Goal: Task Accomplishment & Management: Complete application form

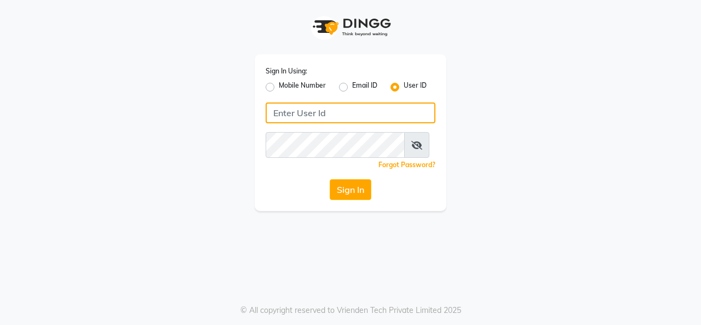
click at [334, 123] on input "Username" at bounding box center [351, 112] width 170 height 21
click at [315, 123] on input "Username" at bounding box center [351, 112] width 170 height 21
type input "98803"
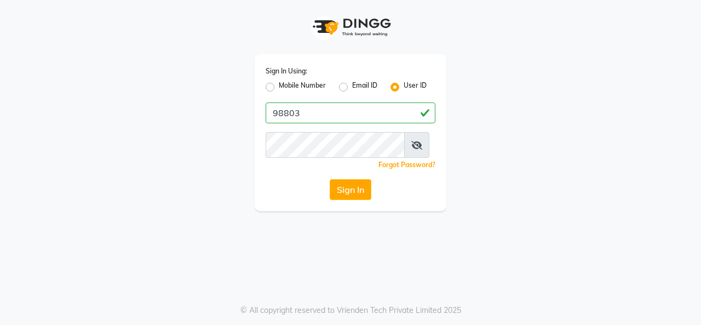
click at [279, 91] on label "Mobile Number" at bounding box center [302, 87] width 47 height 13
click at [279, 88] on input "Mobile Number" at bounding box center [282, 84] width 7 height 7
radio input "true"
radio input "false"
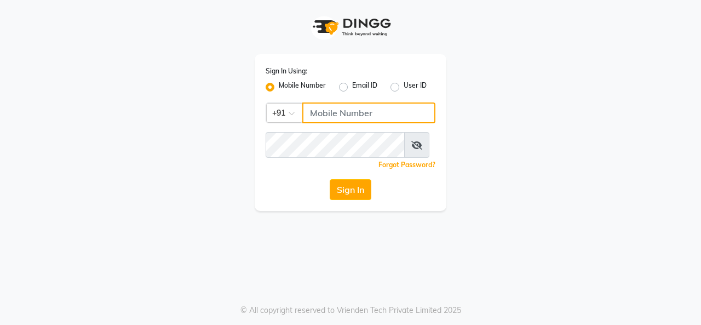
click at [332, 123] on input "Username" at bounding box center [368, 112] width 133 height 21
type input "9880341995"
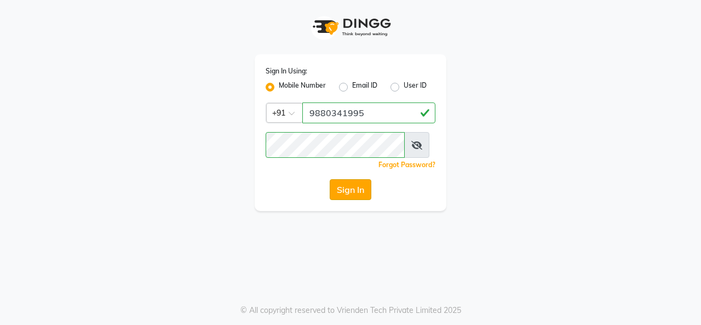
click at [354, 200] on button "Sign In" at bounding box center [351, 189] width 42 height 21
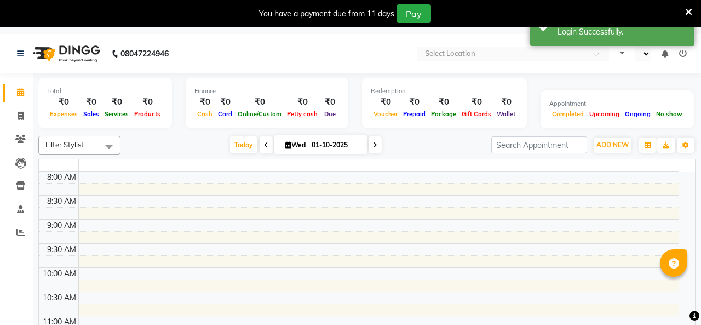
select select "en"
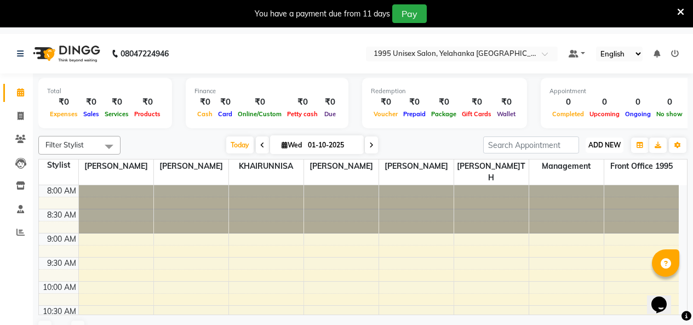
click at [607, 149] on span "ADD NEW" at bounding box center [604, 145] width 32 height 8
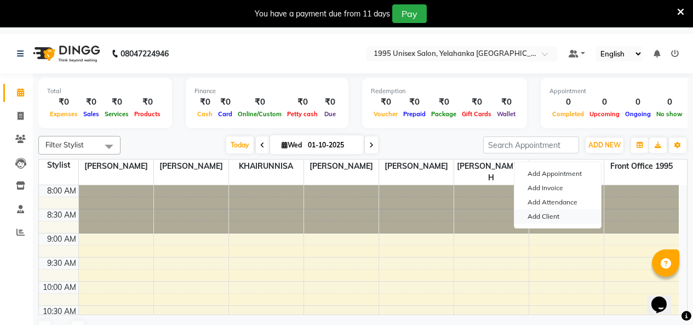
click at [553, 223] on link "Add Client" at bounding box center [557, 216] width 87 height 14
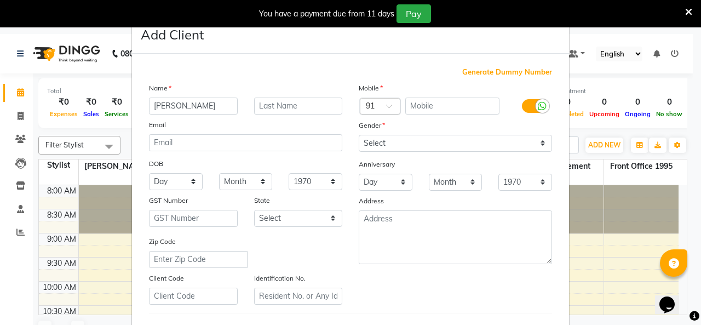
type input "[PERSON_NAME]"
click at [451, 114] on input "text" at bounding box center [452, 105] width 95 height 17
type input "6364469160"
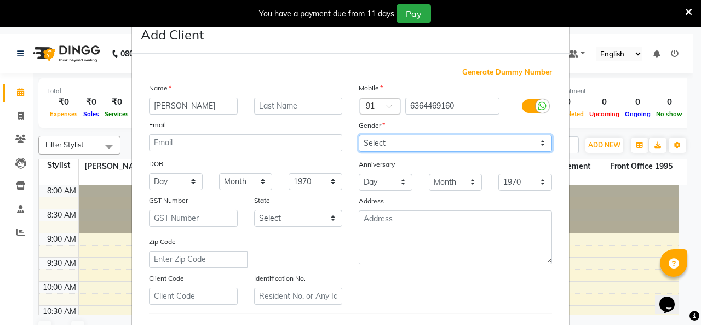
click at [534, 152] on select "Select [DEMOGRAPHIC_DATA] [DEMOGRAPHIC_DATA] Other Prefer Not To Say" at bounding box center [455, 143] width 193 height 17
select select "[DEMOGRAPHIC_DATA]"
click at [359, 152] on select "Select [DEMOGRAPHIC_DATA] [DEMOGRAPHIC_DATA] Other Prefer Not To Say" at bounding box center [455, 143] width 193 height 17
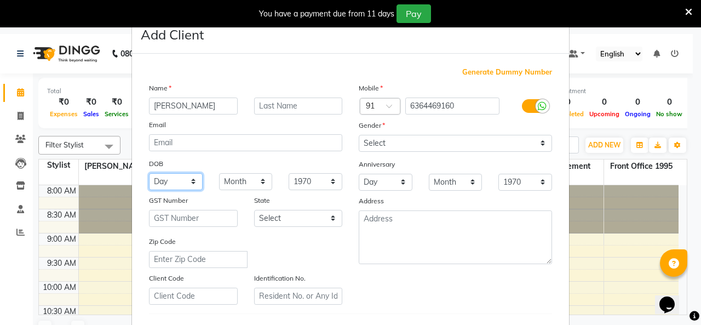
click at [173, 190] on select "Day 01 02 03 04 05 06 07 08 09 10 11 12 13 14 15 16 17 18 19 20 21 22 23 24 25 …" at bounding box center [176, 181] width 54 height 17
select select "04"
click at [149, 190] on select "Day 01 02 03 04 05 06 07 08 09 10 11 12 13 14 15 16 17 18 19 20 21 22 23 24 25 …" at bounding box center [176, 181] width 54 height 17
click at [254, 190] on select "Month January February March April May June July August September October Novem…" at bounding box center [246, 181] width 54 height 17
select select "08"
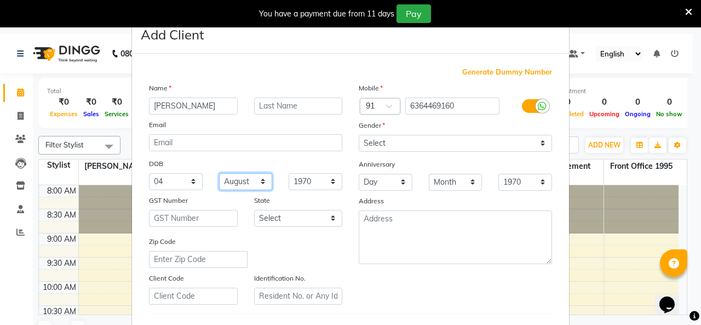
click at [219, 190] on select "Month January February March April May June July August September October Novem…" at bounding box center [246, 181] width 54 height 17
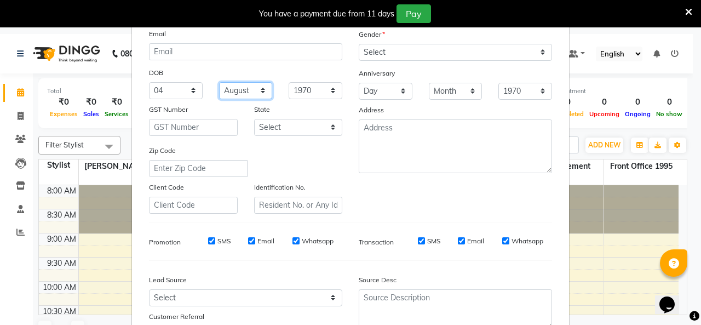
scroll to position [110, 0]
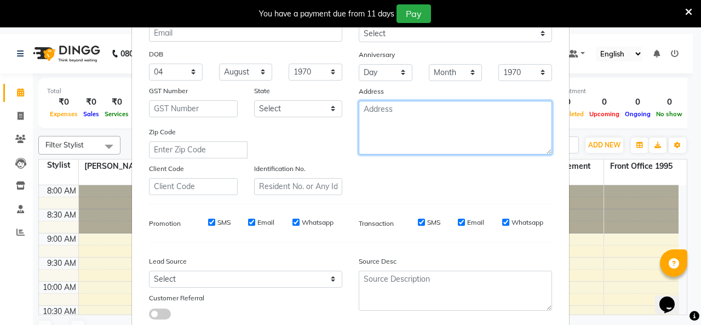
click at [373, 154] on textarea at bounding box center [455, 128] width 193 height 54
type textarea "Y"
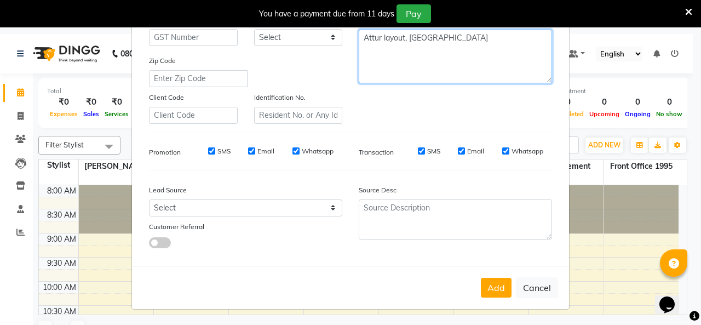
scroll to position [219, 0]
type textarea "Attur layout, [GEOGRAPHIC_DATA]"
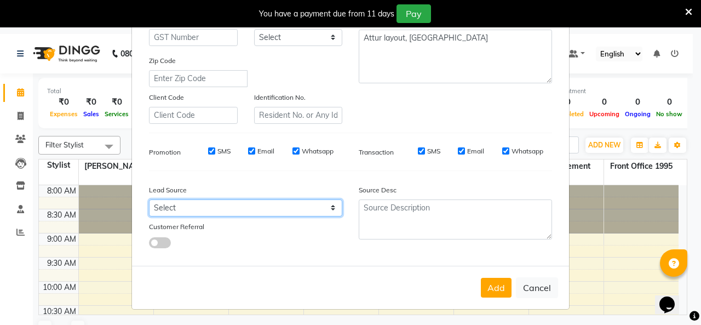
click at [324, 216] on select "Select Walk-in Referral Internet Friend Word of Mouth Advertisement Facebook Ju…" at bounding box center [245, 207] width 193 height 17
select select "57328"
click at [149, 216] on select "Select Walk-in Referral Internet Friend Word of Mouth Advertisement Facebook Ju…" at bounding box center [245, 207] width 193 height 17
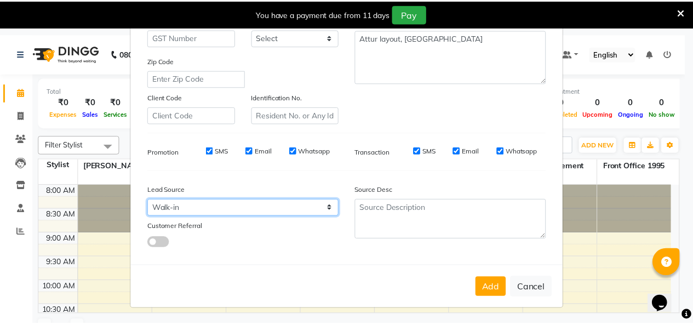
scroll to position [277, 0]
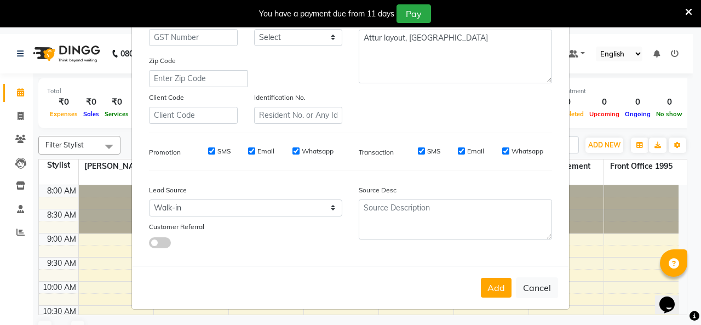
drag, startPoint x: 477, startPoint y: 283, endPoint x: 476, endPoint y: 290, distance: 7.1
click at [481, 289] on button "Add" at bounding box center [496, 288] width 31 height 20
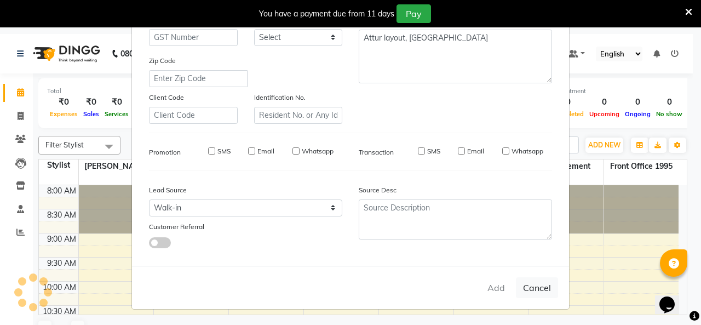
select select
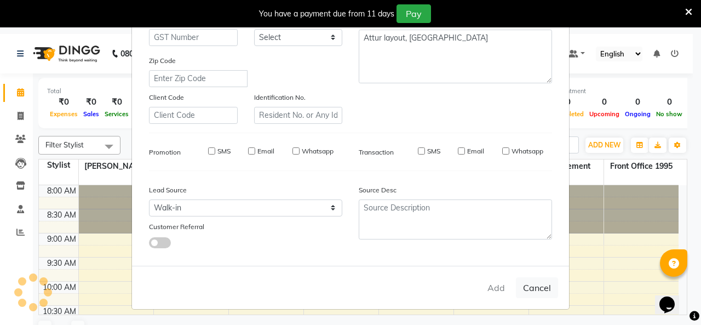
select select
checkbox input "false"
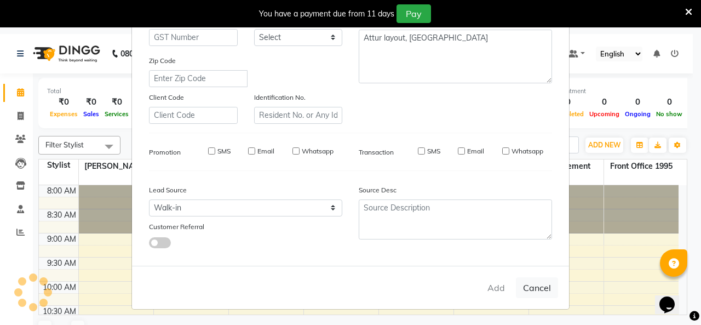
checkbox input "false"
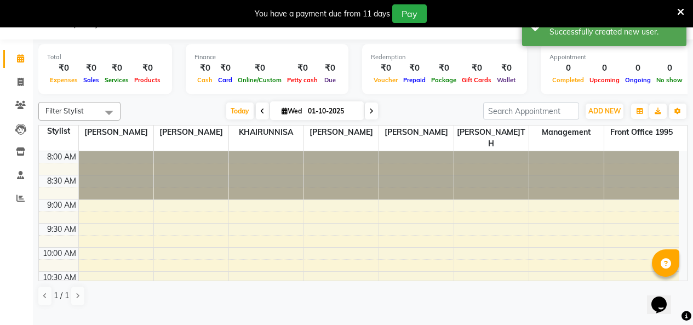
scroll to position [0, 0]
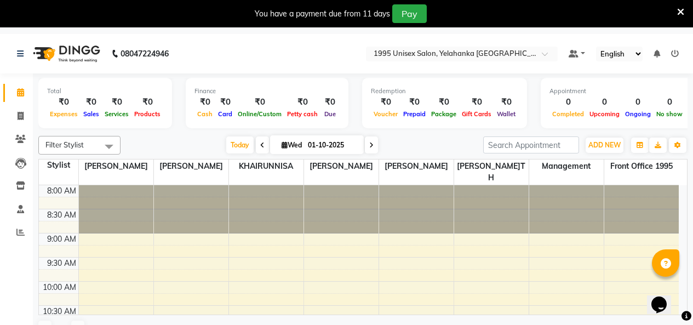
click at [260, 148] on icon at bounding box center [262, 145] width 4 height 7
type input "[DATE]"
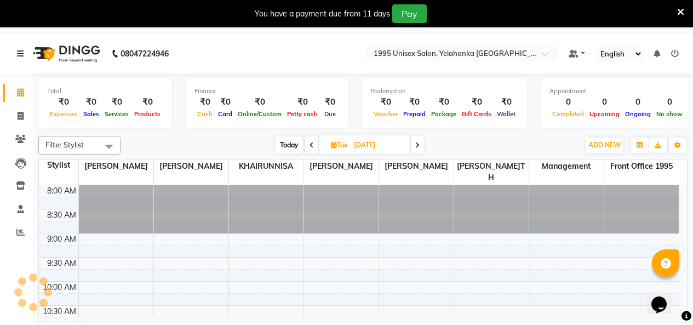
scroll to position [338, 0]
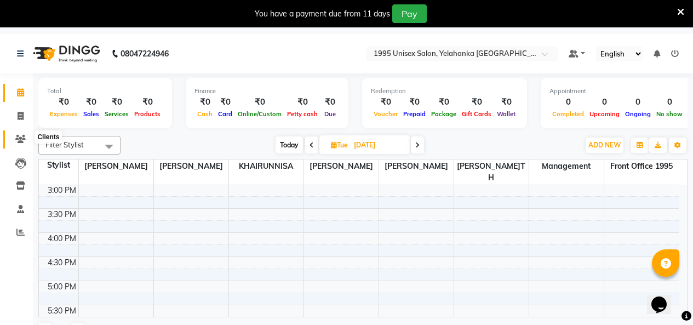
click at [24, 139] on icon at bounding box center [20, 139] width 10 height 8
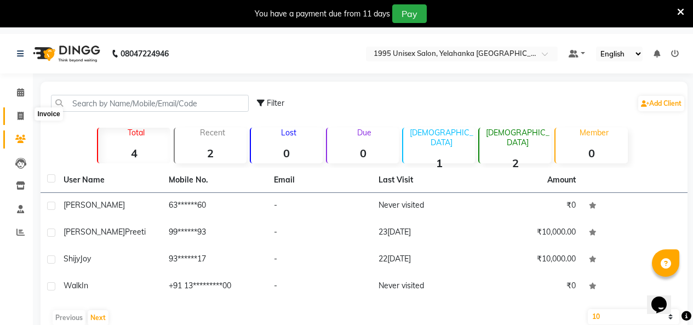
click at [18, 114] on icon at bounding box center [21, 116] width 6 height 8
select select "service"
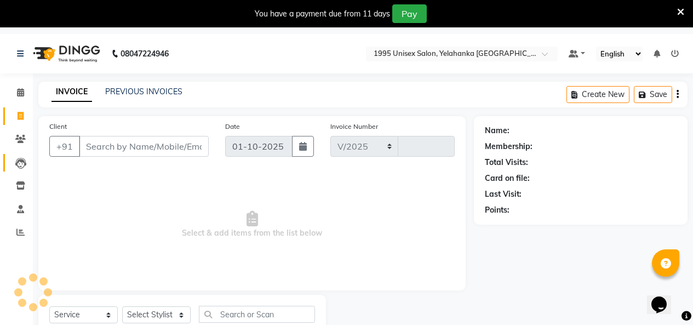
scroll to position [76, 0]
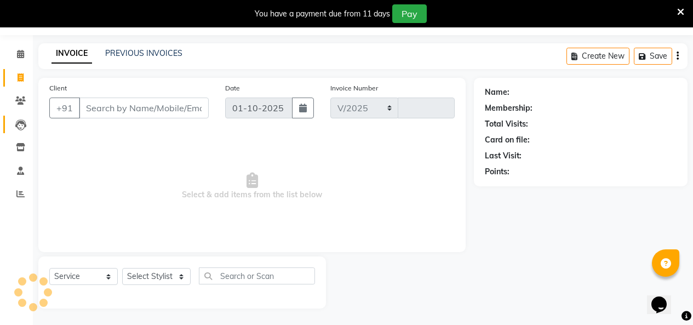
select select "8994"
type input "0004"
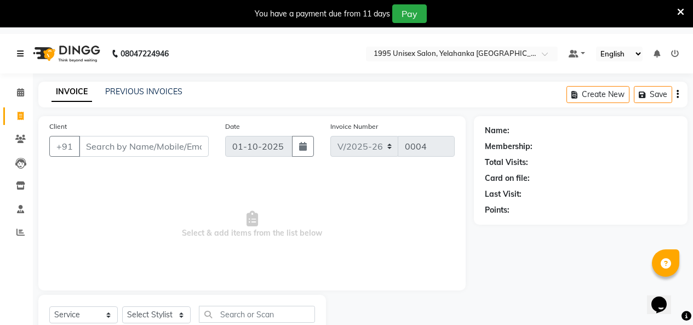
click at [21, 55] on icon at bounding box center [20, 54] width 7 height 8
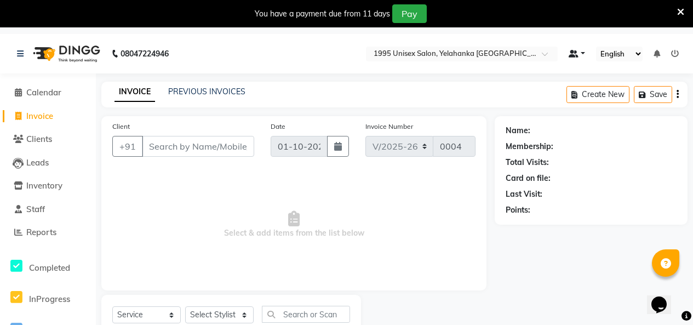
click at [580, 52] on link at bounding box center [577, 54] width 16 height 12
click at [59, 51] on img at bounding box center [65, 53] width 75 height 31
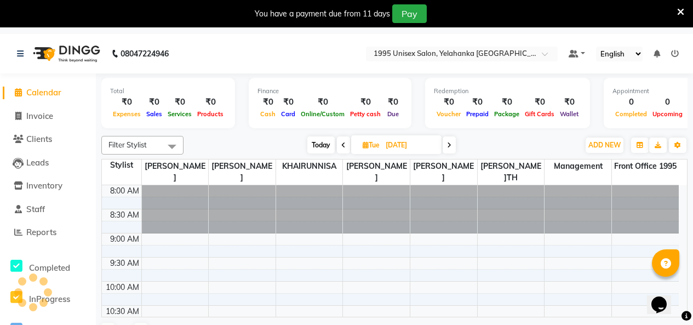
scroll to position [338, 0]
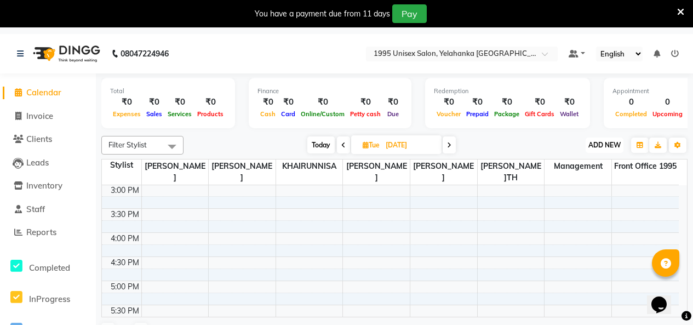
click at [599, 149] on span "ADD NEW" at bounding box center [604, 145] width 32 height 8
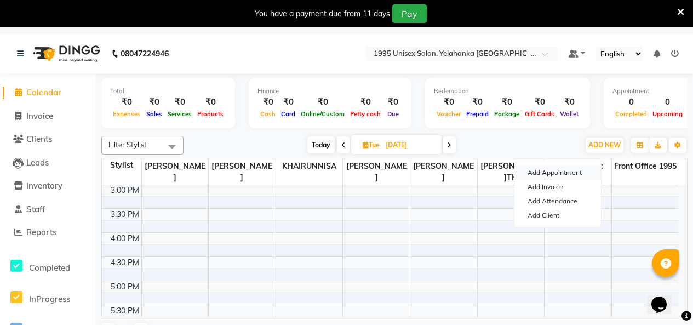
click at [567, 177] on button "Add Appointment" at bounding box center [557, 172] width 87 height 14
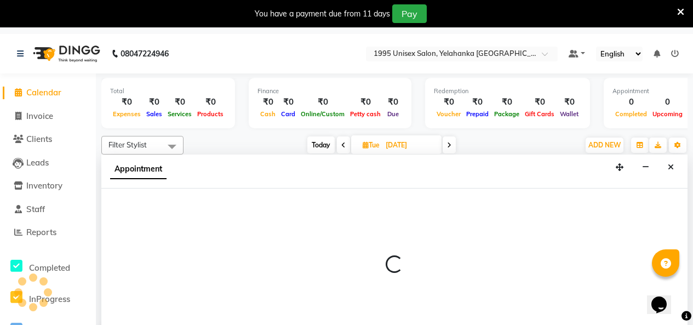
select select "tentative"
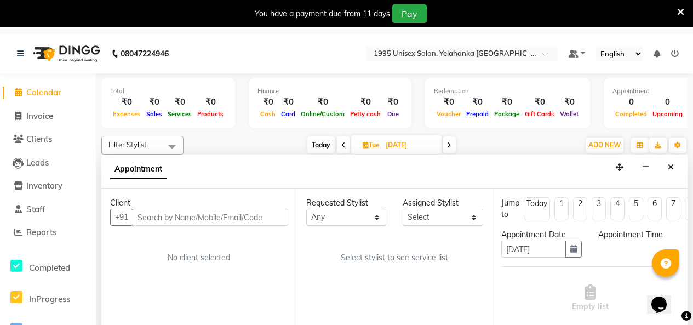
scroll to position [37, 0]
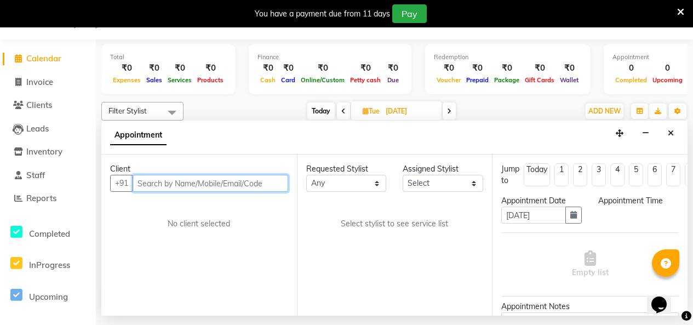
select select "540"
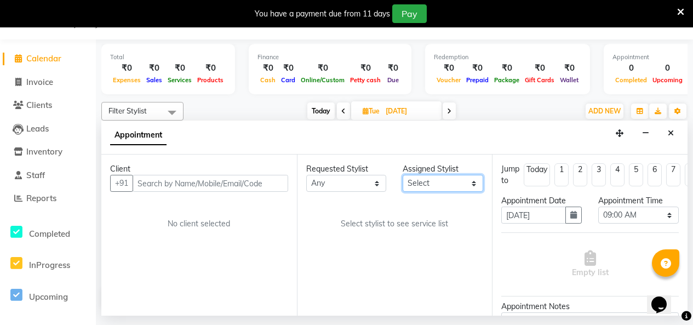
click at [471, 192] on select "Selec[PERSON_NAME]N[PERSON_NAME] Front Office 1995 KHAIRUNNISA Managemen[PERSON…" at bounding box center [443, 183] width 81 height 17
click at [359, 227] on div "Requested Stylist Any [PERSON_NAME] [PERSON_NAME] Front Office 1995 KHAIRUNNISA…" at bounding box center [395, 234] width 196 height 161
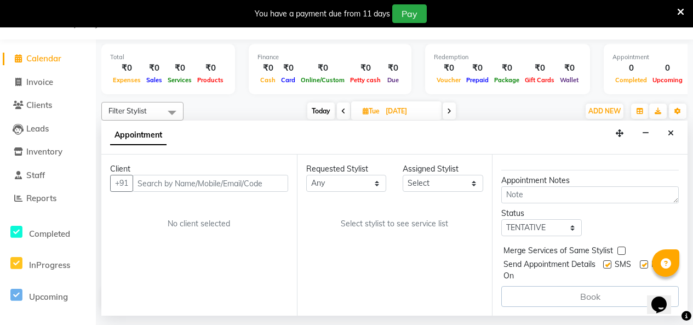
scroll to position [180, 0]
drag, startPoint x: 685, startPoint y: 210, endPoint x: 30, endPoint y: 15, distance: 682.8
click at [373, 192] on select "Any [PERSON_NAME] [PERSON_NAME] Front Office 1995 KHAIRUNNISA Management [PERSO…" at bounding box center [346, 183] width 81 height 17
click at [382, 223] on div "Requested Stylist Any [PERSON_NAME] [PERSON_NAME] Front Office 1995 KHAIRUNNISA…" at bounding box center [395, 234] width 196 height 161
click at [375, 192] on select "Any [PERSON_NAME] [PERSON_NAME] Front Office 1995 KHAIRUNNISA Management [PERSO…" at bounding box center [346, 183] width 81 height 17
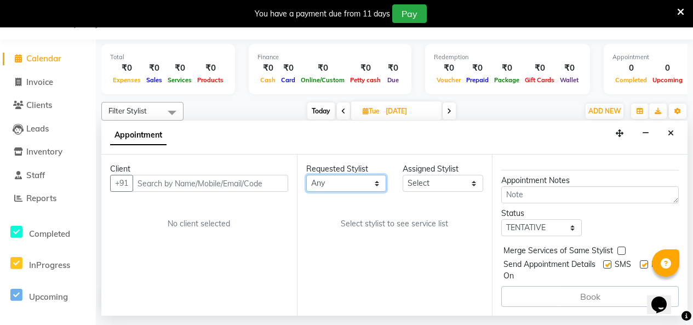
select select "91484"
click at [308, 192] on select "Any [PERSON_NAME] [PERSON_NAME] Front Office 1995 KHAIRUNNISA Management [PERSO…" at bounding box center [346, 183] width 81 height 17
select select "91484"
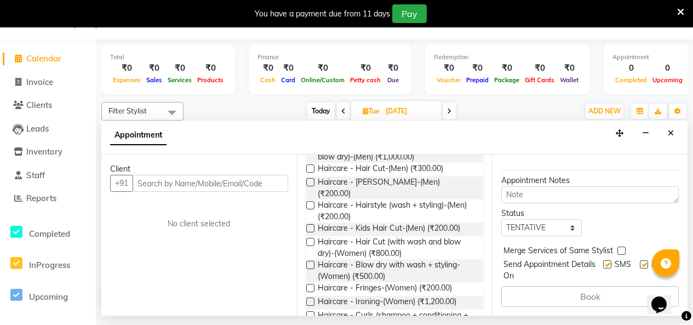
scroll to position [274, 0]
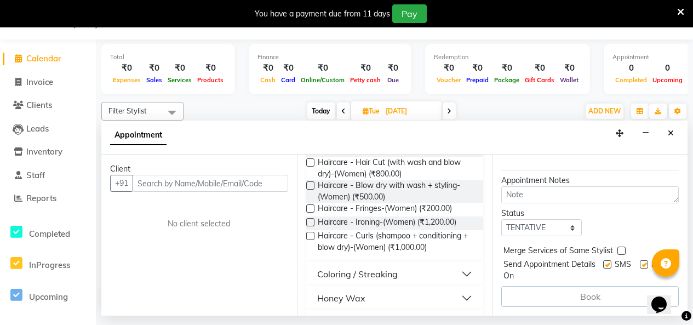
click at [312, 153] on label at bounding box center [310, 149] width 8 height 8
click at [312, 153] on input "checkbox" at bounding box center [309, 149] width 7 height 7
click at [314, 153] on label at bounding box center [310, 149] width 8 height 8
click at [313, 153] on input "checkbox" at bounding box center [309, 149] width 7 height 7
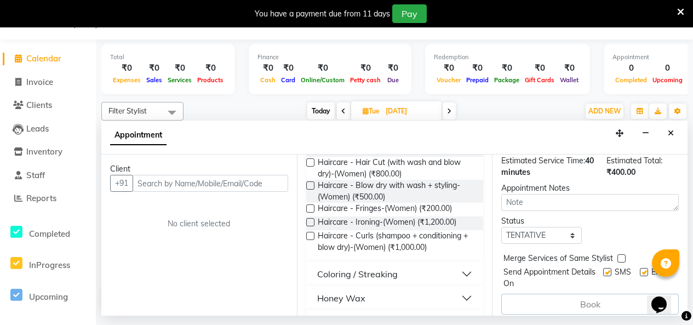
scroll to position [280, 0]
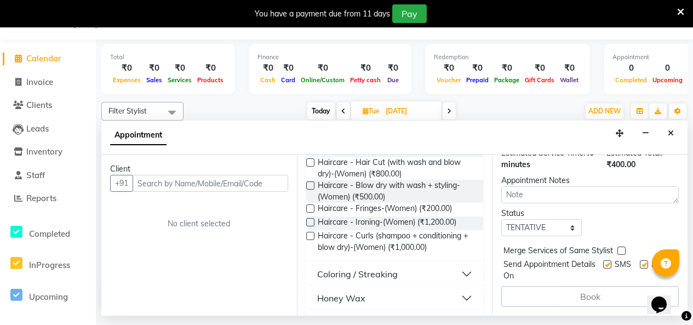
click at [314, 153] on label at bounding box center [310, 149] width 8 height 8
click at [313, 153] on input "checkbox" at bounding box center [309, 149] width 7 height 7
click at [314, 153] on label at bounding box center [310, 149] width 8 height 8
click at [313, 153] on input "checkbox" at bounding box center [309, 149] width 7 height 7
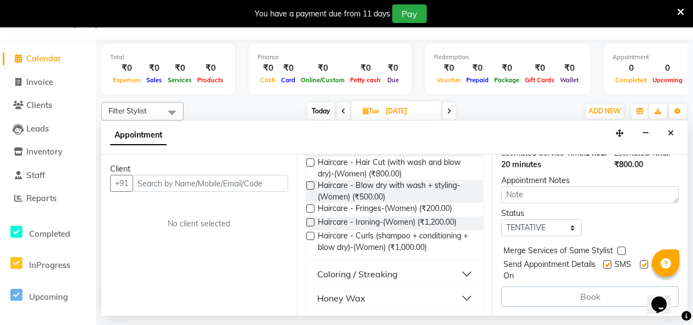
scroll to position [413, 0]
click at [314, 153] on label at bounding box center [310, 149] width 8 height 8
click at [313, 153] on input "checkbox" at bounding box center [309, 149] width 7 height 7
click at [314, 153] on label at bounding box center [310, 149] width 8 height 8
click at [313, 153] on input "checkbox" at bounding box center [309, 149] width 7 height 7
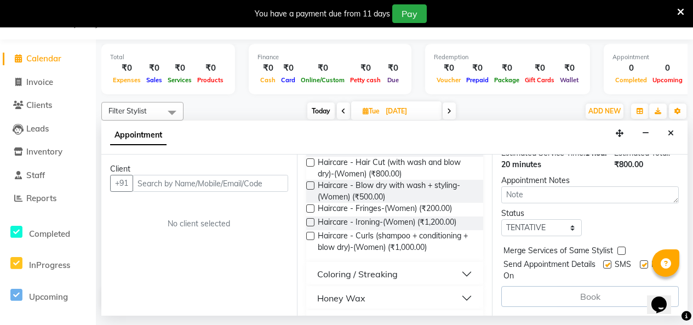
scroll to position [479, 0]
click at [314, 153] on label at bounding box center [310, 149] width 8 height 8
click at [313, 153] on input "checkbox" at bounding box center [309, 149] width 7 height 7
checkbox input "false"
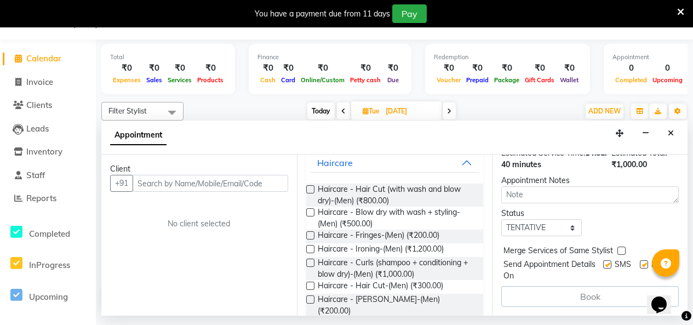
scroll to position [0, 0]
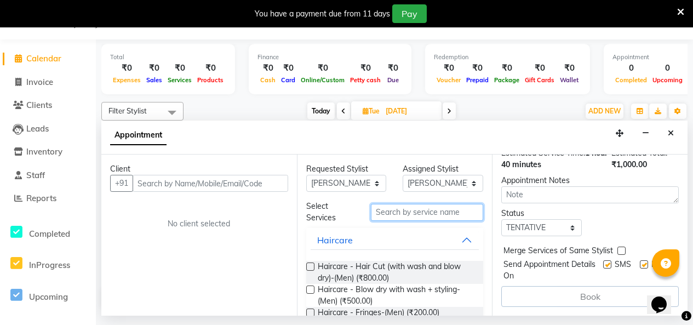
click at [439, 221] on input "text" at bounding box center [427, 212] width 113 height 17
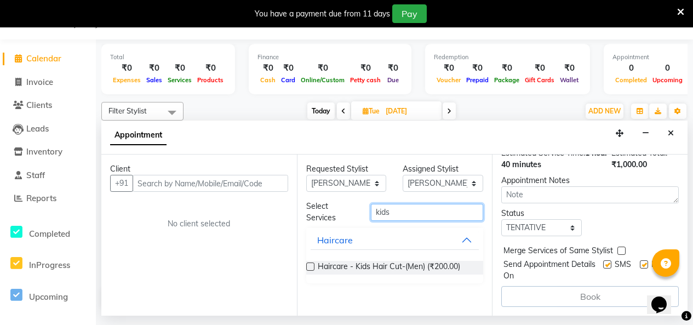
scroll to position [13, 0]
type input "kids"
click at [314, 271] on label at bounding box center [310, 266] width 8 height 8
click at [313, 271] on input "checkbox" at bounding box center [309, 267] width 7 height 7
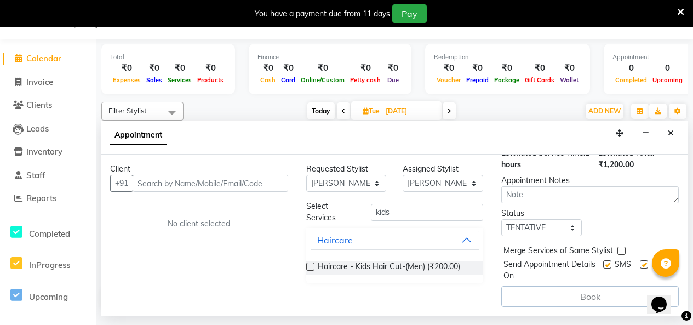
click at [314, 271] on label at bounding box center [310, 266] width 8 height 8
click at [313, 271] on input "checkbox" at bounding box center [309, 267] width 7 height 7
click at [314, 271] on label at bounding box center [310, 266] width 8 height 8
click at [313, 271] on input "checkbox" at bounding box center [309, 267] width 7 height 7
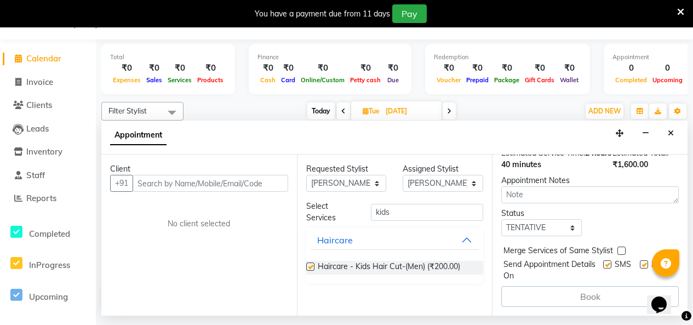
click at [314, 271] on label at bounding box center [310, 266] width 8 height 8
click at [313, 271] on input "checkbox" at bounding box center [309, 267] width 7 height 7
click at [314, 271] on label at bounding box center [310, 266] width 8 height 8
click at [313, 271] on input "checkbox" at bounding box center [309, 267] width 7 height 7
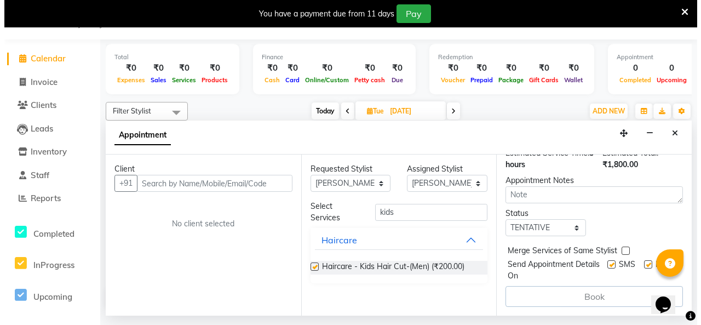
scroll to position [744, 0]
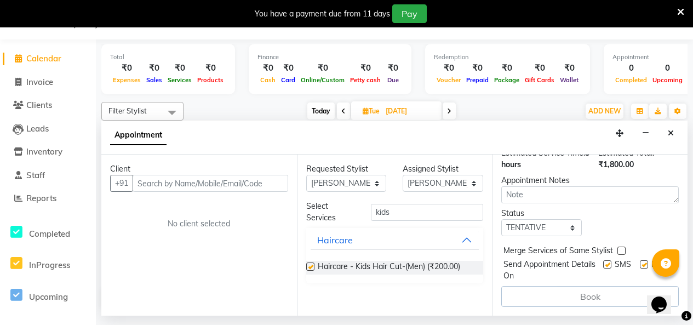
checkbox input "false"
click at [218, 192] on input "text" at bounding box center [211, 183] width 156 height 17
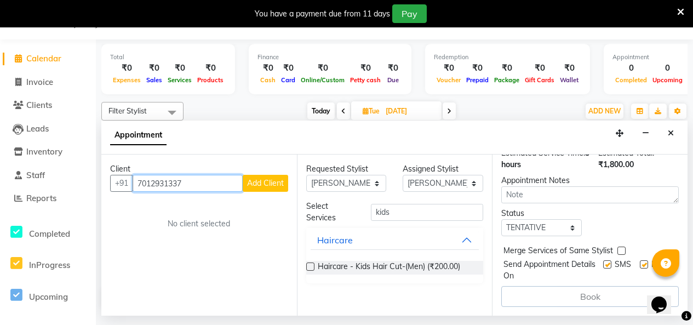
type input "7012931337"
click at [256, 188] on span "Add Client" at bounding box center [265, 183] width 37 height 10
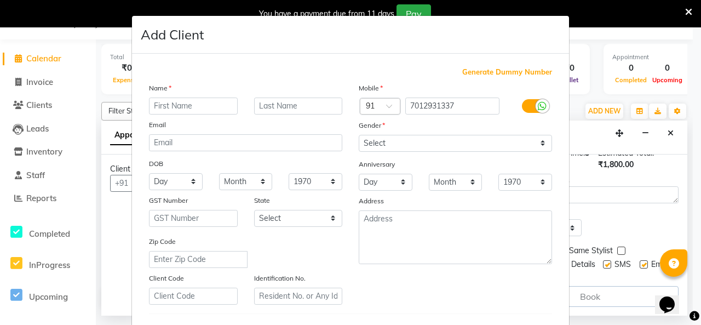
click at [187, 114] on input "text" at bounding box center [193, 105] width 89 height 17
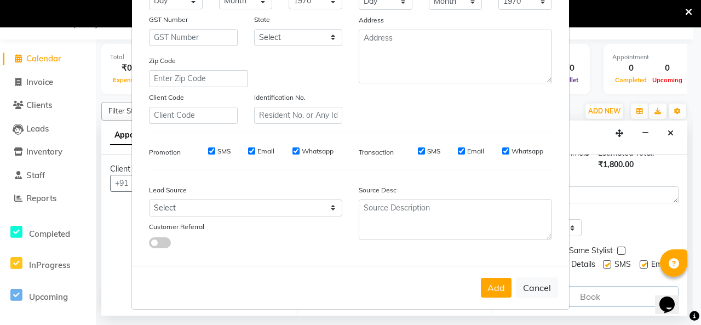
scroll to position [277, 0]
type input "manish"
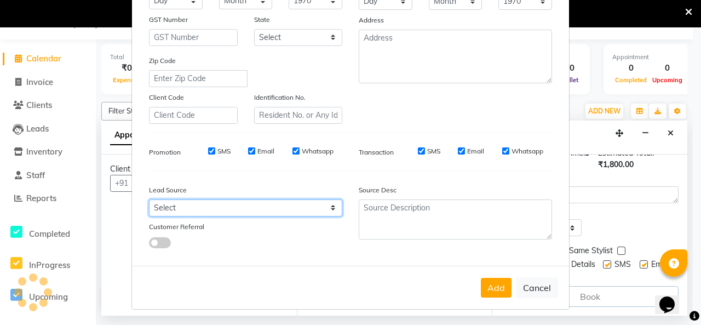
click at [325, 199] on select "Select Walk-in Referral Internet Friend Word of Mouth Advertisement Facebook Ju…" at bounding box center [245, 207] width 193 height 17
select select "57337"
click at [149, 199] on select "Select Walk-in Referral Internet Friend Word of Mouth Advertisement Facebook Ju…" at bounding box center [245, 207] width 193 height 17
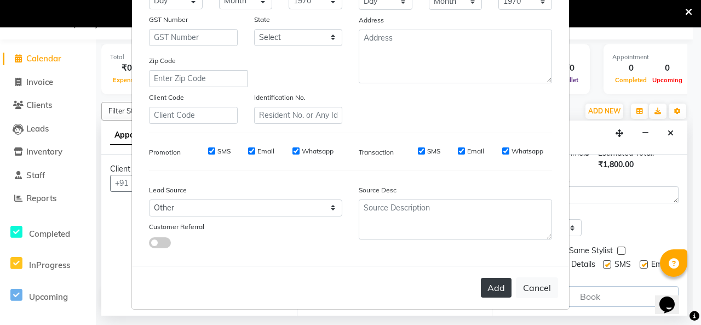
click at [481, 278] on button "Add" at bounding box center [496, 288] width 31 height 20
click at [481, 279] on button "Add" at bounding box center [496, 288] width 31 height 20
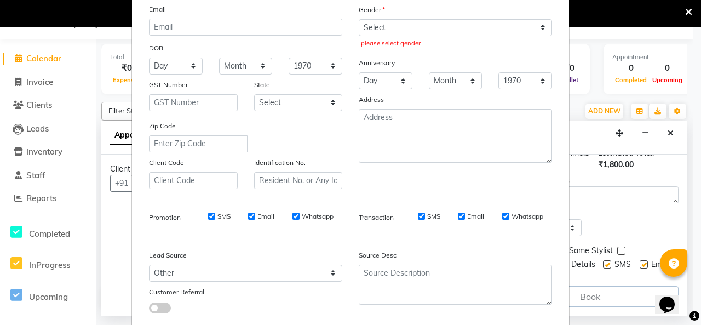
scroll to position [58, 0]
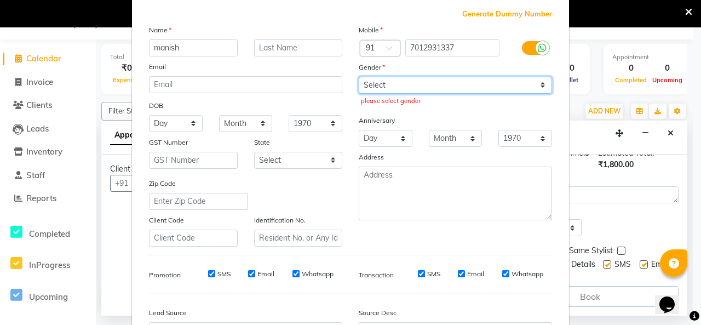
click at [535, 94] on select "Select [DEMOGRAPHIC_DATA] [DEMOGRAPHIC_DATA] Other Prefer Not To Say" at bounding box center [455, 85] width 193 height 17
select select "[DEMOGRAPHIC_DATA]"
click at [359, 94] on select "Select [DEMOGRAPHIC_DATA] [DEMOGRAPHIC_DATA] Other Prefer Not To Say" at bounding box center [455, 85] width 193 height 17
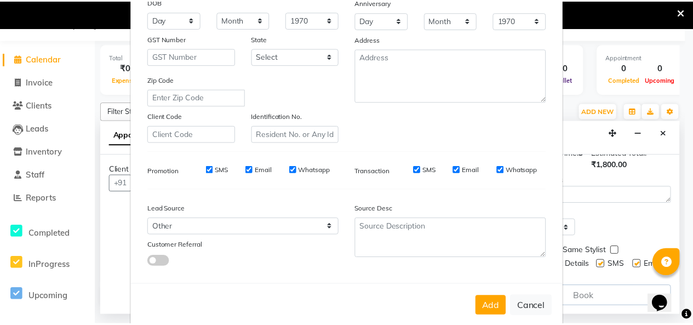
scroll to position [277, 0]
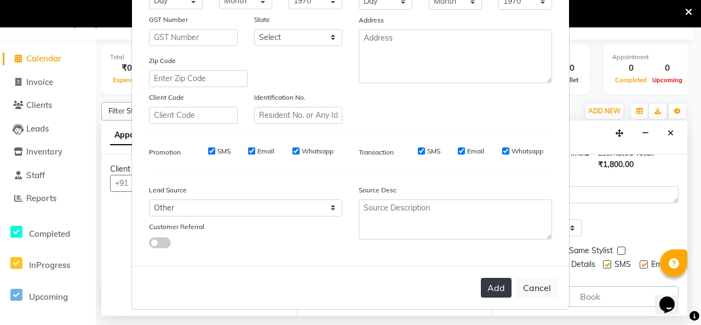
click at [481, 280] on button "Add" at bounding box center [496, 288] width 31 height 20
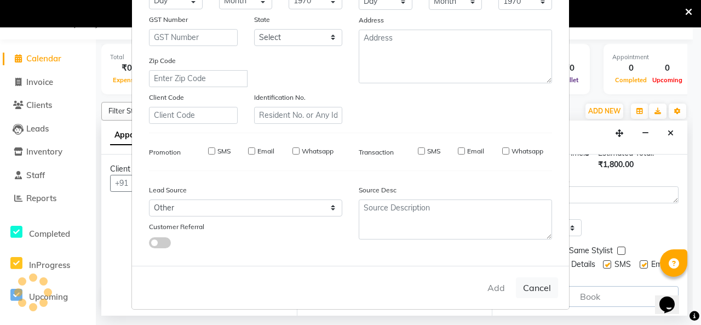
type input "70******37"
select select
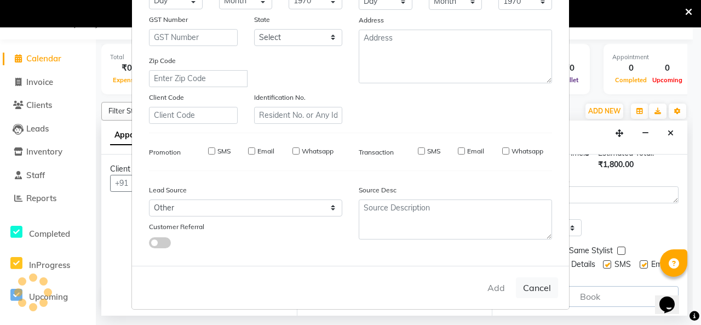
select select
checkbox input "false"
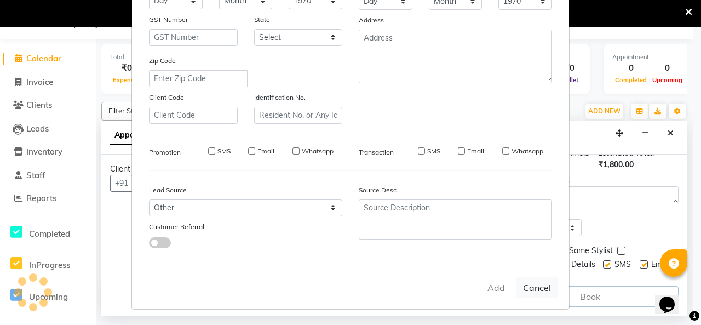
checkbox input "false"
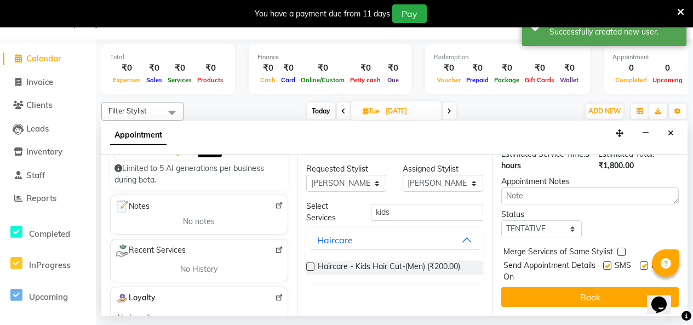
scroll to position [164, 0]
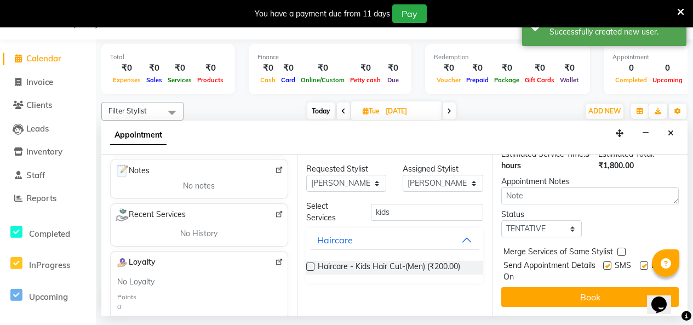
click at [313, 271] on label at bounding box center [310, 266] width 8 height 8
click at [313, 271] on input "checkbox" at bounding box center [309, 267] width 7 height 7
click at [314, 271] on label at bounding box center [310, 266] width 8 height 8
click at [313, 271] on input "checkbox" at bounding box center [309, 267] width 7 height 7
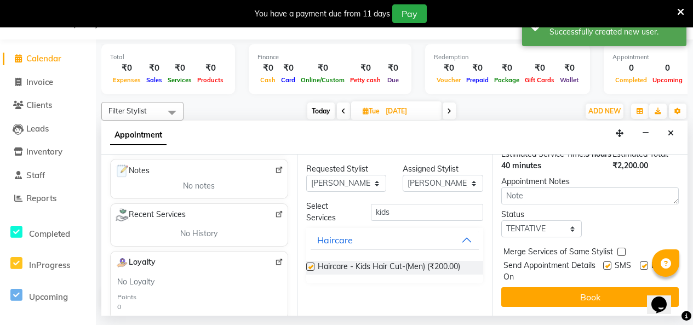
scroll to position [876, 0]
click at [314, 271] on label at bounding box center [310, 266] width 8 height 8
click at [313, 271] on input "checkbox" at bounding box center [309, 267] width 7 height 7
click at [314, 271] on label at bounding box center [310, 266] width 8 height 8
click at [313, 271] on input "checkbox" at bounding box center [309, 267] width 7 height 7
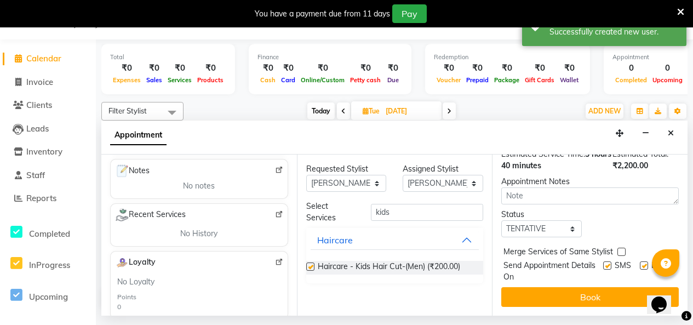
scroll to position [942, 0]
click at [314, 271] on label at bounding box center [310, 266] width 8 height 8
click at [313, 271] on input "checkbox" at bounding box center [309, 267] width 7 height 7
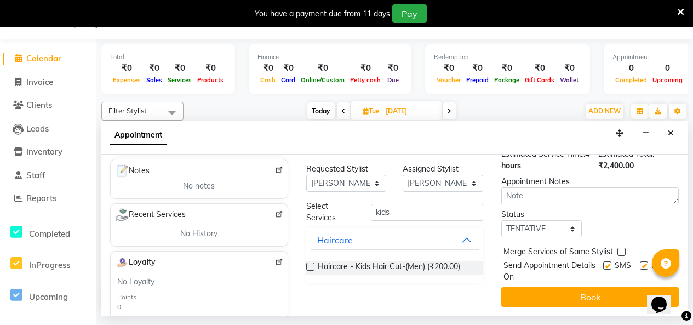
click at [314, 271] on label at bounding box center [310, 266] width 8 height 8
click at [313, 271] on input "checkbox" at bounding box center [309, 267] width 7 height 7
click at [389, 274] on span "Haircare - Kids Hair Cut-(Men) (₹200.00)" at bounding box center [389, 268] width 142 height 14
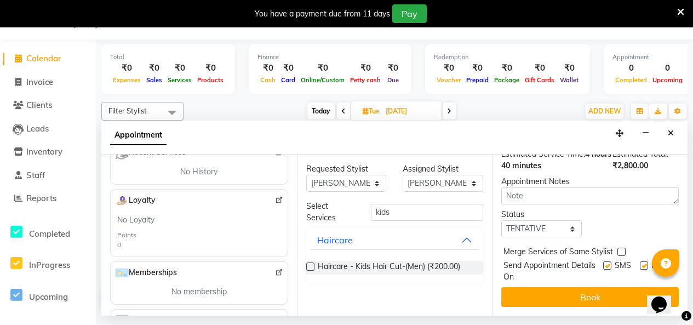
scroll to position [231, 0]
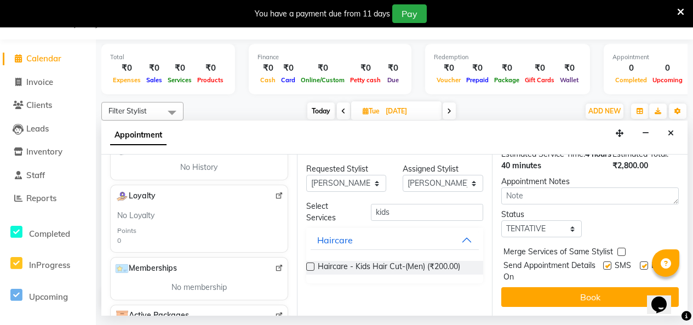
click at [314, 271] on label at bounding box center [310, 266] width 8 height 8
click at [313, 271] on input "checkbox" at bounding box center [309, 267] width 7 height 7
click at [314, 271] on label at bounding box center [310, 266] width 8 height 8
click at [313, 271] on input "checkbox" at bounding box center [309, 267] width 7 height 7
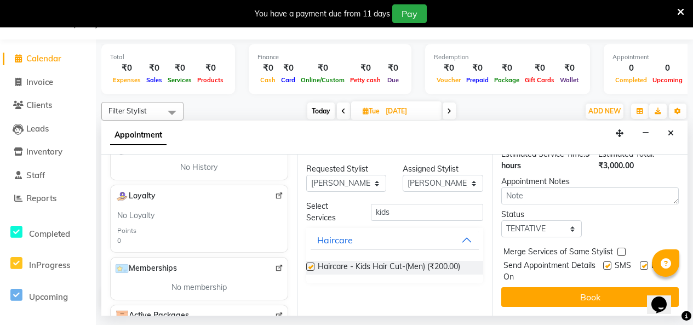
checkbox input "false"
click at [454, 250] on button "Haircare" at bounding box center [395, 240] width 169 height 20
click at [458, 250] on button "Haircare" at bounding box center [395, 240] width 169 height 20
click at [398, 221] on input "kids" at bounding box center [427, 212] width 113 height 17
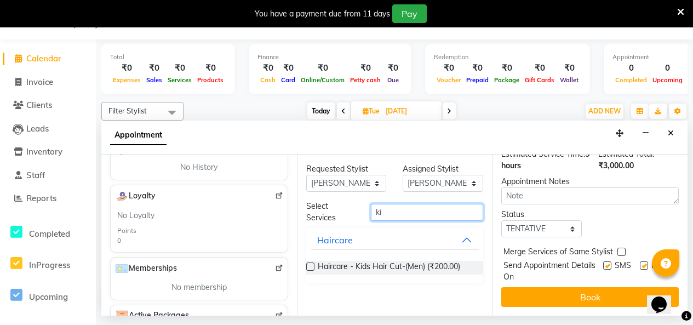
type input "k"
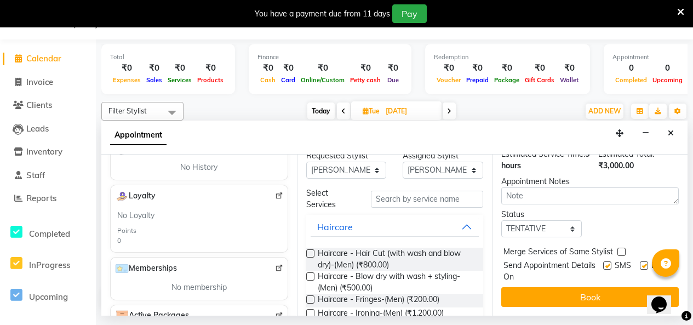
click at [314, 257] on label at bounding box center [310, 253] width 8 height 8
click at [313, 258] on input "checkbox" at bounding box center [309, 254] width 7 height 7
click at [314, 257] on label at bounding box center [310, 253] width 8 height 8
click at [313, 258] on input "checkbox" at bounding box center [309, 254] width 7 height 7
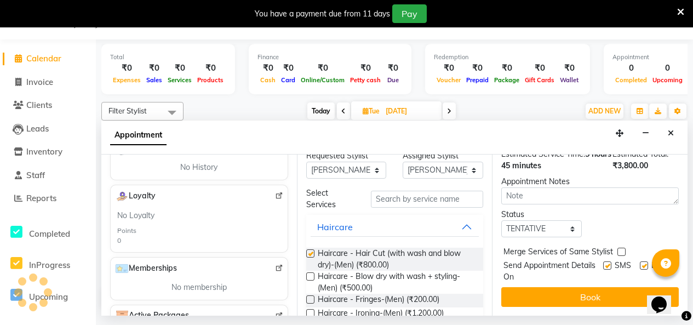
click at [314, 257] on label at bounding box center [310, 253] width 8 height 8
click at [313, 258] on input "checkbox" at bounding box center [309, 254] width 7 height 7
click at [314, 257] on label at bounding box center [310, 253] width 8 height 8
click at [313, 258] on input "checkbox" at bounding box center [309, 254] width 7 height 7
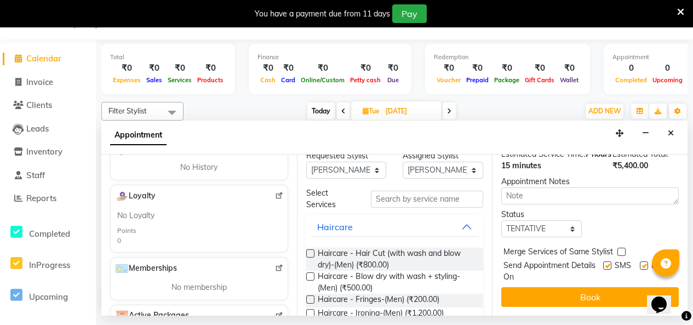
click at [314, 257] on label at bounding box center [310, 253] width 8 height 8
click at [313, 258] on input "checkbox" at bounding box center [309, 254] width 7 height 7
click at [314, 257] on label at bounding box center [310, 253] width 8 height 8
click at [313, 258] on input "checkbox" at bounding box center [309, 254] width 7 height 7
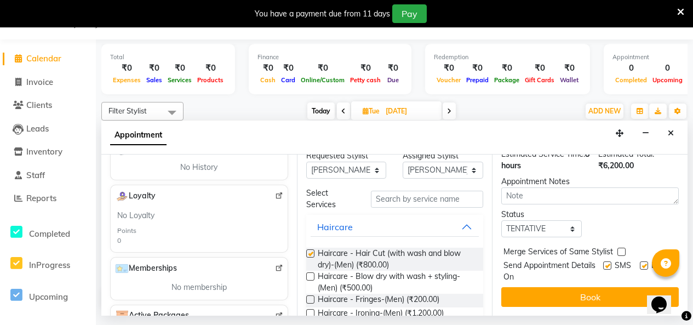
checkbox input "false"
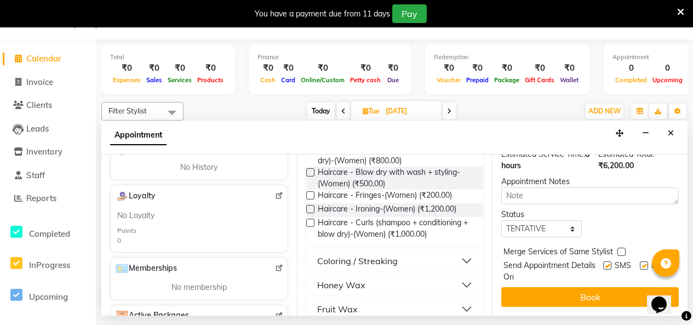
click at [313, 213] on label at bounding box center [310, 209] width 8 height 8
click at [313, 214] on input "checkbox" at bounding box center [309, 209] width 7 height 7
checkbox input "false"
click at [314, 199] on label at bounding box center [310, 195] width 8 height 8
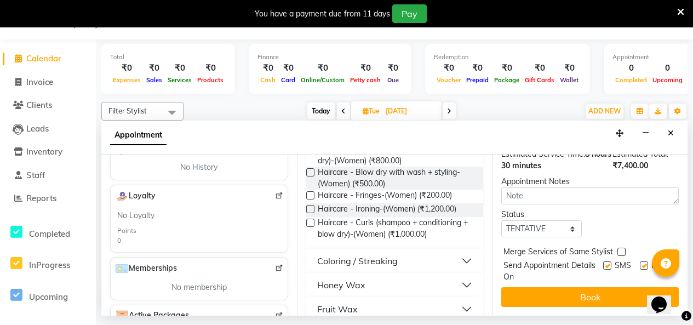
click at [313, 200] on input "checkbox" at bounding box center [309, 196] width 7 height 7
checkbox input "false"
click at [314, 176] on label at bounding box center [310, 172] width 8 height 8
click at [313, 177] on input "checkbox" at bounding box center [309, 173] width 7 height 7
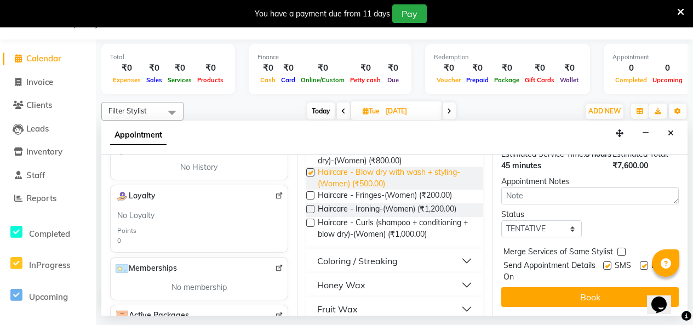
scroll to position [1605, 0]
checkbox input "false"
click at [311, 227] on label at bounding box center [310, 223] width 8 height 8
click at [311, 227] on input "checkbox" at bounding box center [309, 223] width 7 height 7
click at [314, 227] on label at bounding box center [310, 223] width 8 height 8
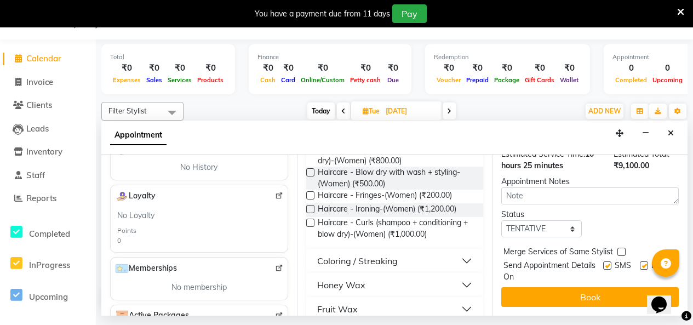
click at [313, 227] on input "checkbox" at bounding box center [309, 223] width 7 height 7
checkbox input "false"
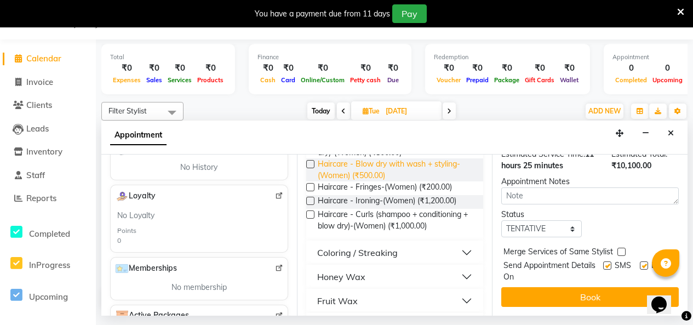
scroll to position [110, 0]
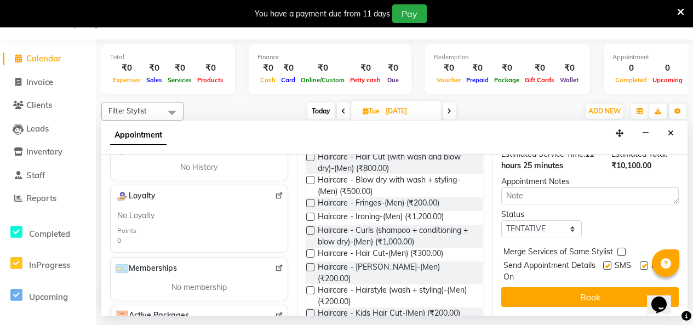
click at [314, 184] on label at bounding box center [310, 180] width 8 height 8
click at [313, 185] on input "checkbox" at bounding box center [309, 180] width 7 height 7
checkbox input "false"
click at [314, 207] on label at bounding box center [310, 203] width 8 height 8
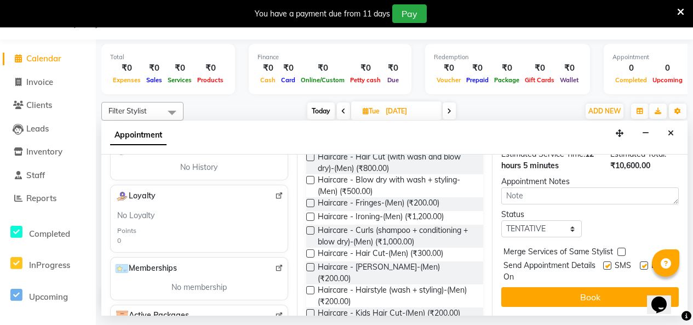
click at [313, 208] on input "checkbox" at bounding box center [309, 203] width 7 height 7
checkbox input "false"
click at [314, 221] on label at bounding box center [310, 217] width 8 height 8
click at [313, 221] on input "checkbox" at bounding box center [309, 217] width 7 height 7
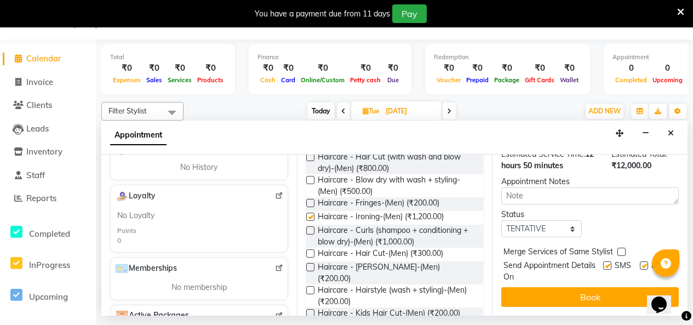
scroll to position [1971, 0]
checkbox input "false"
click at [312, 234] on label at bounding box center [310, 230] width 8 height 8
click at [312, 235] on input "checkbox" at bounding box center [309, 231] width 7 height 7
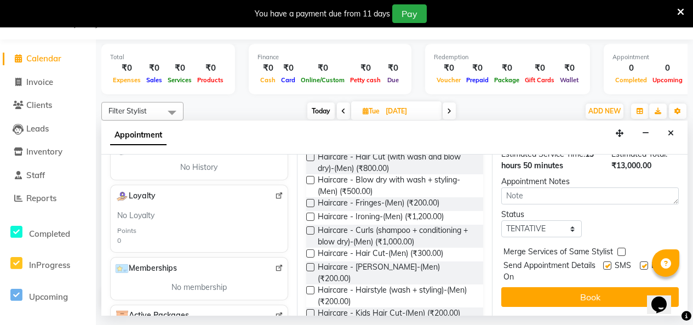
checkbox input "false"
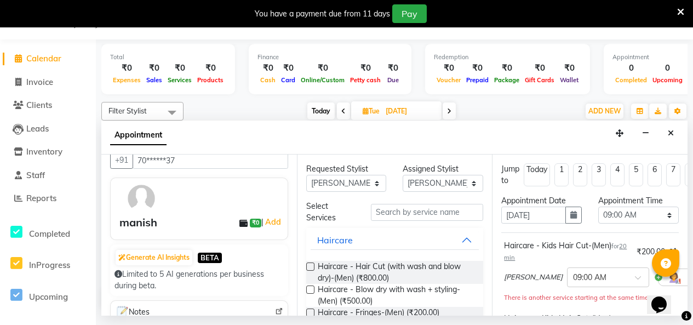
scroll to position [0, 0]
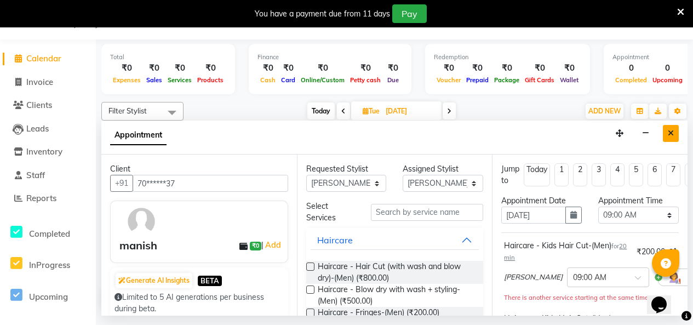
click at [670, 137] on icon "Close" at bounding box center [671, 133] width 6 height 8
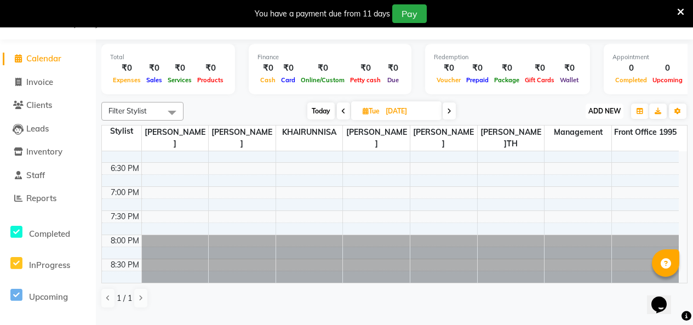
click at [613, 115] on span "ADD NEW" at bounding box center [604, 111] width 32 height 8
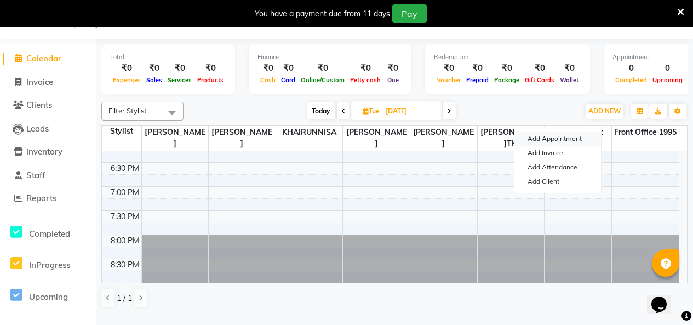
click at [576, 139] on button "Add Appointment" at bounding box center [557, 138] width 87 height 14
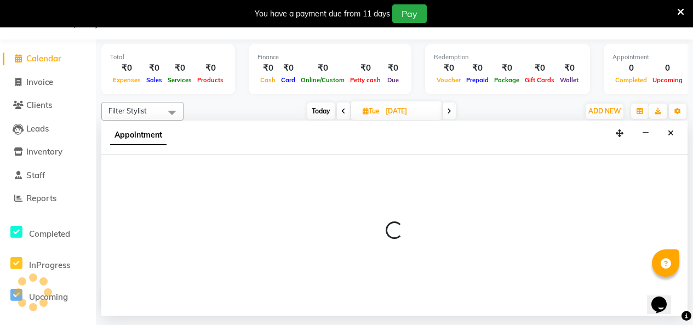
select select "tentative"
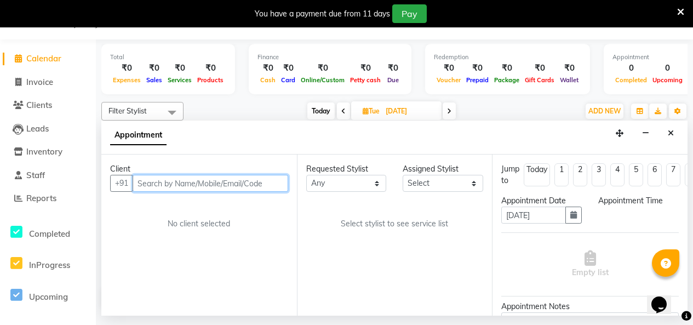
select select "540"
click at [203, 192] on input "text" at bounding box center [211, 183] width 156 height 17
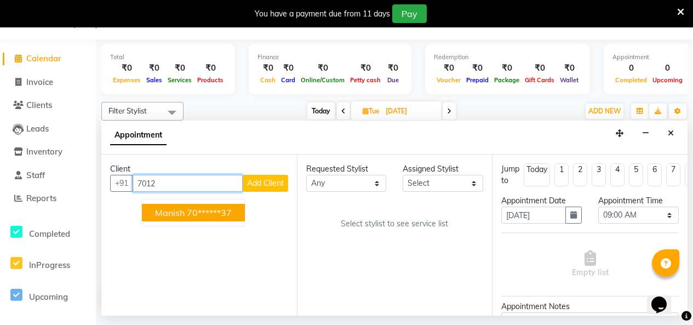
click at [228, 218] on ngb-highlight "70******37" at bounding box center [209, 212] width 45 height 11
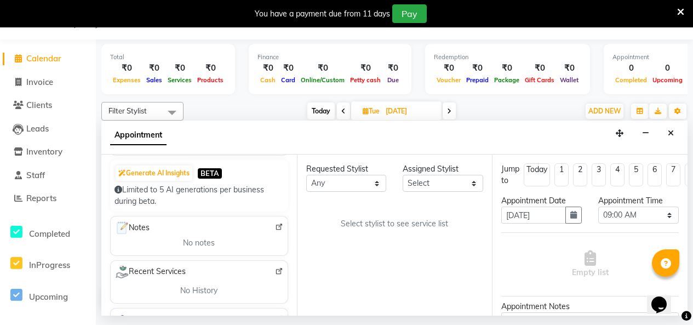
scroll to position [110, 0]
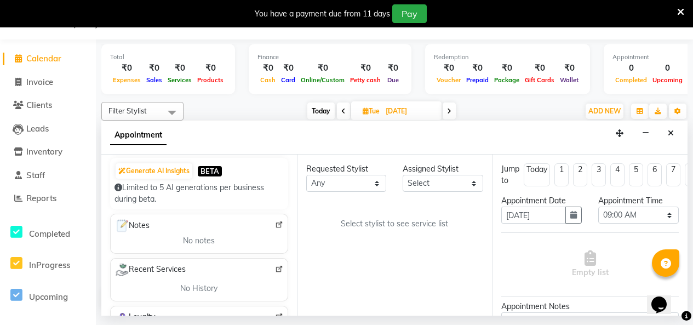
type input "70******37"
click at [364, 192] on select "Any [PERSON_NAME] [PERSON_NAME] Front Office 1995 KHAIRUNNISA Management [PERSO…" at bounding box center [346, 183] width 81 height 17
select select "91484"
click at [308, 192] on select "Any [PERSON_NAME] [PERSON_NAME] Front Office 1995 KHAIRUNNISA Management [PERSO…" at bounding box center [346, 183] width 81 height 17
select select "91484"
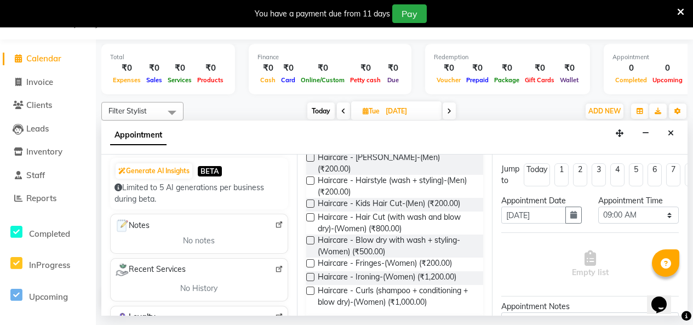
scroll to position [0, 0]
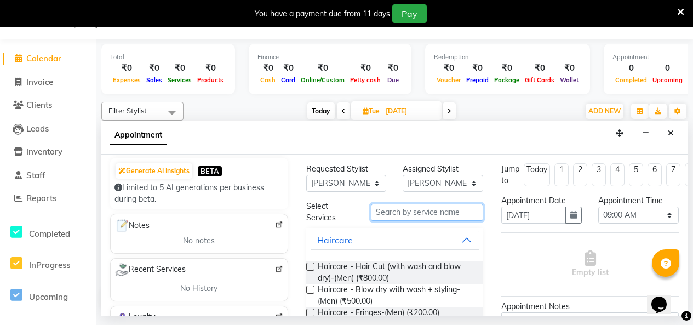
click at [451, 221] on input "text" at bounding box center [427, 212] width 113 height 17
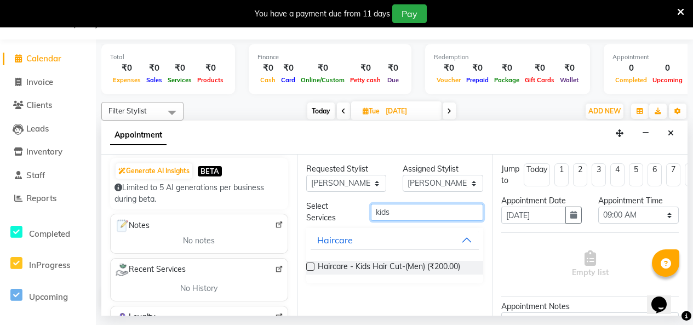
type input "kids"
click at [314, 271] on label at bounding box center [310, 266] width 8 height 8
click at [313, 271] on input "checkbox" at bounding box center [309, 267] width 7 height 7
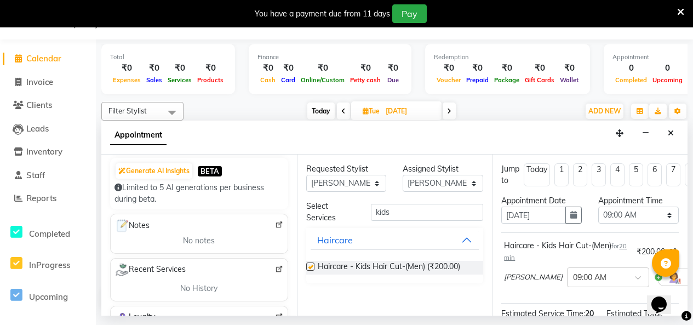
checkbox input "false"
click at [546, 223] on input "[DATE]" at bounding box center [533, 214] width 65 height 17
click at [570, 219] on icon "button" at bounding box center [573, 215] width 7 height 8
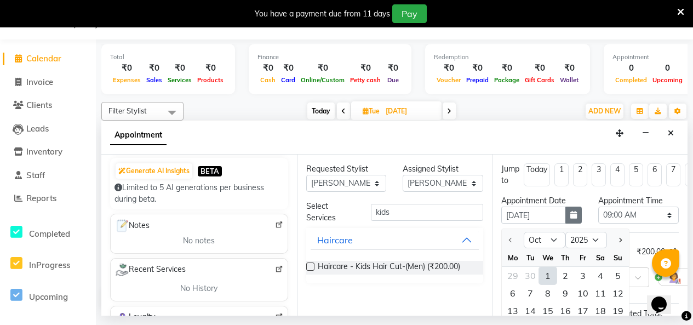
scroll to position [1, 0]
click at [556, 284] on div "1" at bounding box center [548, 275] width 18 height 18
type input "01-10-2025"
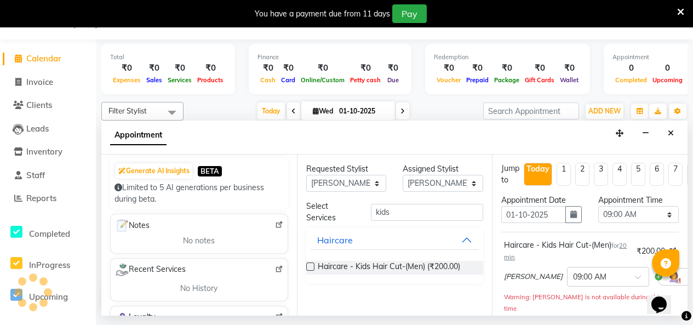
scroll to position [338, 0]
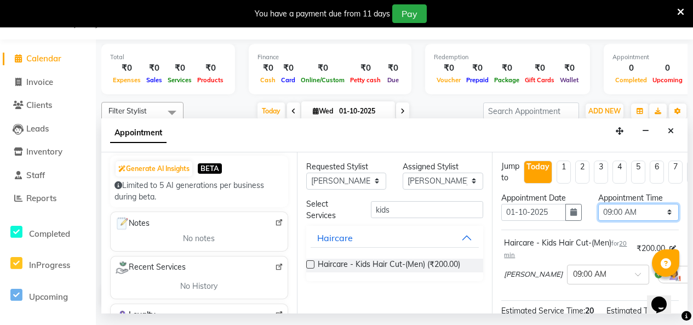
click at [658, 221] on select "Select 09:00 AM 09:15 AM 09:30 AM 09:45 AM 10:00 AM 10:15 AM 10:30 AM 10:45 AM …" at bounding box center [638, 212] width 81 height 17
select select "900"
click at [598, 221] on select "Select 09:00 AM 09:15 AM 09:30 AM 09:45 AM 10:00 AM 10:15 AM 10:30 AM 10:45 AM …" at bounding box center [638, 212] width 81 height 17
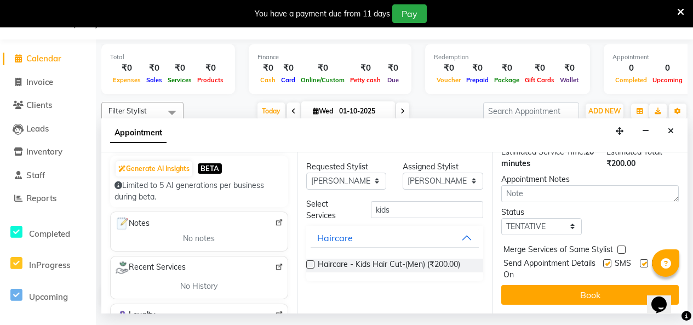
scroll to position [213, 0]
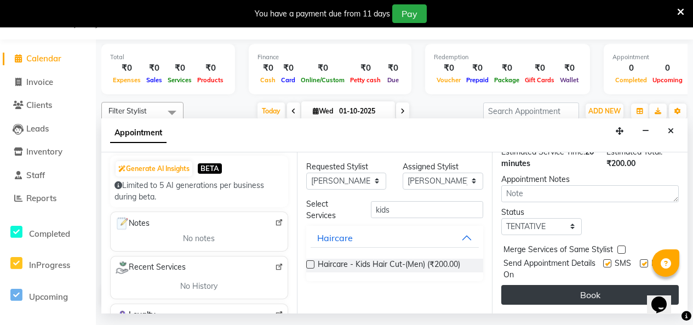
click at [609, 291] on button "Book" at bounding box center [589, 295] width 177 height 20
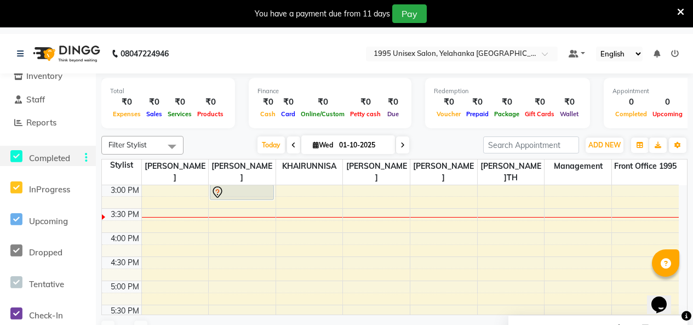
scroll to position [0, 0]
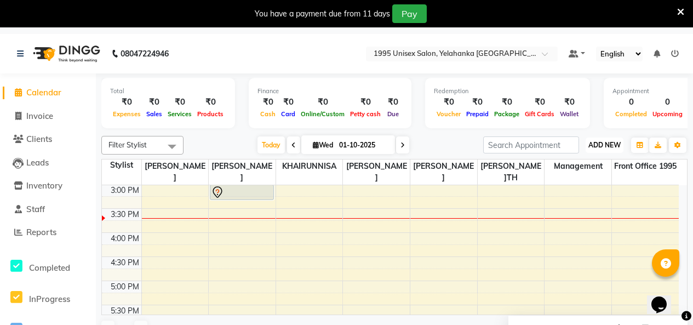
click at [593, 149] on span "ADD NEW" at bounding box center [604, 145] width 32 height 8
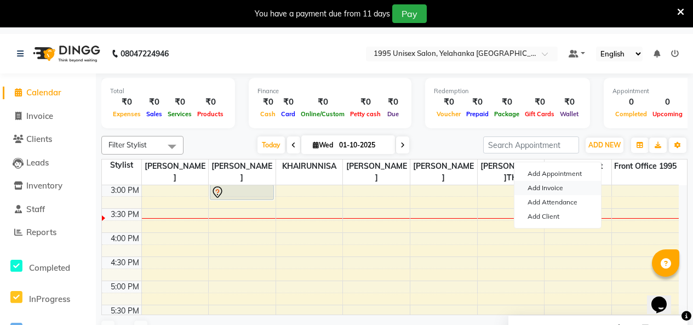
click at [553, 189] on link "Add Invoice" at bounding box center [557, 188] width 87 height 14
select select "service"
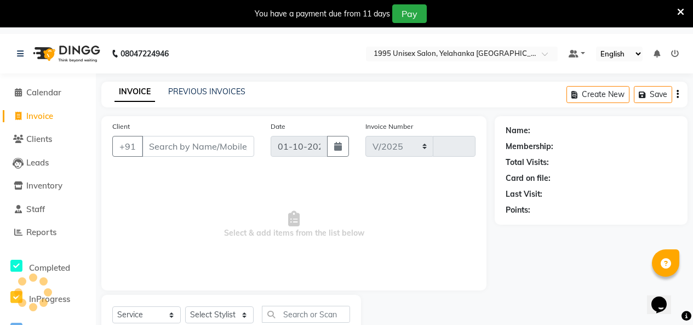
select select "8994"
type input "0004"
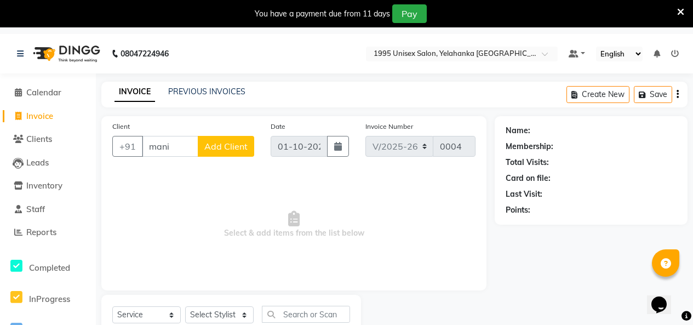
scroll to position [0, 8]
drag, startPoint x: 219, startPoint y: 191, endPoint x: 211, endPoint y: 188, distance: 8.7
click at [218, 182] on ngb-highlight "70******37" at bounding box center [216, 176] width 45 height 11
type input "70******37"
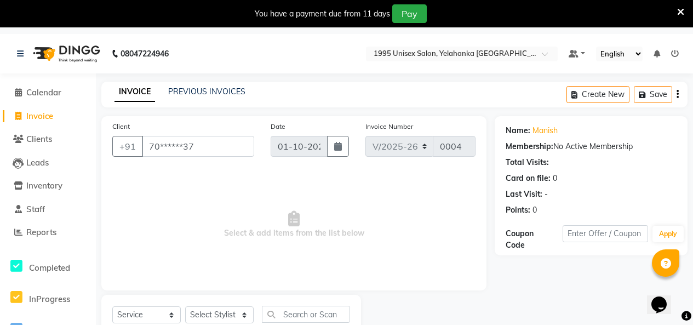
scroll to position [76, 0]
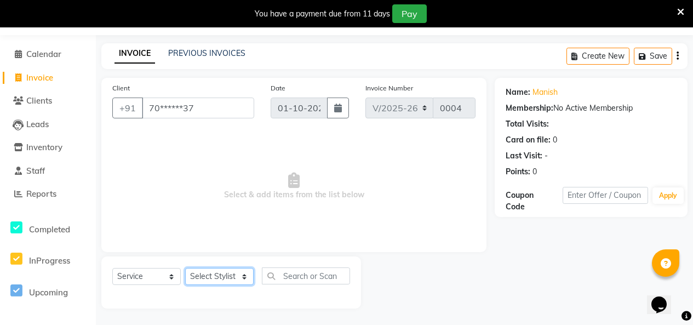
click at [246, 268] on select "Select Stylist [PERSON_NAME] [PERSON_NAME] [PERSON_NAME] KATHUM Front Office 19…" at bounding box center [219, 276] width 68 height 17
select select "91484"
click at [189, 268] on select "Select Stylist [PERSON_NAME] [PERSON_NAME] [PERSON_NAME] KATHUM Front Office 19…" at bounding box center [219, 276] width 68 height 17
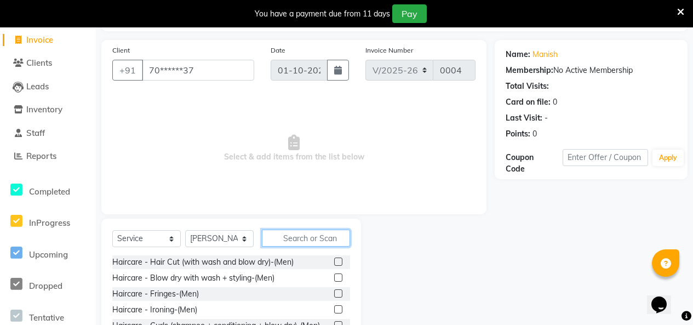
click at [301, 246] on input "text" at bounding box center [306, 237] width 88 height 17
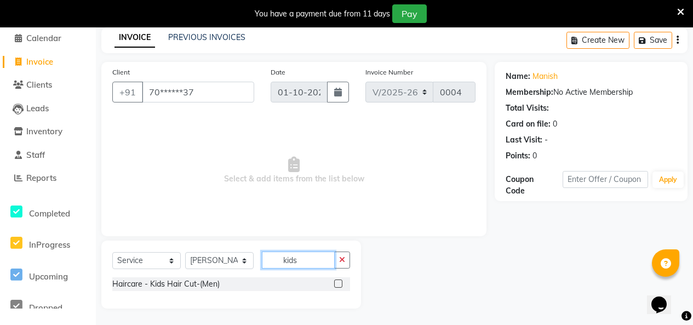
type input "kids"
click at [334, 288] on label at bounding box center [338, 283] width 8 height 8
click at [334, 288] on input "checkbox" at bounding box center [337, 283] width 7 height 7
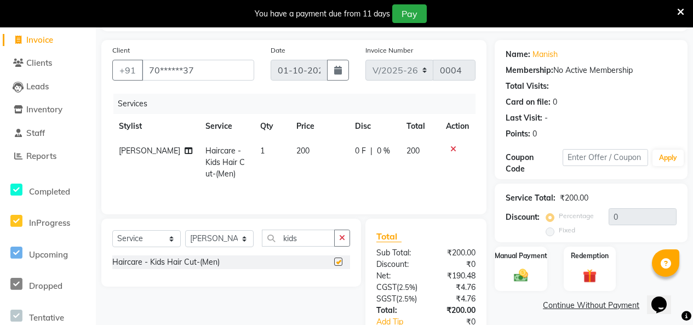
checkbox input "false"
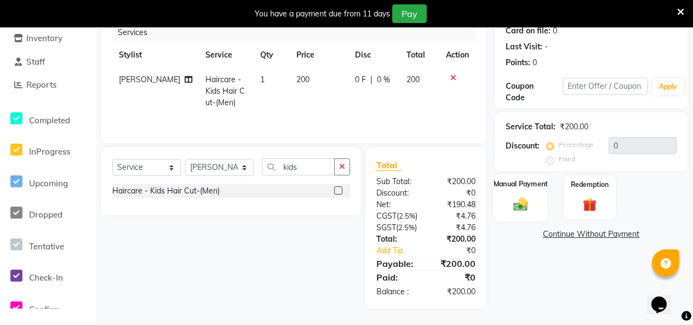
click at [535, 174] on div "Manual Payment" at bounding box center [520, 197] width 54 height 47
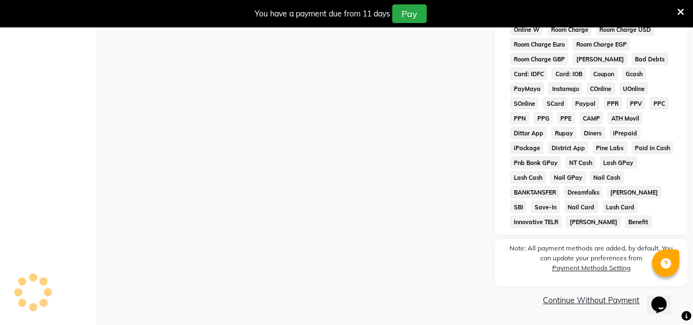
scroll to position [297, 0]
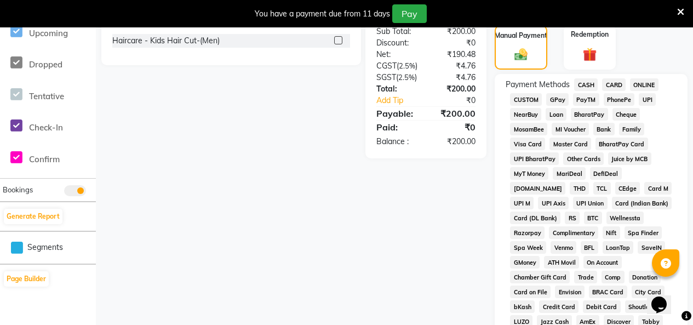
click at [568, 106] on span "GPay" at bounding box center [557, 99] width 22 height 13
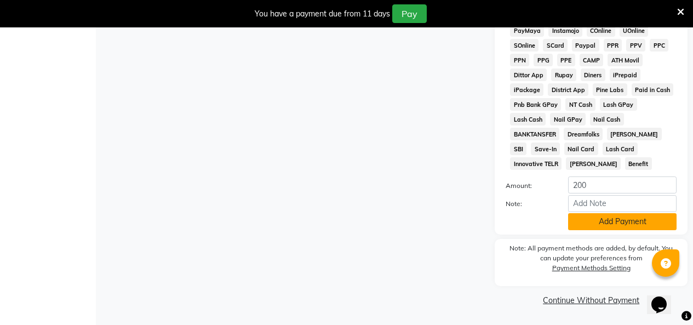
click at [617, 214] on button "Add Payment" at bounding box center [622, 221] width 108 height 17
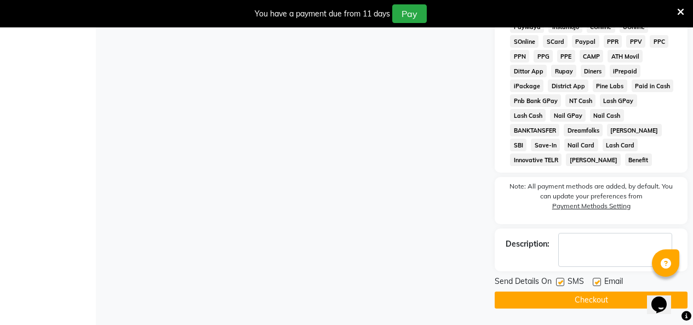
click at [583, 300] on button "Checkout" at bounding box center [591, 299] width 193 height 17
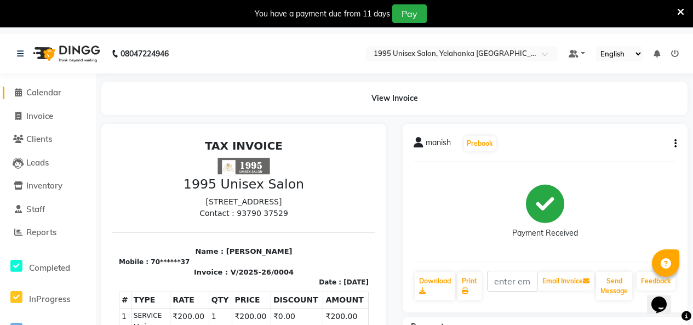
click at [44, 98] on link "Calendar" at bounding box center [48, 93] width 90 height 13
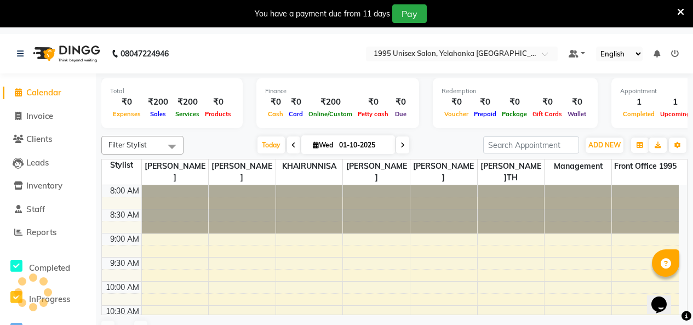
scroll to position [338, 0]
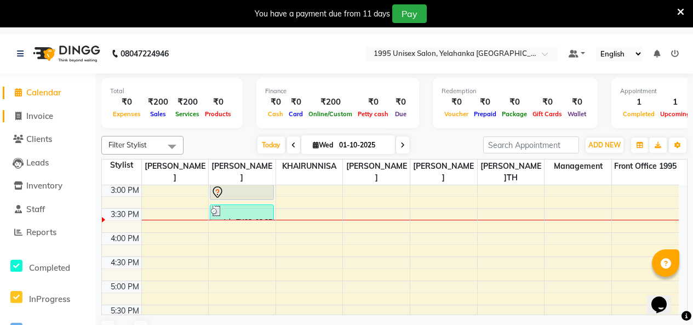
click at [35, 120] on span "Invoice" at bounding box center [39, 116] width 27 height 10
select select "service"
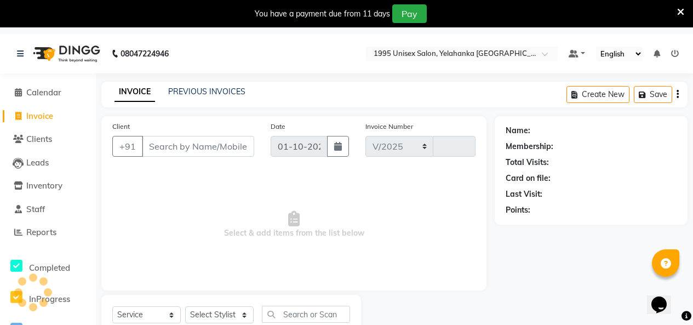
select select "8994"
type input "0005"
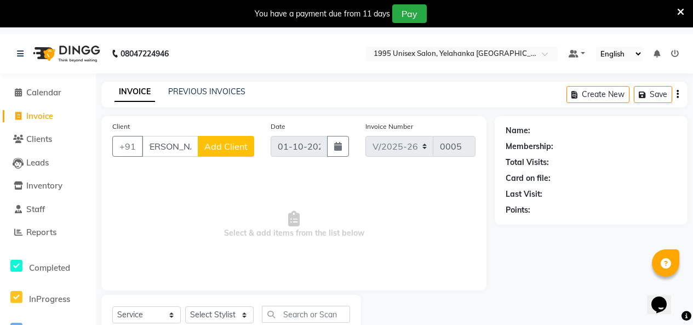
scroll to position [0, 14]
type input "[PERSON_NAME]"
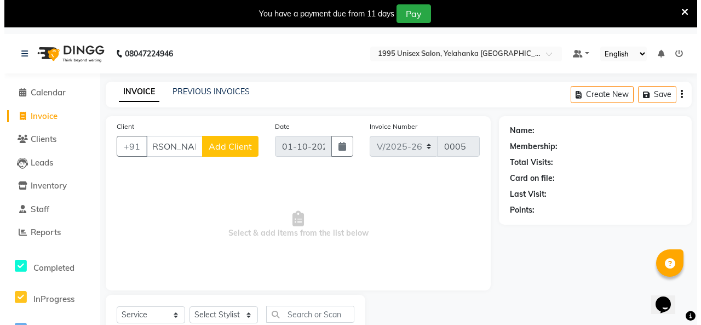
scroll to position [0, 0]
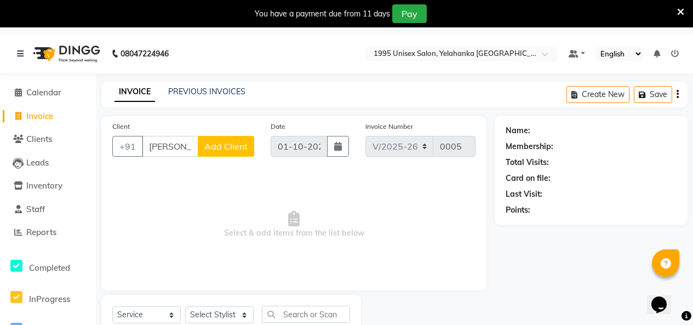
click at [209, 152] on span "Add Client" at bounding box center [225, 146] width 43 height 11
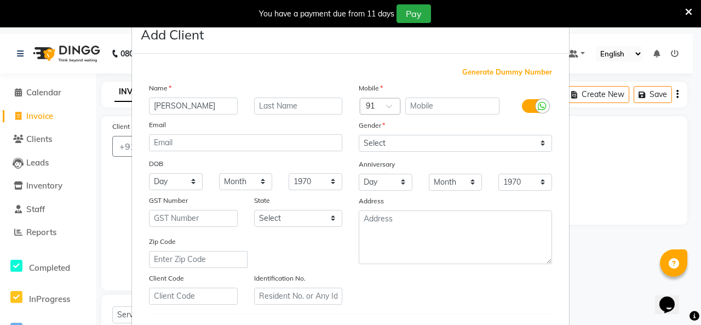
click at [190, 114] on input "[PERSON_NAME]" at bounding box center [193, 105] width 89 height 17
type input "n"
type input "N"
click at [469, 114] on input "text" at bounding box center [452, 105] width 95 height 17
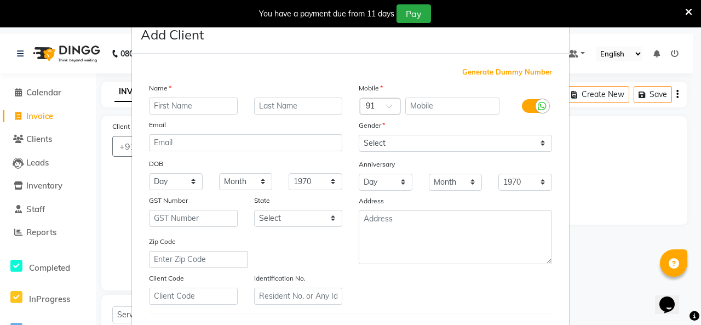
click at [689, 11] on icon at bounding box center [688, 12] width 7 height 10
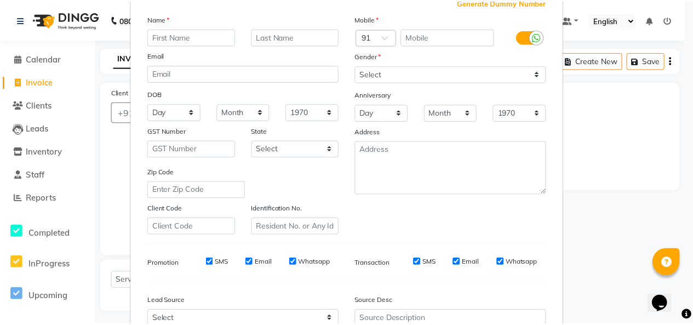
scroll to position [277, 0]
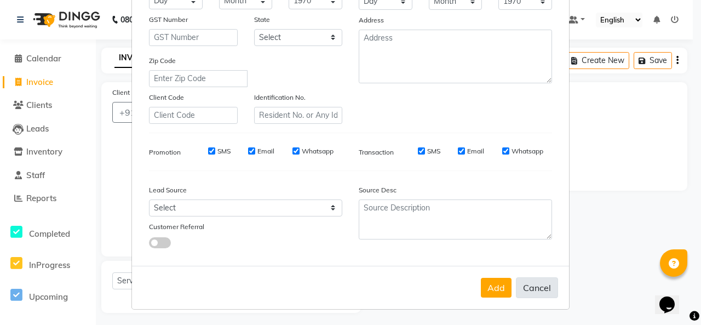
click at [524, 277] on button "Cancel" at bounding box center [537, 287] width 42 height 21
select select
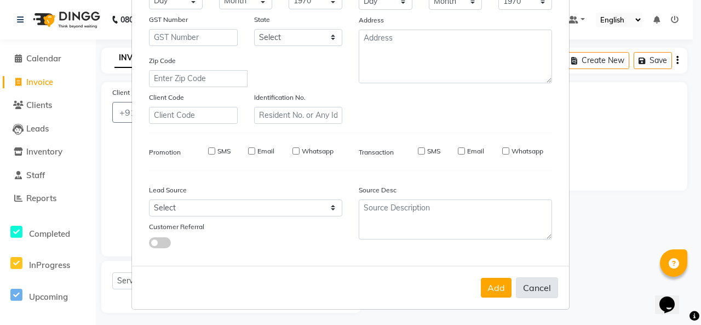
select select
checkbox input "false"
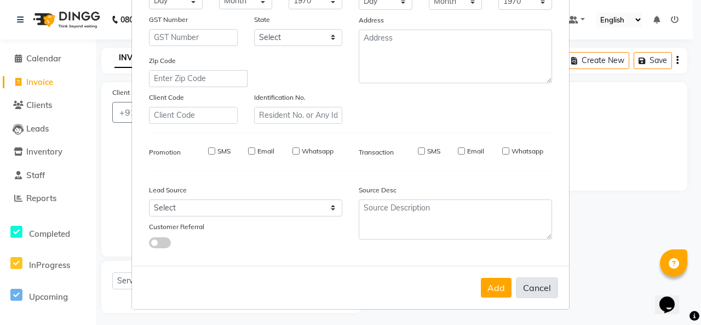
checkbox input "false"
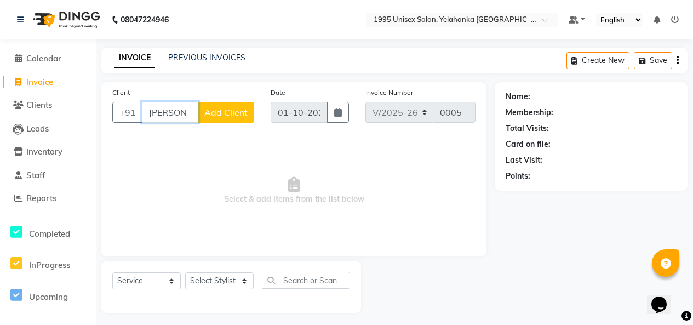
click at [177, 123] on input "[PERSON_NAME]" at bounding box center [170, 112] width 56 height 21
type input "h"
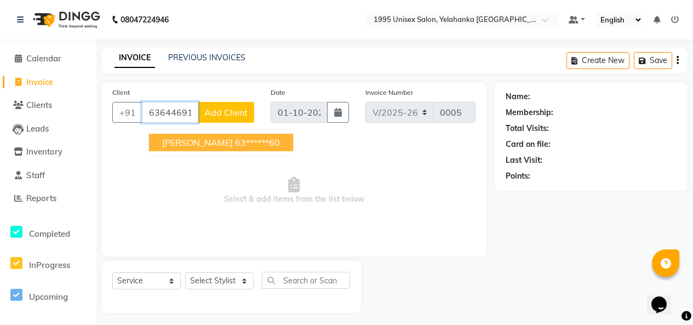
click at [257, 148] on ngb-highlight "63******60" at bounding box center [257, 142] width 45 height 11
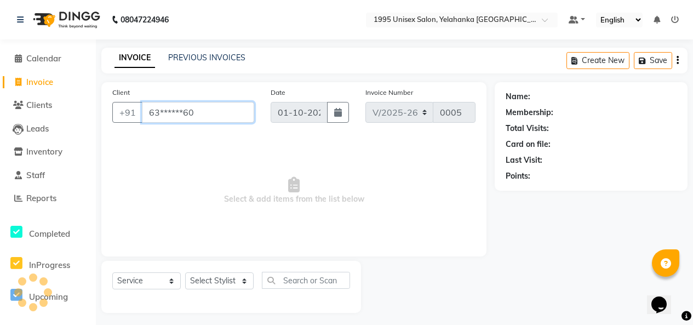
type input "63******60"
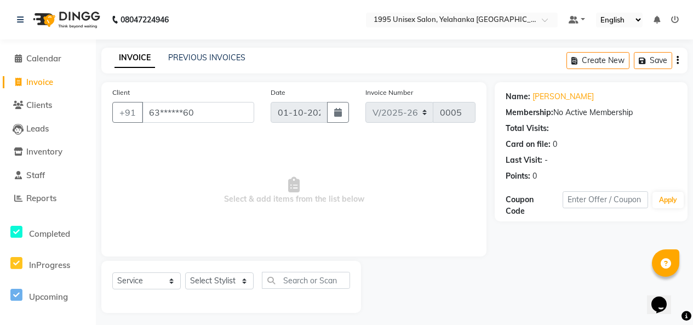
scroll to position [42, 0]
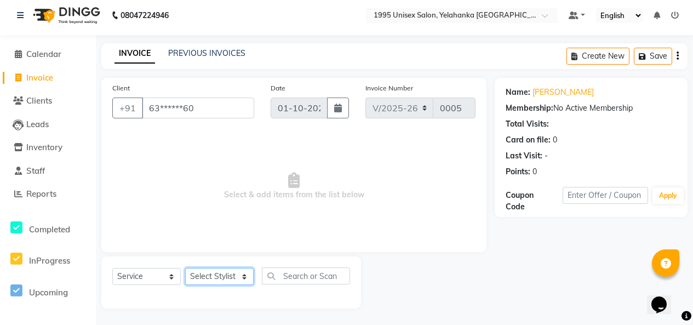
click at [237, 269] on select "Select Stylist [PERSON_NAME] [PERSON_NAME] [PERSON_NAME] KATHUM Front Office 19…" at bounding box center [219, 276] width 68 height 17
select select "91489"
click at [189, 268] on select "Select Stylist [PERSON_NAME] [PERSON_NAME] [PERSON_NAME] KATHUM Front Office 19…" at bounding box center [219, 276] width 68 height 17
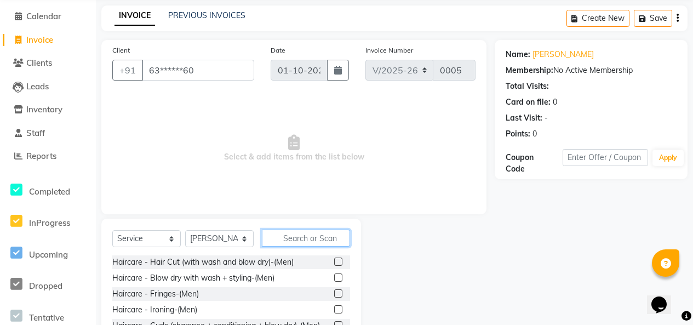
drag, startPoint x: 292, startPoint y: 263, endPoint x: 294, endPoint y: 269, distance: 5.6
click at [293, 246] on input "text" at bounding box center [306, 237] width 88 height 17
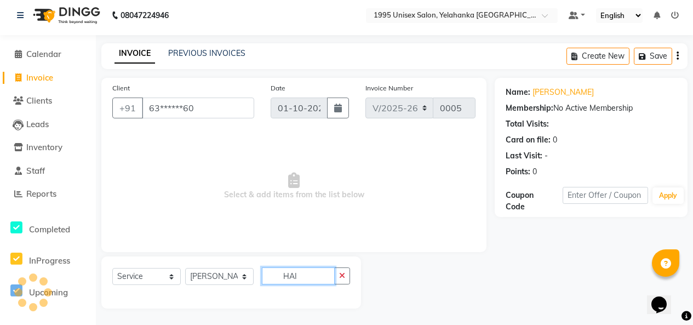
scroll to position [0, 0]
type input "H"
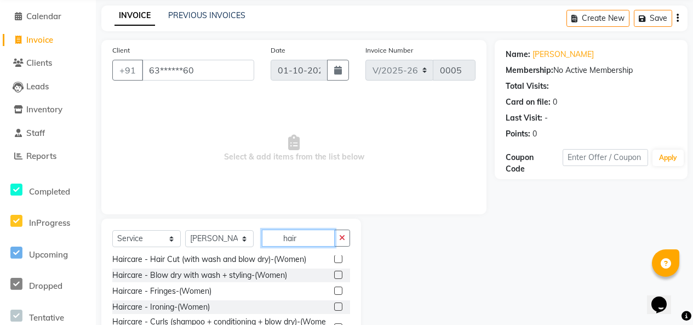
scroll to position [164, 0]
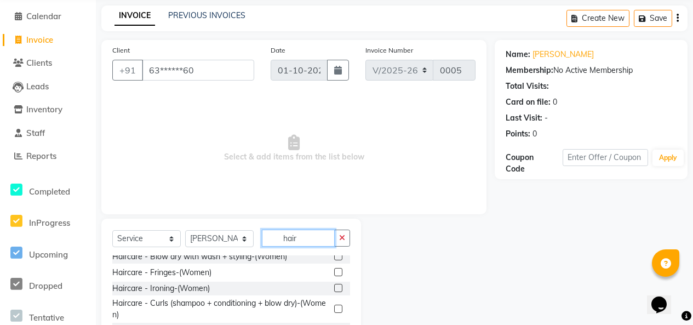
type input "hair"
click at [288, 246] on div "Haircare - Hair Cut (with wash and blow dry)-(Women)" at bounding box center [209, 241] width 194 height 12
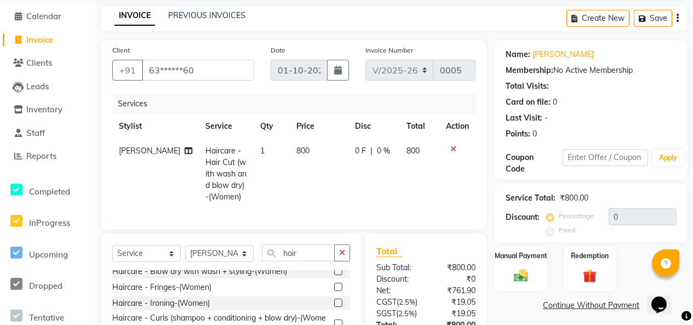
checkbox input "false"
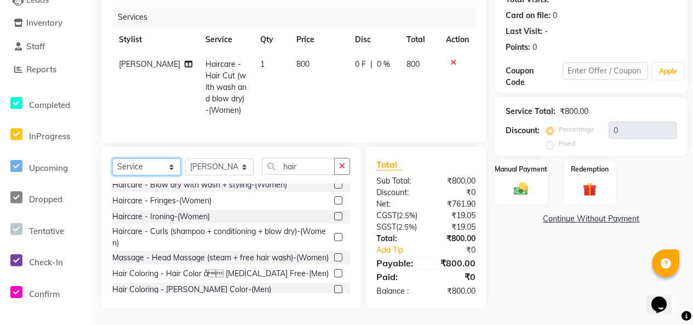
click at [173, 158] on select "Select Service Product Membership Package Voucher Prepaid Gift Card" at bounding box center [146, 166] width 68 height 17
click at [314, 158] on input "hair" at bounding box center [298, 166] width 73 height 17
type input "h"
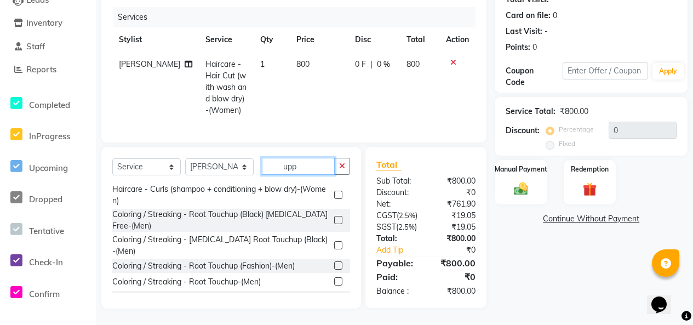
scroll to position [0, 0]
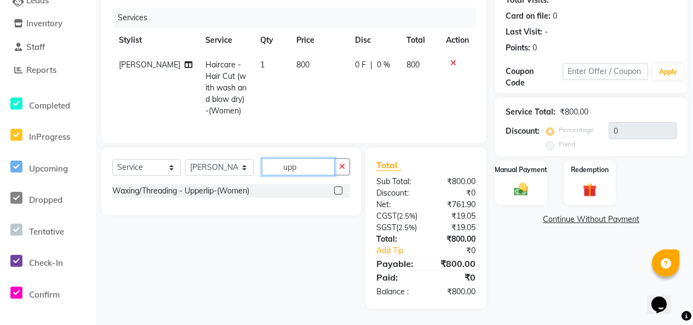
type input "upp"
click at [335, 186] on label at bounding box center [338, 190] width 8 height 8
click at [335, 187] on input "checkbox" at bounding box center [337, 190] width 7 height 7
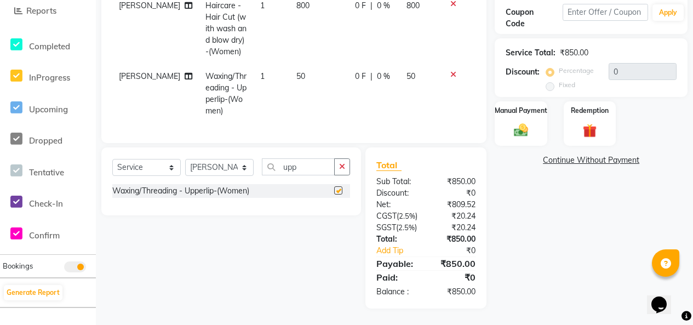
checkbox input "false"
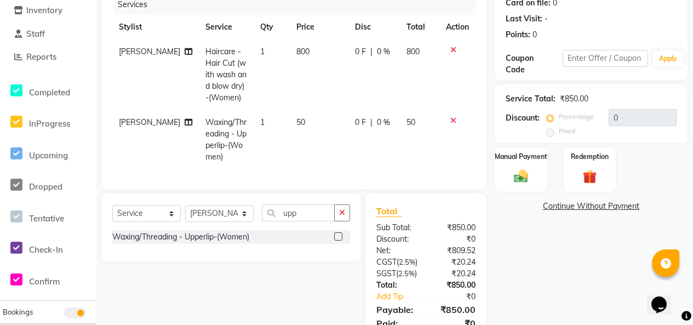
scroll to position [251, 0]
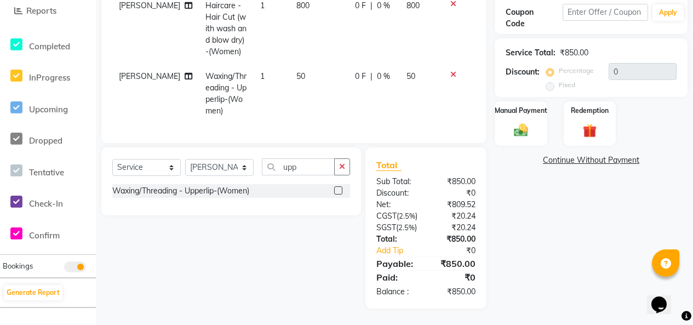
click at [450, 71] on icon at bounding box center [453, 75] width 6 height 8
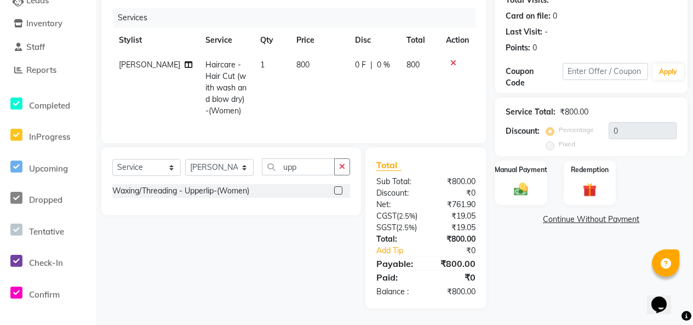
scroll to position [243, 0]
click at [314, 158] on input "upp" at bounding box center [298, 166] width 73 height 17
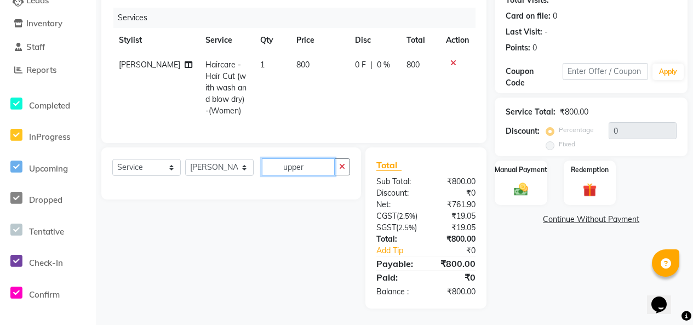
scroll to position [0, 1]
type input "upper"
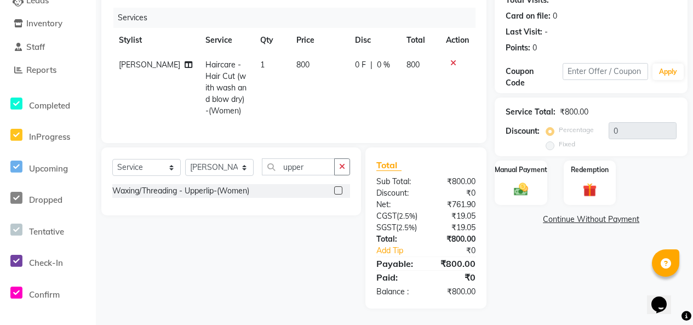
scroll to position [0, 0]
click at [334, 186] on label at bounding box center [338, 190] width 8 height 8
click at [334, 187] on input "checkbox" at bounding box center [337, 190] width 7 height 7
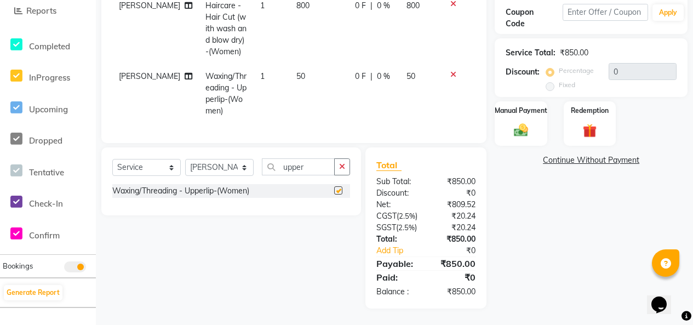
checkbox input "false"
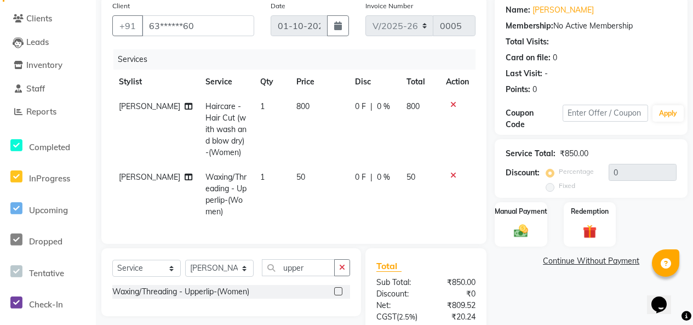
scroll to position [251, 0]
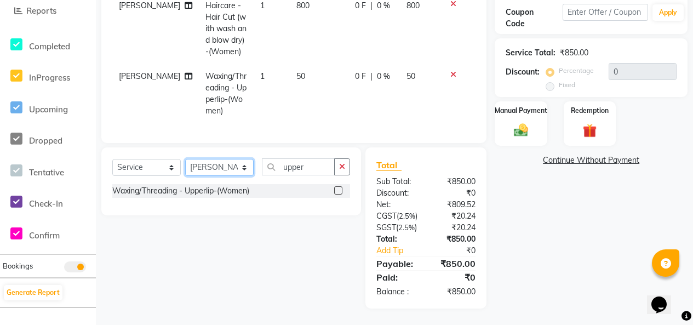
click at [247, 171] on select "Select Stylist [PERSON_NAME] [PERSON_NAME] [PERSON_NAME] KATHUM Front Office 19…" at bounding box center [219, 167] width 68 height 17
select select "91486"
click at [189, 159] on select "Select Stylist [PERSON_NAME] [PERSON_NAME] [PERSON_NAME] KATHUM Front Office 19…" at bounding box center [219, 167] width 68 height 17
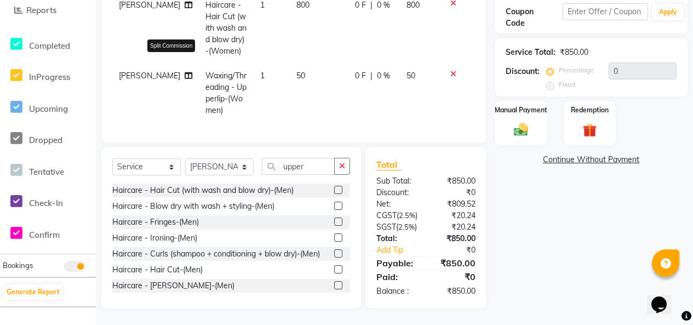
click at [185, 72] on icon at bounding box center [189, 76] width 8 height 8
select select "91489"
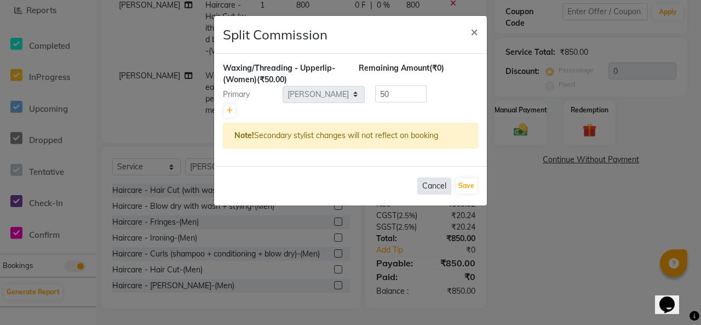
click at [430, 194] on button "Cancel" at bounding box center [434, 185] width 34 height 17
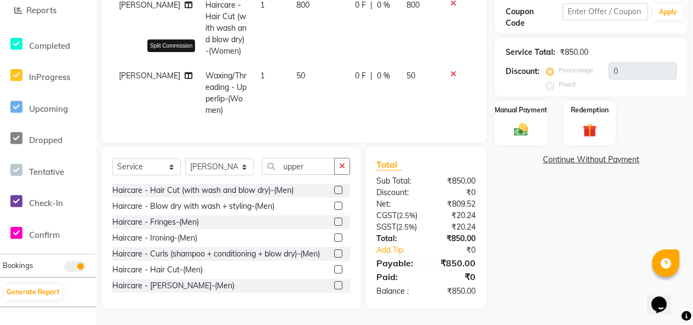
click at [185, 72] on icon at bounding box center [189, 76] width 8 height 8
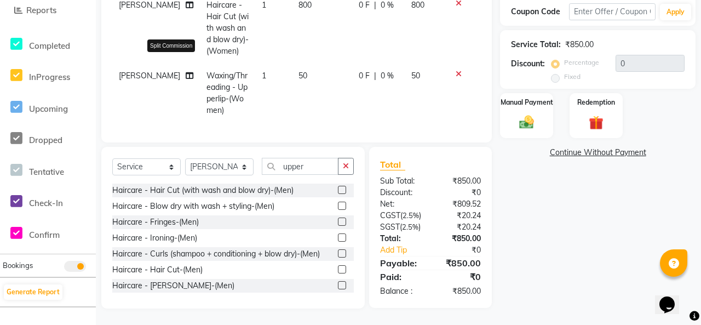
select select "91489"
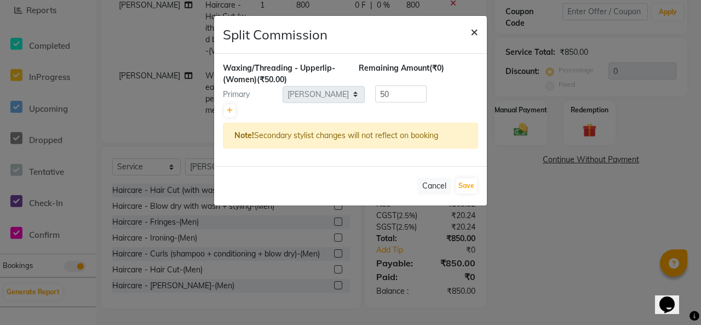
click at [473, 39] on span "×" at bounding box center [474, 31] width 8 height 16
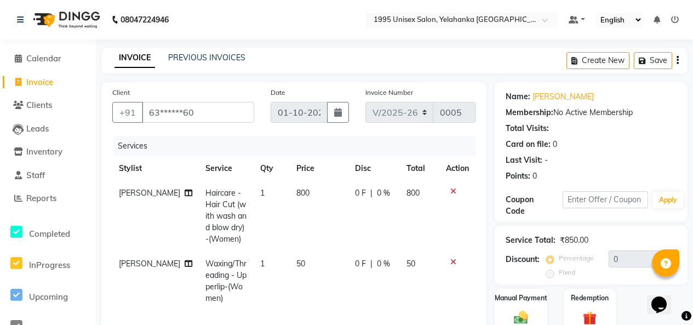
scroll to position [55, 0]
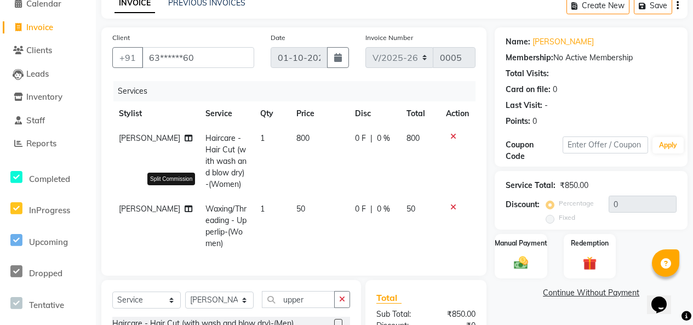
click at [185, 213] on icon at bounding box center [189, 209] width 8 height 8
select select "91489"
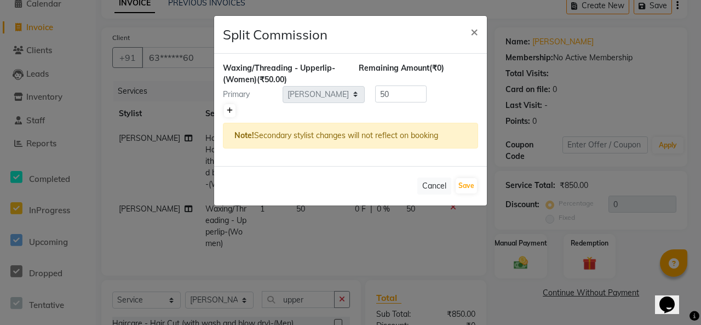
click at [231, 114] on icon at bounding box center [230, 110] width 6 height 7
type input "25"
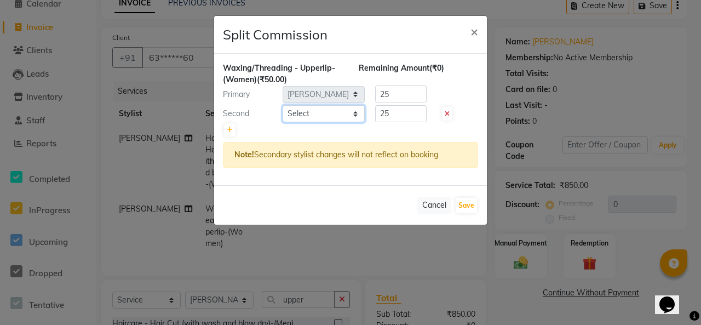
click at [355, 122] on select "Select [PERSON_NAME] [PERSON_NAME] [PERSON_NAME] KATHUM Front Office 1995 KHAIR…" at bounding box center [324, 113] width 82 height 17
select select "91486"
click at [284, 122] on select "Select [PERSON_NAME] [PERSON_NAME] [PERSON_NAME] KATHUM Front Office 1995 KHAIR…" at bounding box center [324, 113] width 82 height 17
click at [401, 102] on input "25" at bounding box center [400, 93] width 51 height 17
type input "2"
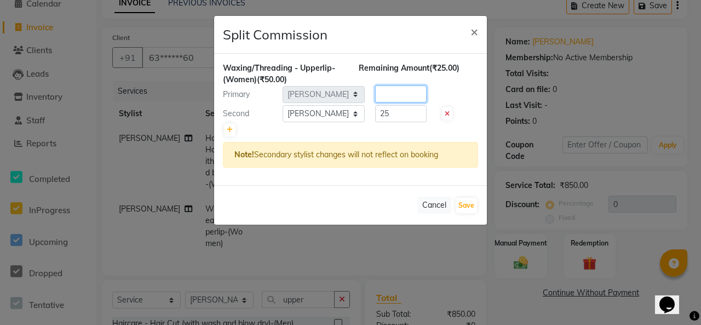
type input "-1"
type input "0"
click at [395, 122] on input "25" at bounding box center [400, 113] width 51 height 17
type input "2"
type input "30"
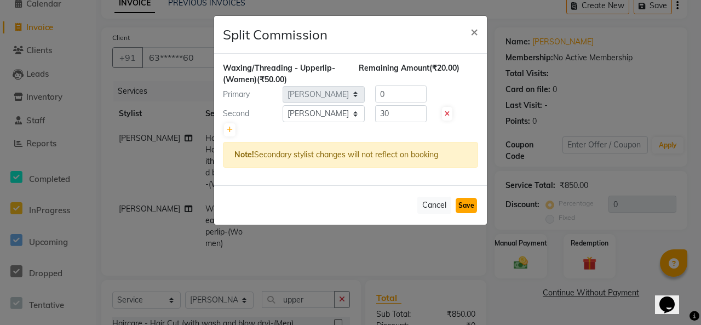
click at [463, 213] on button "Save" at bounding box center [466, 205] width 21 height 15
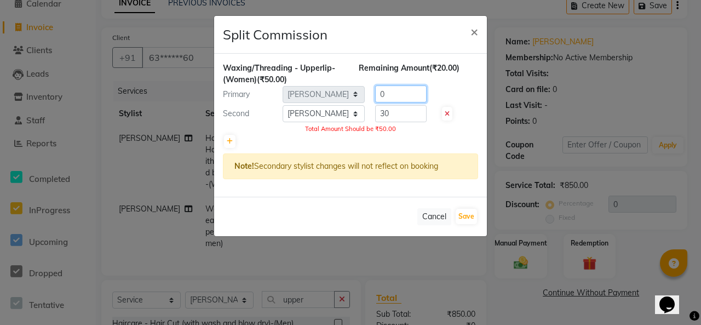
click at [389, 102] on input "0" at bounding box center [400, 93] width 51 height 17
type input "20"
click at [407, 122] on input "30" at bounding box center [400, 113] width 51 height 17
click at [469, 224] on button "Save" at bounding box center [466, 216] width 21 height 15
select select "Select"
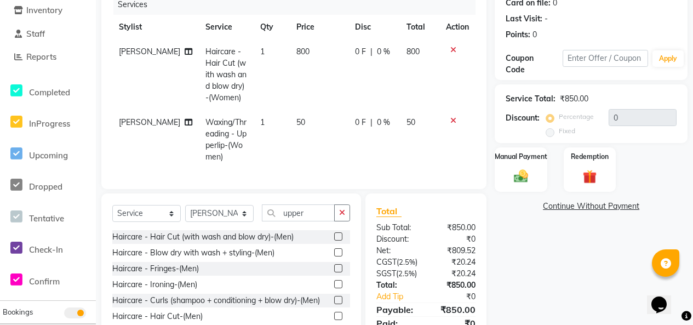
scroll to position [251, 0]
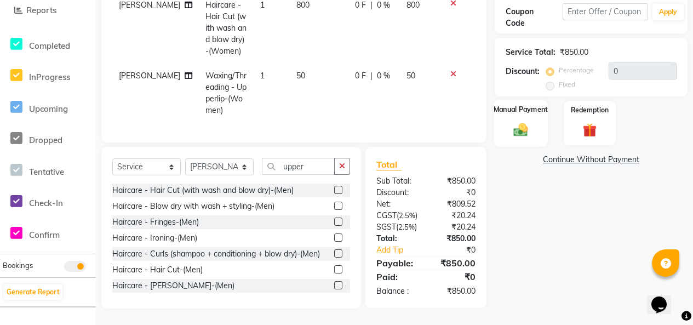
click at [516, 104] on label "Manual Payment" at bounding box center [520, 109] width 55 height 10
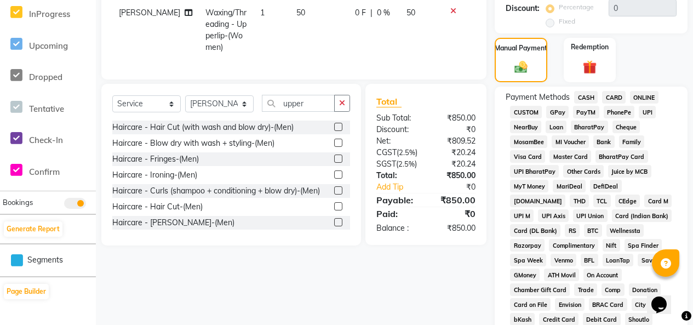
click at [566, 118] on span "GPay" at bounding box center [557, 112] width 22 height 13
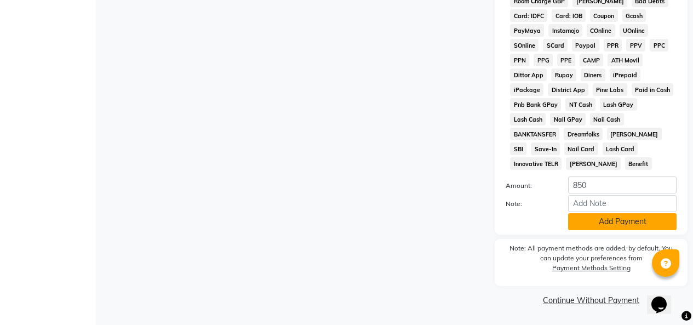
click at [598, 214] on button "Add Payment" at bounding box center [622, 221] width 108 height 17
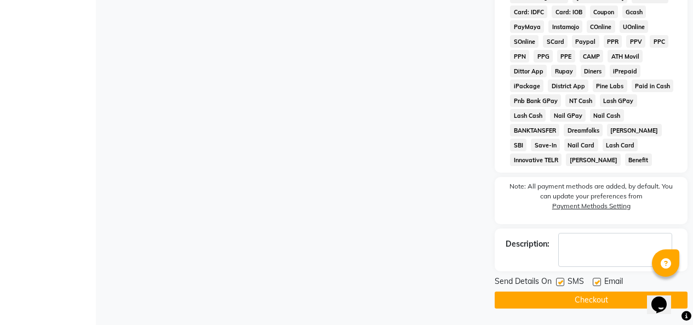
click at [592, 304] on button "Checkout" at bounding box center [591, 299] width 193 height 17
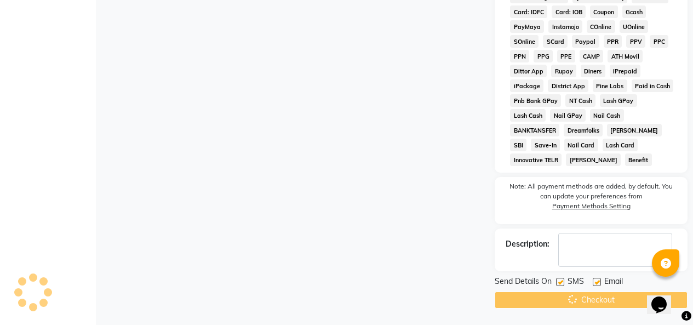
scroll to position [747, 0]
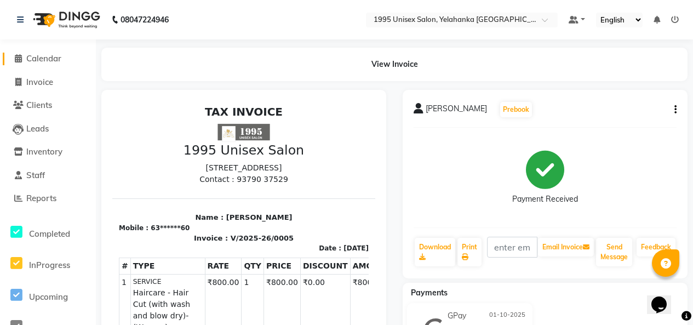
click at [33, 55] on span "Calendar" at bounding box center [43, 58] width 35 height 10
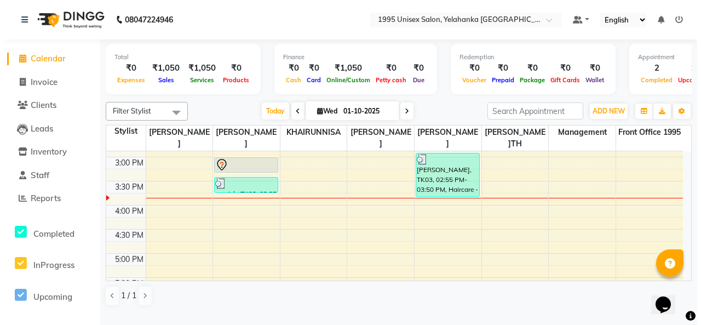
scroll to position [338, 0]
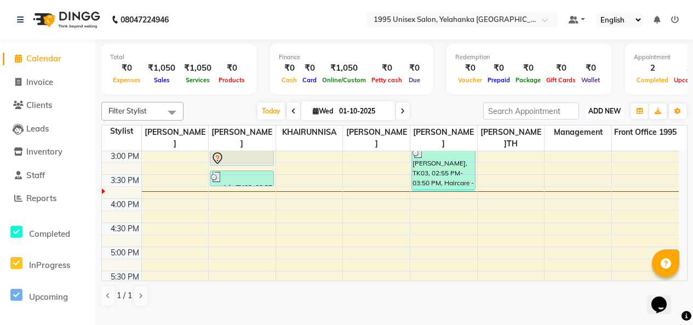
click at [608, 115] on span "ADD NEW" at bounding box center [604, 111] width 32 height 8
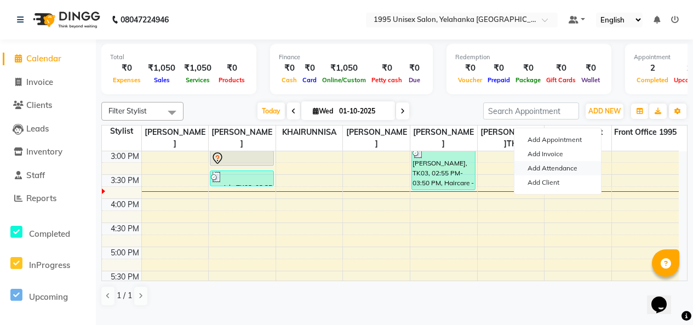
click at [549, 175] on link "Add Attendance" at bounding box center [557, 168] width 87 height 14
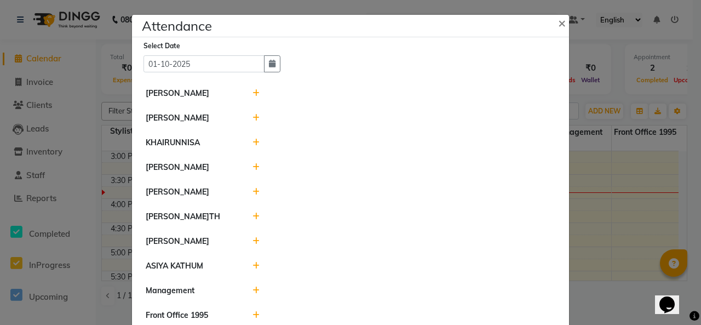
scroll to position [0, 0]
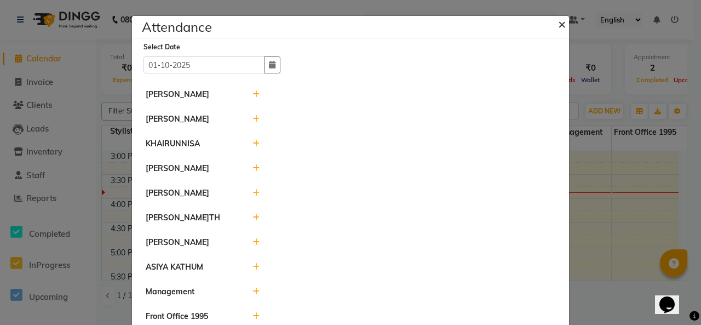
click at [558, 29] on span "×" at bounding box center [562, 23] width 8 height 16
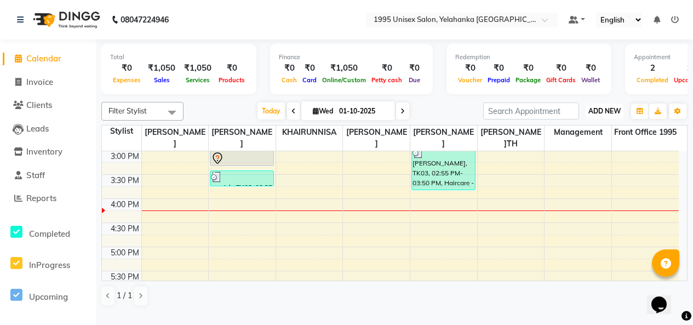
click at [605, 115] on span "ADD NEW" at bounding box center [604, 111] width 32 height 8
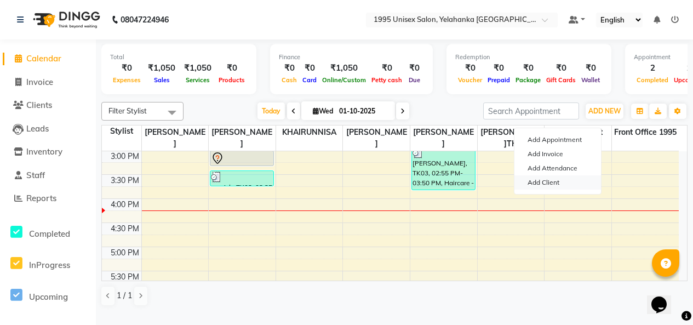
click at [557, 190] on link "Add Client" at bounding box center [557, 182] width 87 height 14
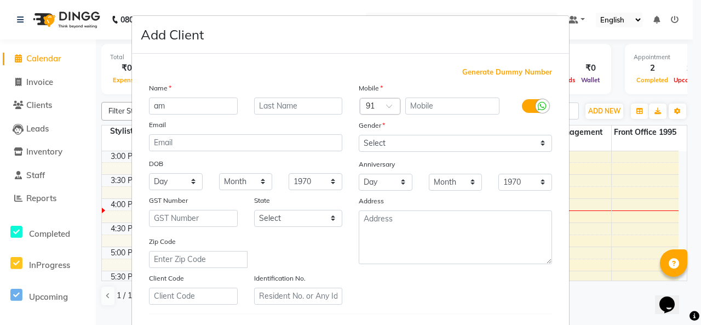
type input "a"
type input "Amog MV"
click at [420, 114] on input "text" at bounding box center [452, 105] width 95 height 17
type input "1"
type input "7760953008"
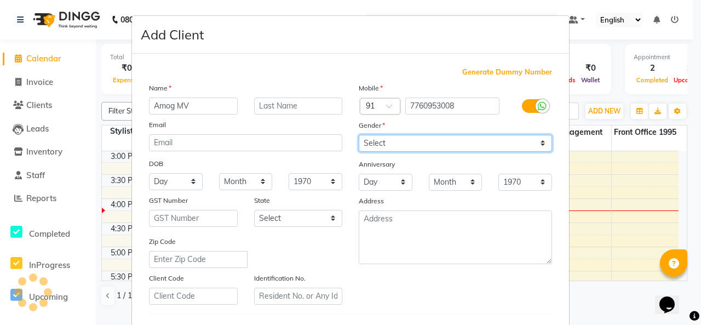
click at [494, 152] on select "Select [DEMOGRAPHIC_DATA] [DEMOGRAPHIC_DATA] Other Prefer Not To Say" at bounding box center [455, 143] width 193 height 17
select select "[DEMOGRAPHIC_DATA]"
click at [359, 152] on select "Select [DEMOGRAPHIC_DATA] [DEMOGRAPHIC_DATA] Other Prefer Not To Say" at bounding box center [455, 143] width 193 height 17
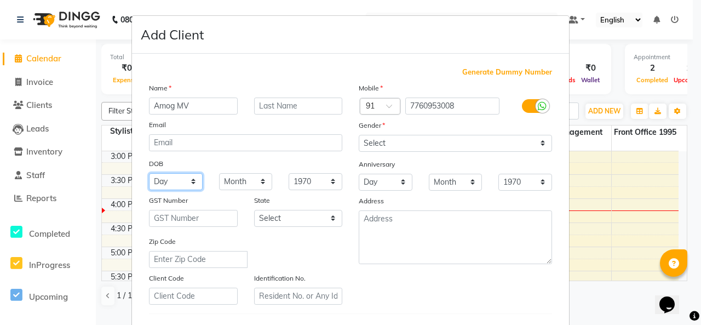
click at [187, 190] on select "Day 01 02 03 04 05 06 07 08 09 10 11 12 13 14 15 16 17 18 19 20 21 22 23 24 25 …" at bounding box center [176, 181] width 54 height 17
select select "02"
click at [149, 190] on select "Day 01 02 03 04 05 06 07 08 09 10 11 12 13 14 15 16 17 18 19 20 21 22 23 24 25 …" at bounding box center [176, 181] width 54 height 17
click at [246, 190] on select "Month January February March April May June July August September October Novem…" at bounding box center [246, 181] width 54 height 17
select select "08"
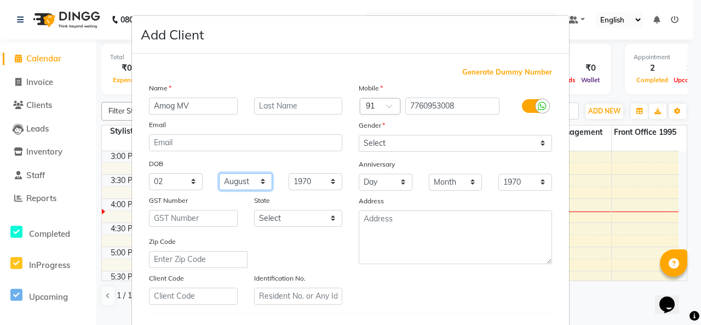
click at [219, 190] on select "Month January February March April May June July August September October Novem…" at bounding box center [246, 181] width 54 height 17
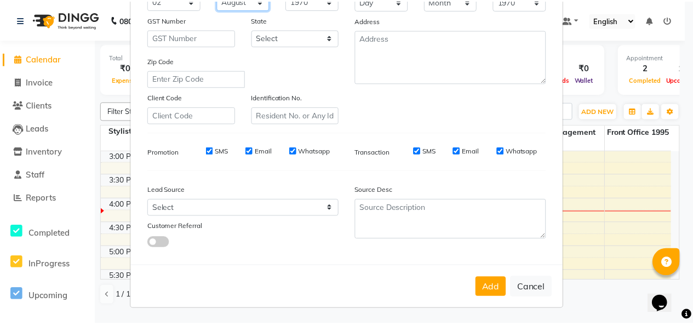
scroll to position [277, 0]
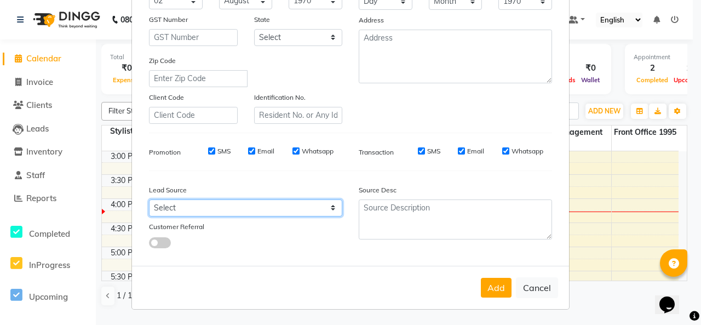
click at [329, 199] on select "Select Walk-in Referral Internet Friend Word of Mouth Advertisement Facebook Ju…" at bounding box center [245, 207] width 193 height 17
select select "57328"
click at [149, 199] on select "Select Walk-in Referral Internet Friend Word of Mouth Advertisement Facebook Ju…" at bounding box center [245, 207] width 193 height 17
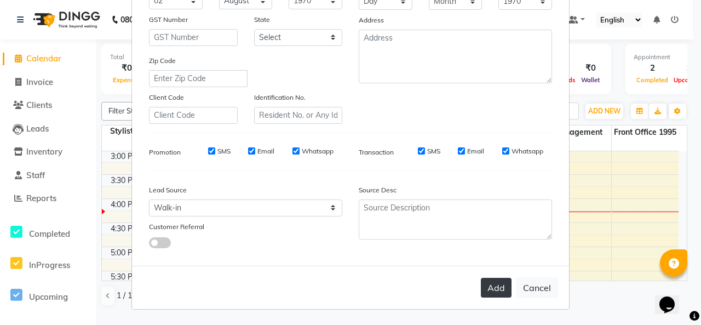
click at [481, 284] on button "Add" at bounding box center [496, 288] width 31 height 20
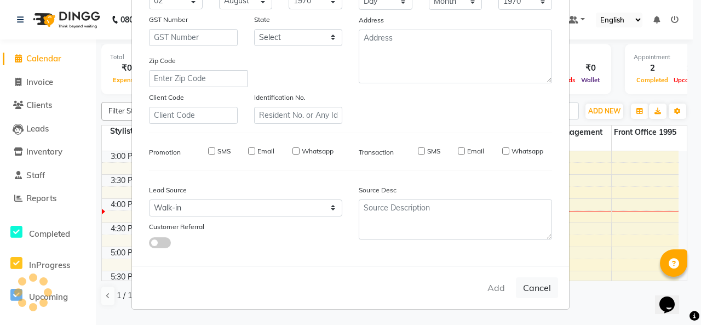
select select
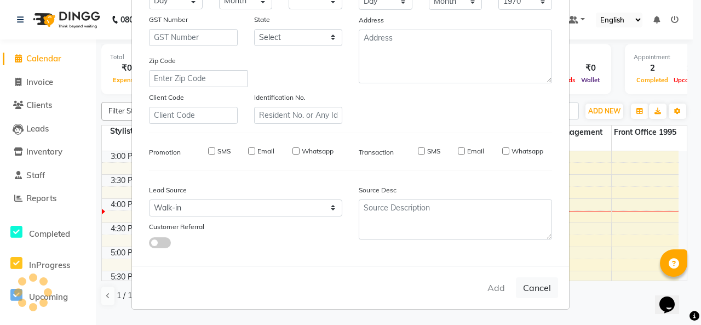
select select
checkbox input "false"
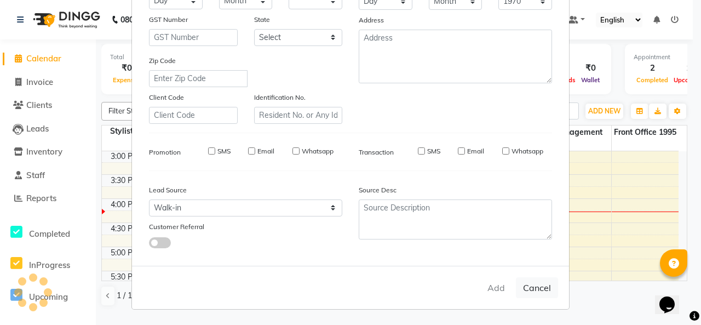
checkbox input "false"
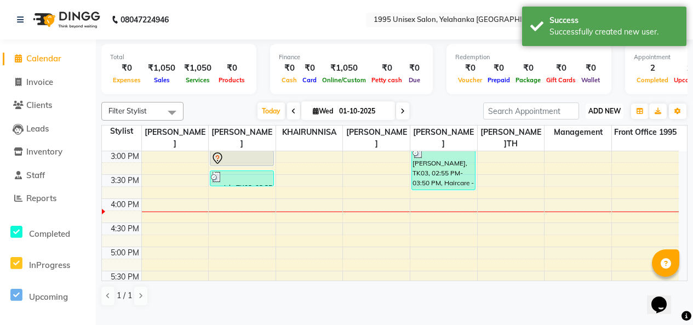
click at [597, 115] on span "ADD NEW" at bounding box center [604, 111] width 32 height 8
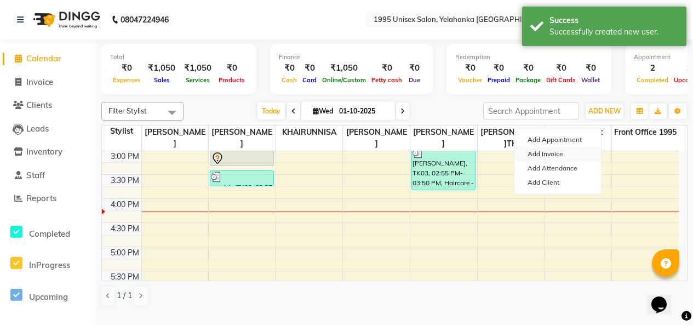
click at [558, 159] on link "Add Invoice" at bounding box center [557, 154] width 87 height 14
select select "service"
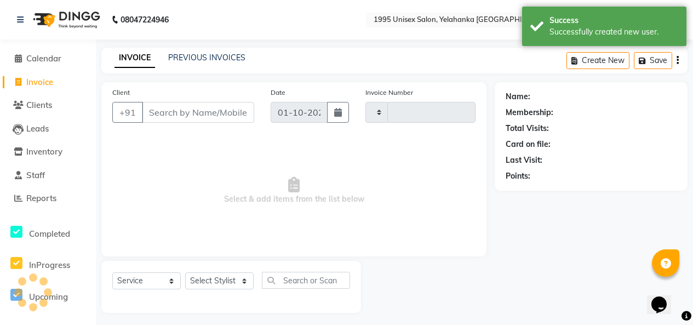
type input "0006"
select select "8994"
click at [233, 123] on input "Client" at bounding box center [198, 112] width 112 height 21
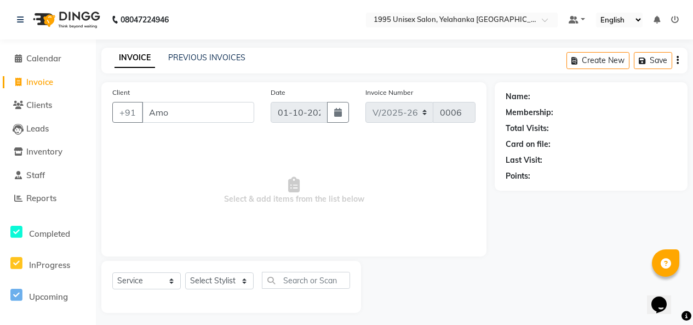
scroll to position [0, 7]
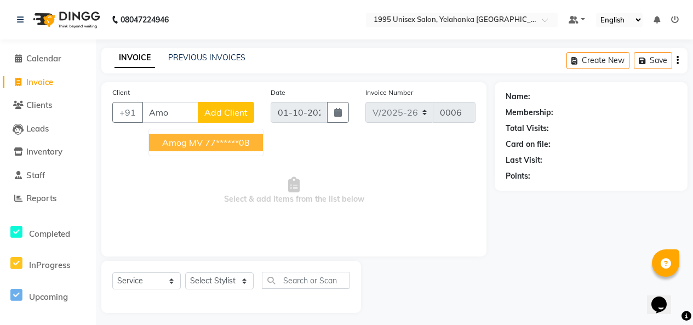
click at [262, 151] on button "Amog MV 77******08" at bounding box center [206, 143] width 114 height 18
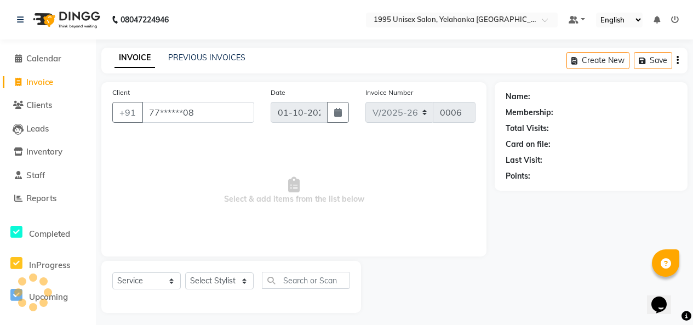
type input "77******08"
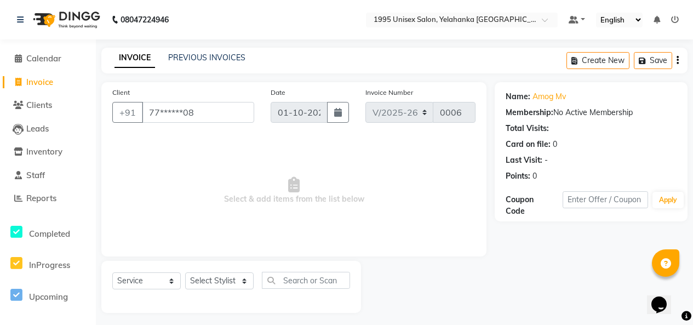
scroll to position [42, 0]
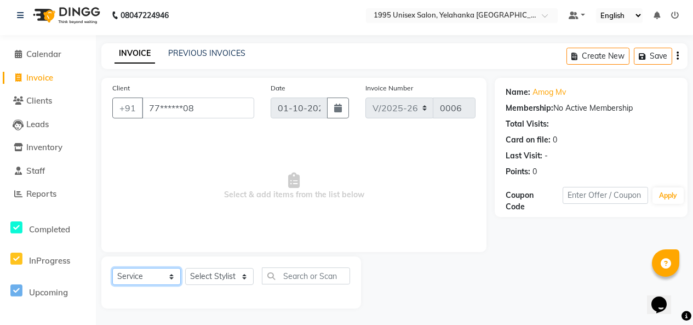
click at [175, 268] on select "Select Service Product Membership Package Voucher Prepaid Gift Card" at bounding box center [146, 276] width 68 height 17
click at [233, 271] on select "Select Stylist [PERSON_NAME] [PERSON_NAME] [PERSON_NAME] KATHUM Front Office 19…" at bounding box center [219, 276] width 68 height 17
click at [440, 183] on span "Select & add items from the list below" at bounding box center [293, 186] width 363 height 110
click at [246, 268] on select "Select Stylist [PERSON_NAME] [PERSON_NAME] [PERSON_NAME] KATHUM Front Office 19…" at bounding box center [219, 276] width 68 height 17
click at [344, 131] on span "Select & add items from the list below" at bounding box center [293, 186] width 363 height 110
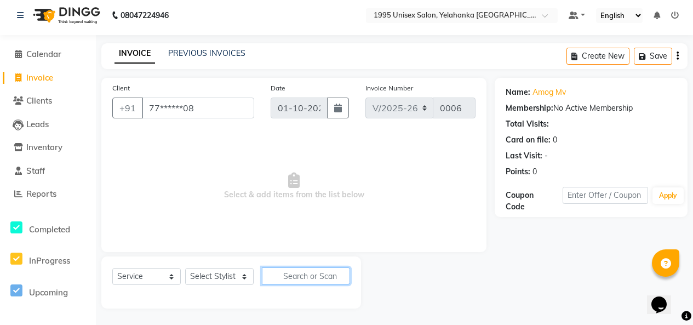
click at [296, 268] on input "text" at bounding box center [306, 275] width 88 height 17
type input "h"
type input "Haircut"
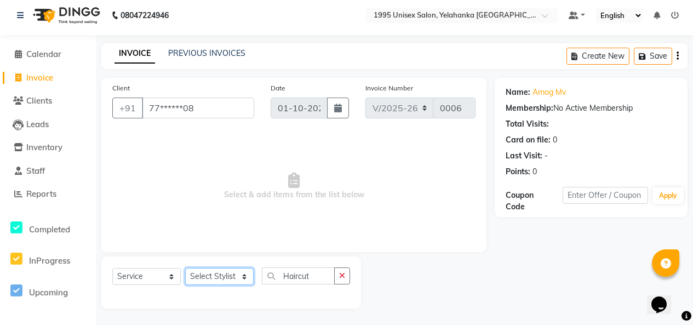
scroll to position [0, 0]
click at [217, 274] on select "Select Stylist [PERSON_NAME] [PERSON_NAME] [PERSON_NAME] KATHUM Front Office 19…" at bounding box center [219, 276] width 68 height 17
select select "91489"
click at [189, 268] on select "Select Stylist [PERSON_NAME] [PERSON_NAME] [PERSON_NAME] KATHUM Front Office 19…" at bounding box center [219, 276] width 68 height 17
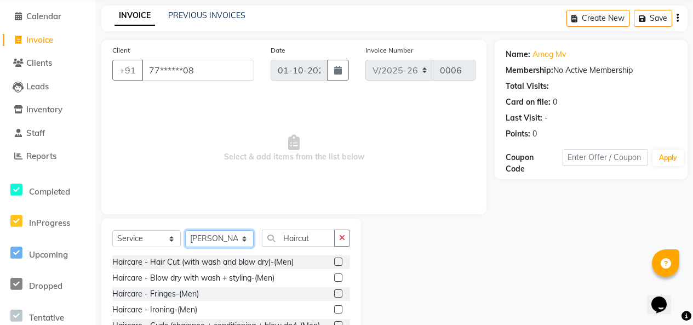
scroll to position [97, 0]
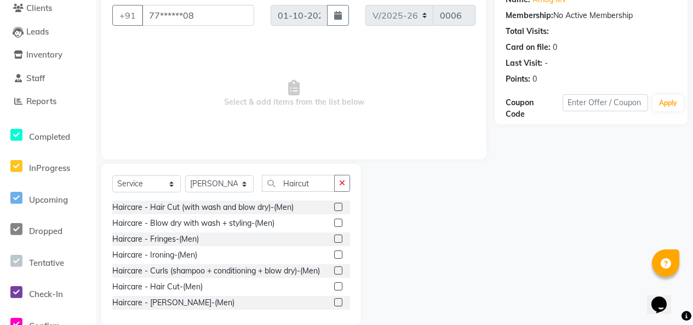
click at [334, 211] on label at bounding box center [338, 207] width 8 height 8
click at [334, 211] on input "checkbox" at bounding box center [337, 207] width 7 height 7
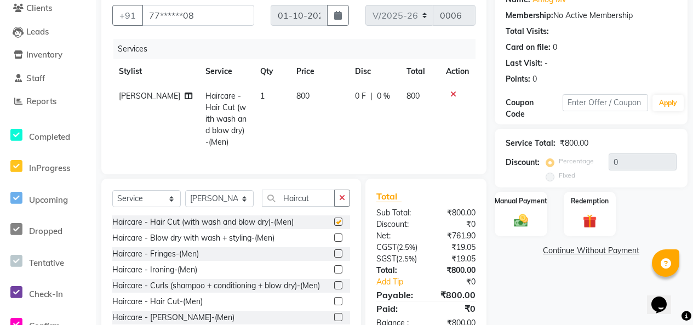
checkbox input "false"
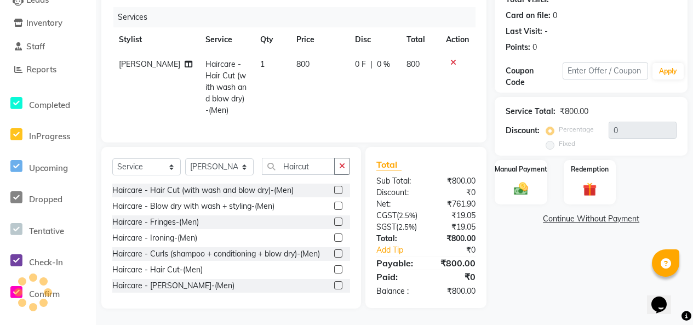
scroll to position [232, 0]
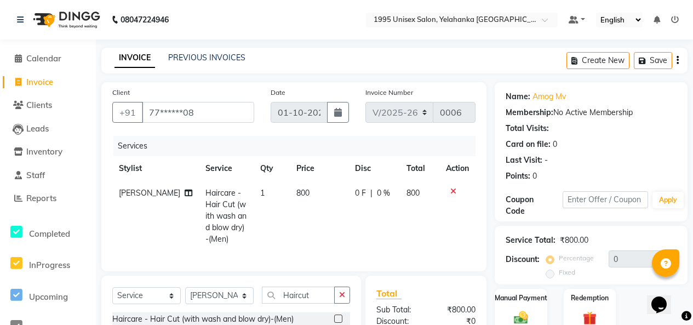
click at [411, 198] on span "800" at bounding box center [412, 193] width 13 height 10
select select "91489"
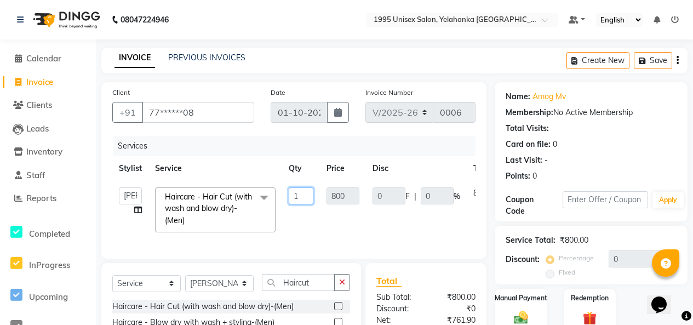
click at [307, 204] on input "1" at bounding box center [301, 195] width 25 height 17
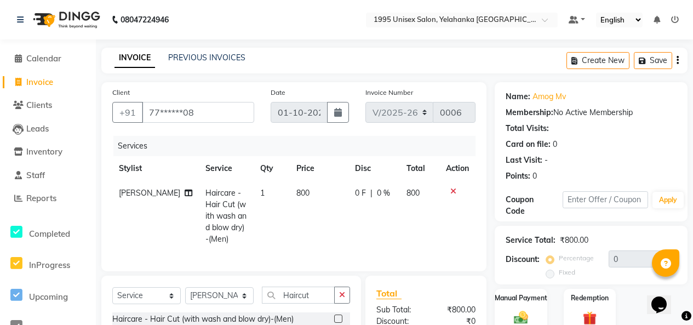
click at [301, 214] on td "800" at bounding box center [319, 216] width 59 height 71
select select "91489"
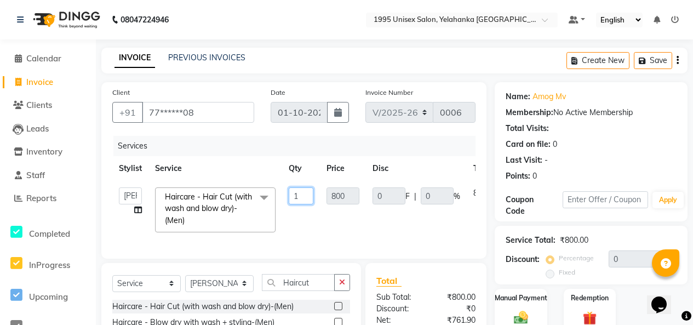
click at [313, 204] on input "1" at bounding box center [301, 195] width 25 height 17
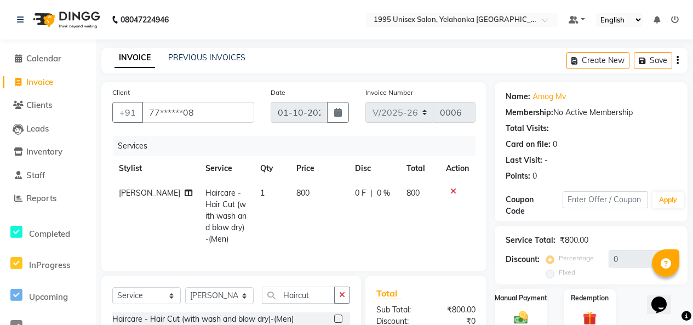
click at [450, 195] on icon at bounding box center [453, 191] width 6 height 8
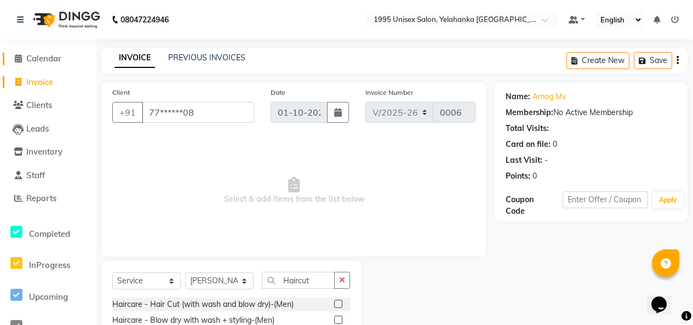
click at [50, 54] on span "Calendar" at bounding box center [43, 58] width 35 height 10
click at [52, 58] on span "Calendar" at bounding box center [43, 58] width 35 height 10
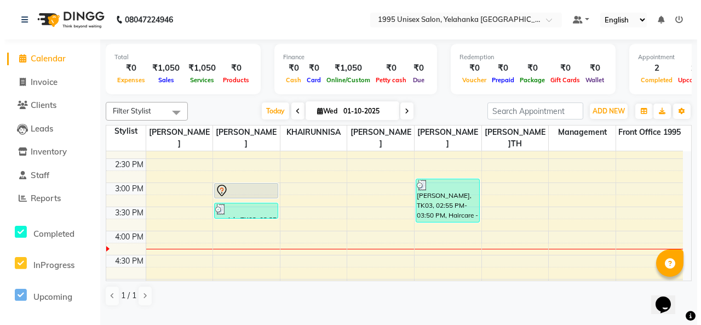
scroll to position [278, 0]
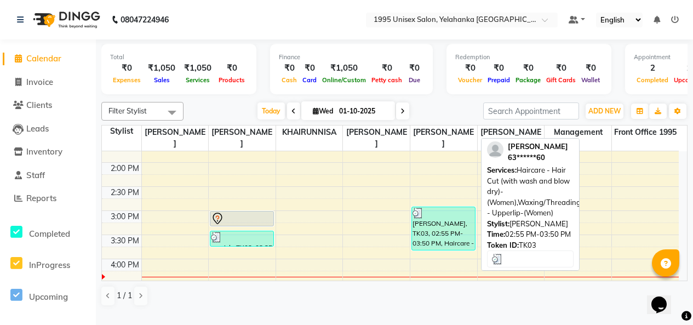
click at [438, 235] on div "[PERSON_NAME], TK03, 02:55 PM-03:50 PM, Haircare - Hair Cut (with wash and blow…" at bounding box center [443, 228] width 63 height 43
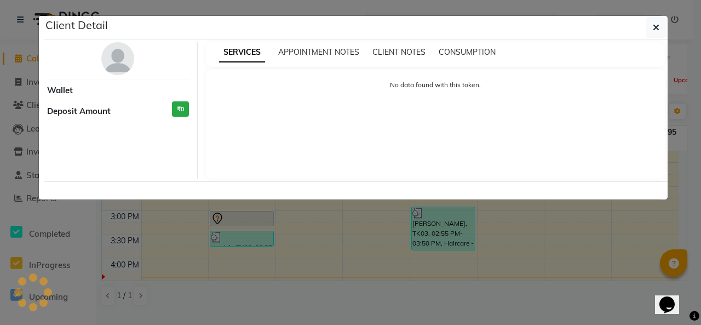
select select "3"
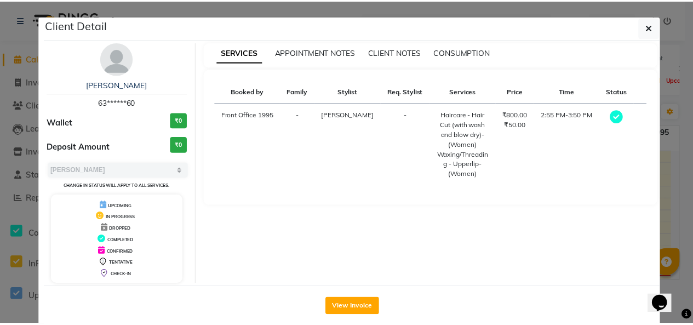
scroll to position [50, 0]
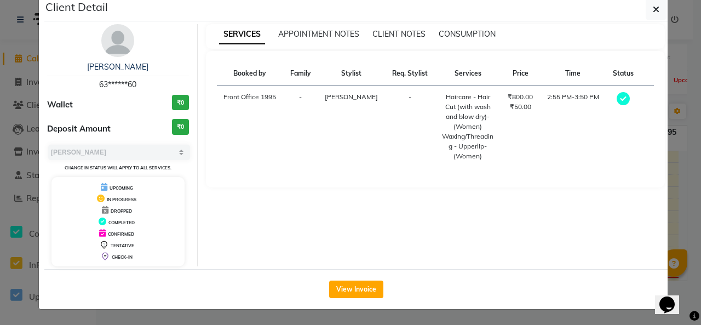
click at [680, 31] on ngb-modal-window "Client Detail [PERSON_NAME] 63******60 Wallet ₹0 Deposit Amount ₹0 Select MARK …" at bounding box center [350, 162] width 701 height 325
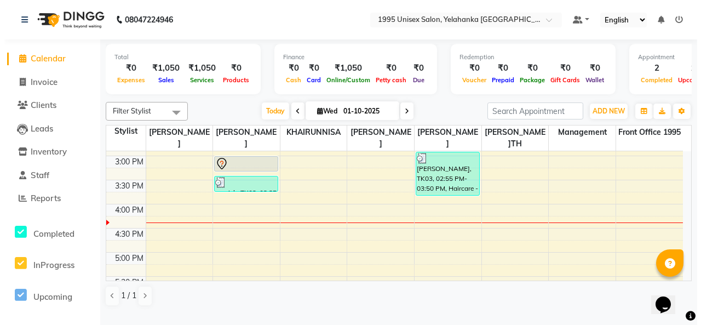
scroll to position [278, 0]
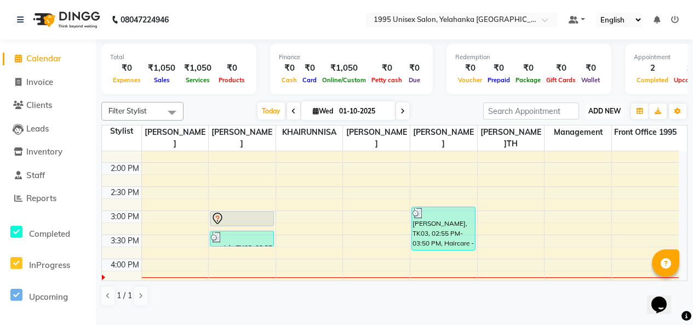
click at [597, 115] on span "ADD NEW" at bounding box center [604, 111] width 32 height 8
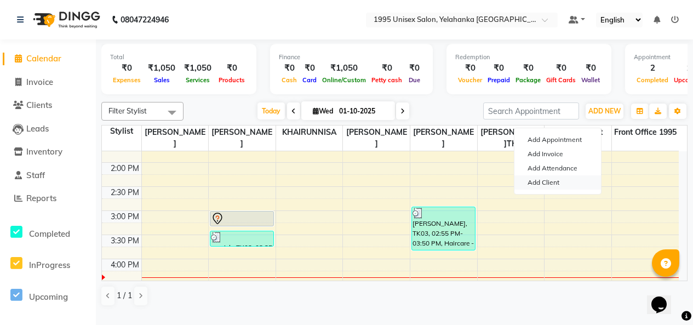
click at [541, 188] on link "Add Client" at bounding box center [557, 182] width 87 height 14
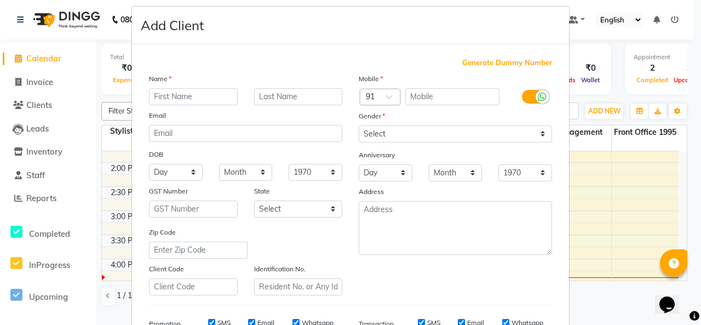
scroll to position [0, 0]
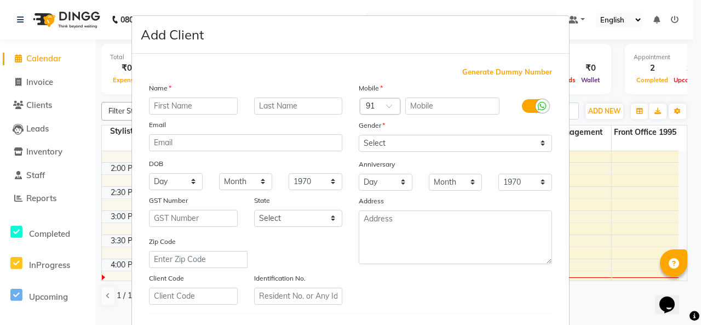
click at [607, 107] on ngb-modal-window "Add Client Generate Dummy Number Name Email DOB Day 01 02 03 04 05 06 07 08 09 …" at bounding box center [350, 162] width 701 height 325
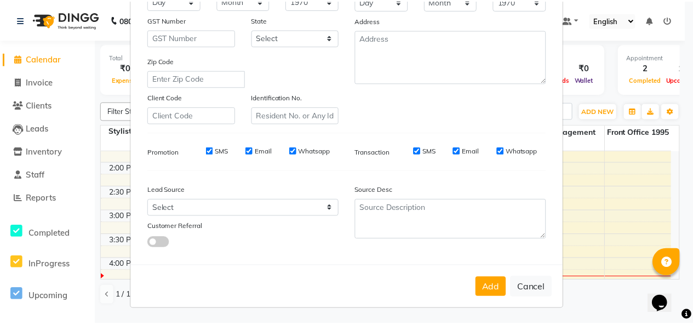
scroll to position [277, 0]
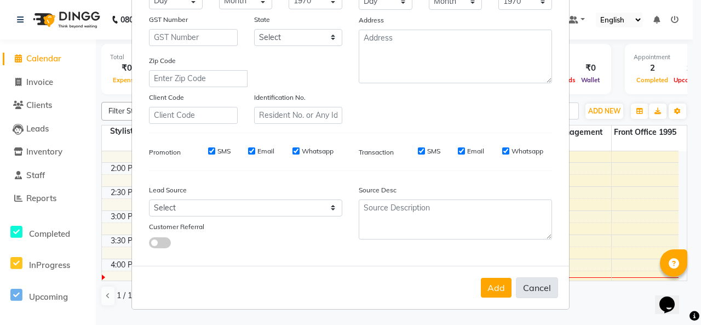
click at [534, 280] on button "Cancel" at bounding box center [537, 287] width 42 height 21
select select
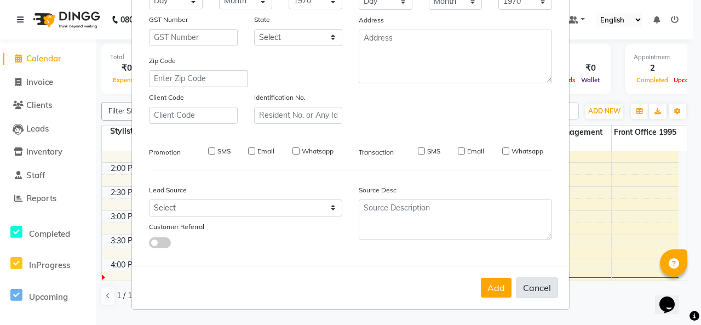
select select
checkbox input "false"
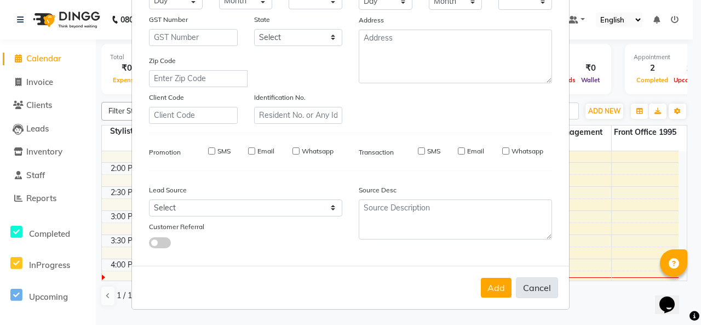
checkbox input "false"
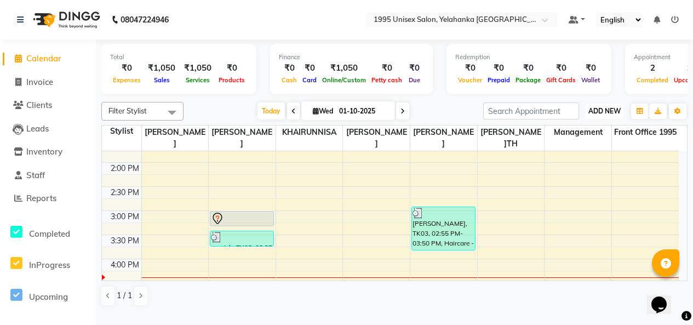
click at [608, 115] on span "ADD NEW" at bounding box center [604, 111] width 32 height 8
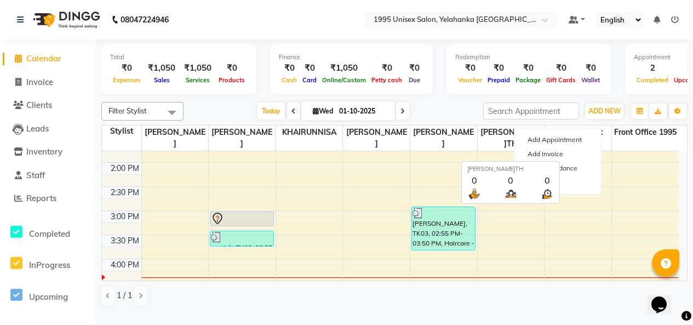
click at [490, 148] on span "[PERSON_NAME]TH" at bounding box center [511, 137] width 67 height 25
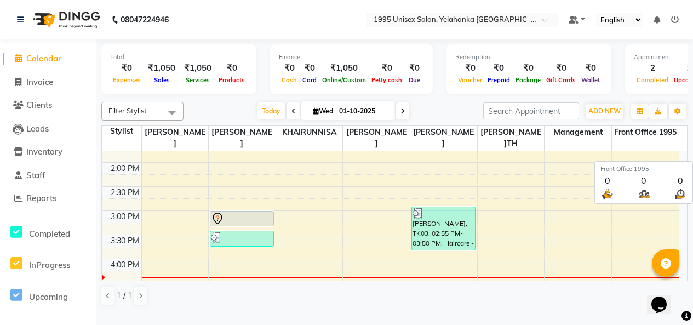
click at [675, 139] on span "Front Office 1995" at bounding box center [645, 132] width 67 height 14
click at [646, 139] on span "Front Office 1995" at bounding box center [645, 132] width 67 height 14
click at [654, 139] on span "Front Office 1995" at bounding box center [645, 132] width 67 height 14
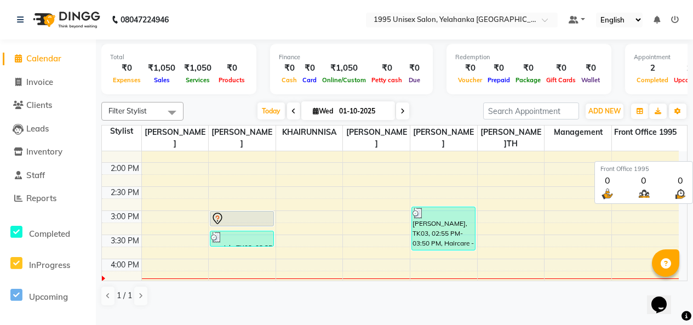
click at [654, 139] on span "Front Office 1995" at bounding box center [645, 132] width 67 height 14
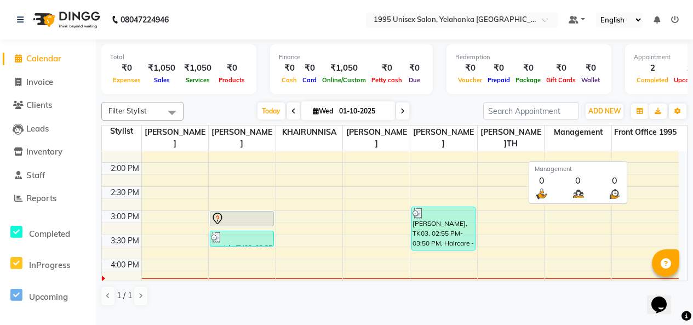
click at [599, 139] on span "Management" at bounding box center [577, 132] width 67 height 14
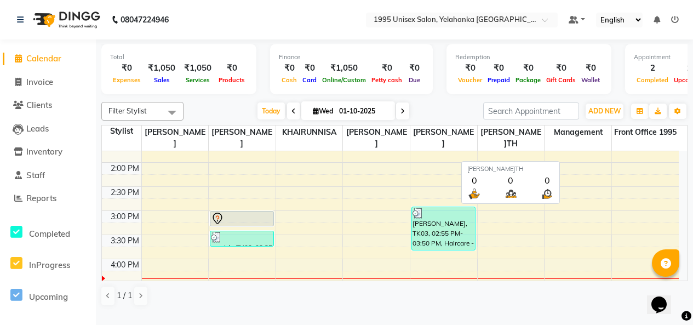
click at [526, 145] on span "[PERSON_NAME]TH" at bounding box center [511, 137] width 67 height 25
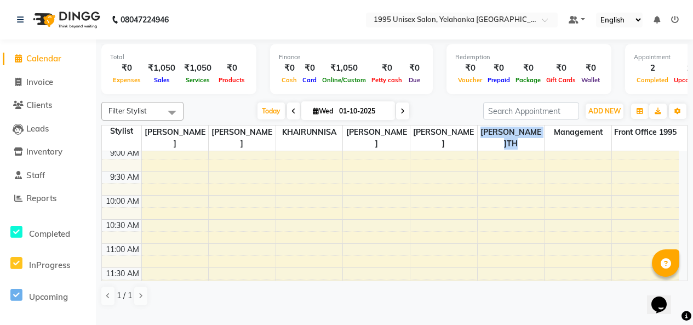
scroll to position [0, 0]
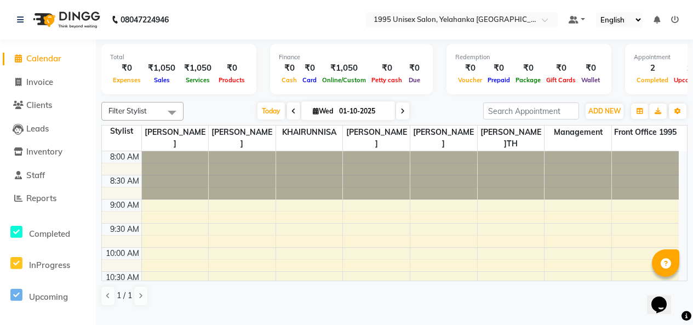
drag, startPoint x: 88, startPoint y: 189, endPoint x: 0, endPoint y: 346, distance: 180.2
drag, startPoint x: 0, startPoint y: 346, endPoint x: 246, endPoint y: 48, distance: 387.1
click at [246, 48] on div "Total ₹0 Expenses ₹1,050 Sales ₹1,050 Services ₹0 Products" at bounding box center [178, 69] width 155 height 50
click at [19, 101] on icon at bounding box center [18, 105] width 10 height 8
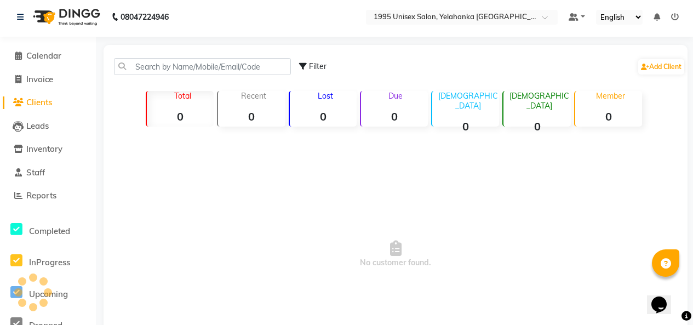
click at [19, 98] on icon at bounding box center [18, 102] width 10 height 8
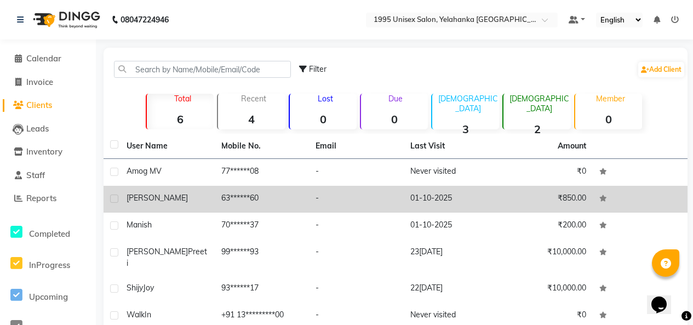
click at [172, 239] on td "manish" at bounding box center [167, 226] width 95 height 27
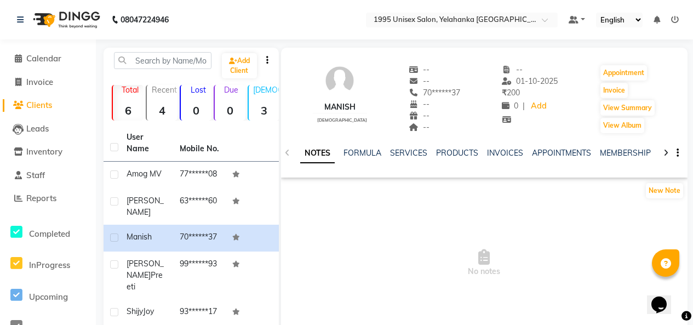
click at [348, 113] on div "manish" at bounding box center [340, 107] width 54 height 12
click at [347, 111] on div "manish" at bounding box center [340, 107] width 54 height 12
click at [349, 111] on div "manish" at bounding box center [340, 107] width 54 height 12
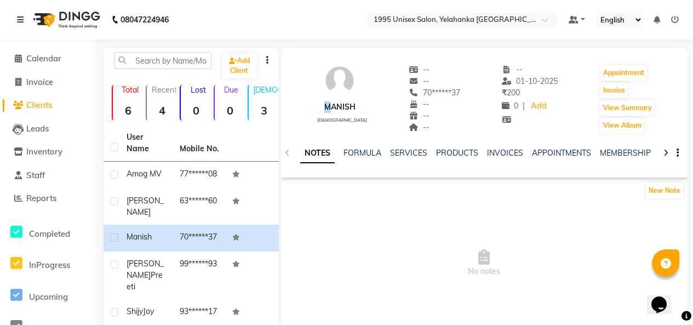
click at [350, 112] on div "manish" at bounding box center [340, 107] width 54 height 12
click at [351, 113] on div "manish [DEMOGRAPHIC_DATA] -- -- 70******37 -- -- -- -- [DATE] ₹ 200 0 | Add App…" at bounding box center [484, 93] width 406 height 81
click at [342, 113] on div "manish" at bounding box center [340, 107] width 54 height 12
click at [351, 113] on div "manish [DEMOGRAPHIC_DATA] -- -- 70******37 -- -- -- -- [DATE] ₹ 200 0 | Add App…" at bounding box center [484, 93] width 406 height 81
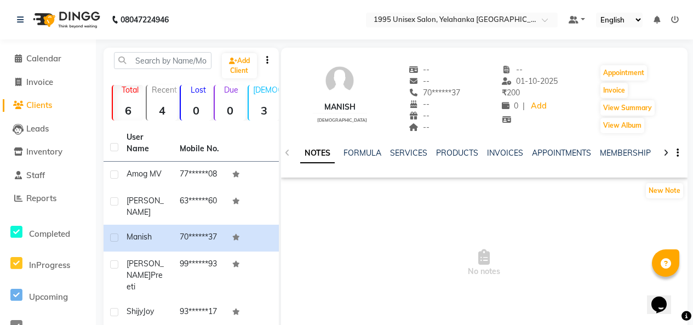
click at [340, 92] on img at bounding box center [339, 80] width 33 height 33
click at [338, 90] on img at bounding box center [339, 80] width 33 height 33
click at [338, 92] on img at bounding box center [339, 80] width 33 height 33
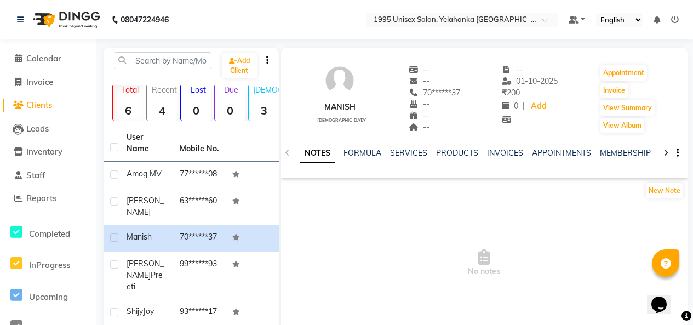
click at [418, 223] on span "No notes" at bounding box center [484, 263] width 406 height 110
click at [676, 153] on icon "button" at bounding box center [677, 153] width 2 height 1
click at [594, 222] on app-service-notes "New Note No notes" at bounding box center [484, 250] width 406 height 136
click at [663, 157] on icon at bounding box center [665, 153] width 5 height 8
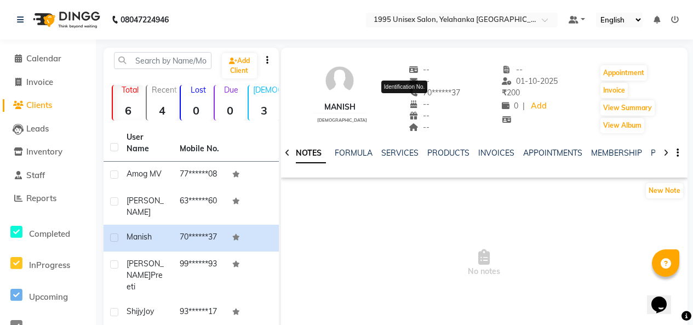
click at [409, 73] on span "--" at bounding box center [419, 70] width 21 height 10
click at [620, 112] on button "View Summary" at bounding box center [627, 107] width 54 height 15
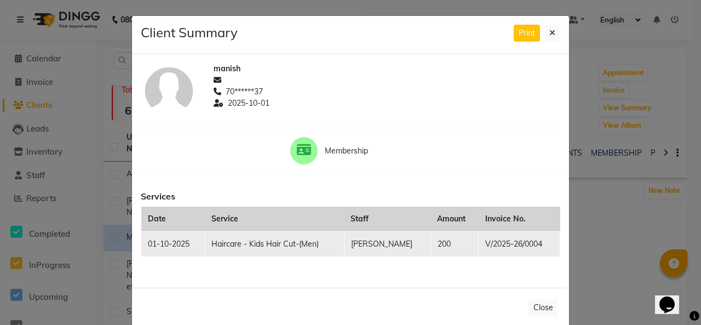
click at [236, 74] on span "manish" at bounding box center [227, 69] width 27 height 12
click at [237, 74] on span "manish" at bounding box center [227, 69] width 27 height 12
click at [240, 74] on div "manish" at bounding box center [387, 69] width 347 height 12
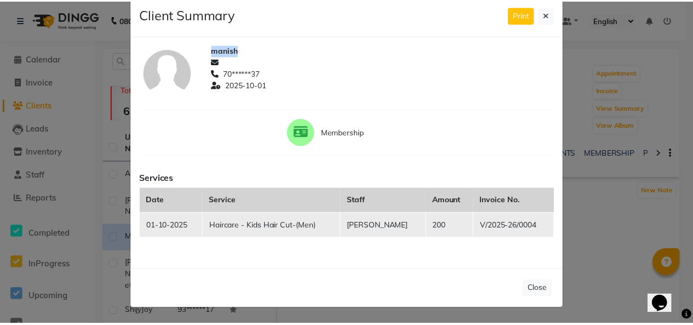
scroll to position [75, 0]
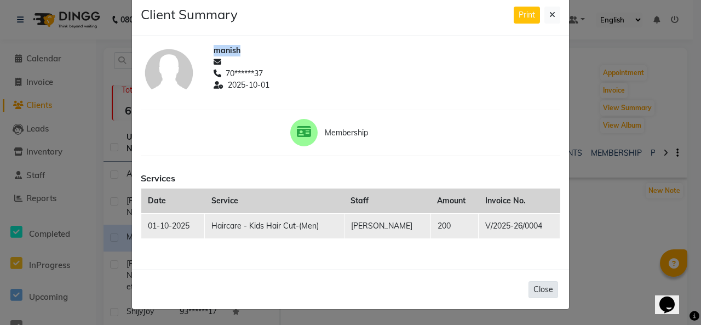
click at [532, 286] on button "Close" at bounding box center [544, 289] width 30 height 17
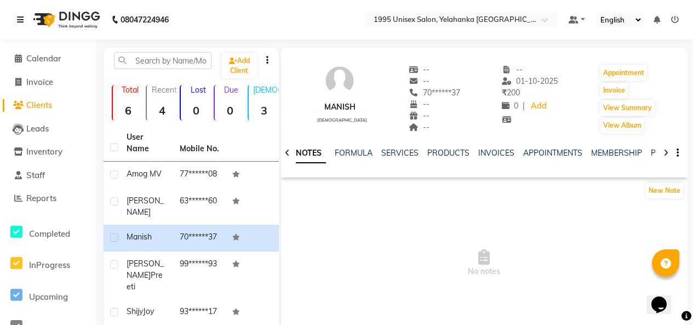
click at [20, 20] on icon at bounding box center [20, 20] width 7 height 8
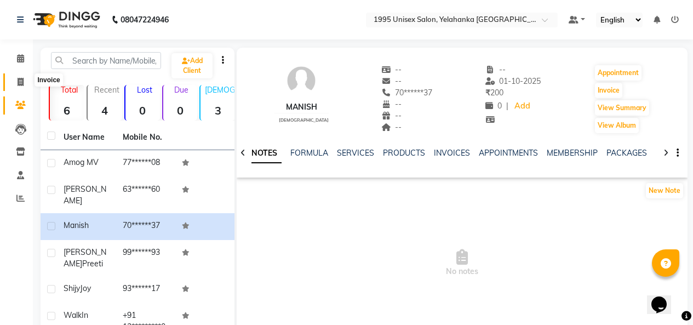
click at [18, 77] on span at bounding box center [20, 82] width 19 height 13
select select "service"
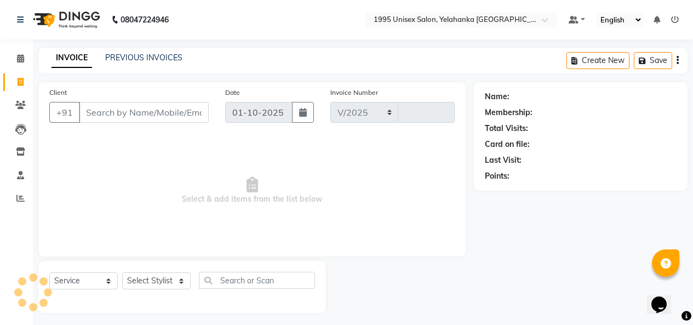
select select "8994"
type input "0006"
drag, startPoint x: 73, startPoint y: 20, endPoint x: 42, endPoint y: 17, distance: 31.3
click at [73, 20] on img at bounding box center [65, 19] width 75 height 31
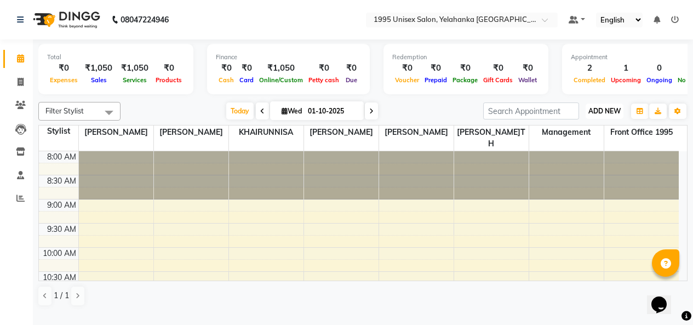
click at [608, 115] on span "ADD NEW" at bounding box center [604, 111] width 32 height 8
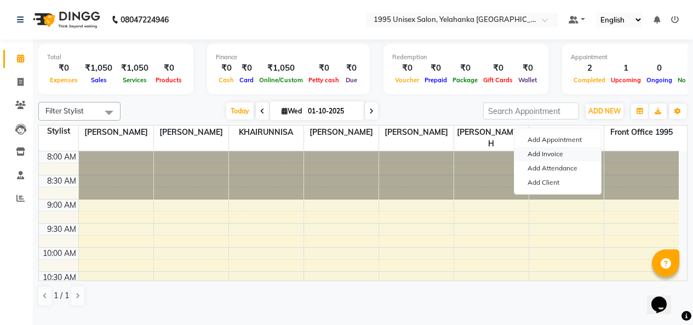
click at [558, 161] on link "Add Invoice" at bounding box center [557, 154] width 87 height 14
select select "service"
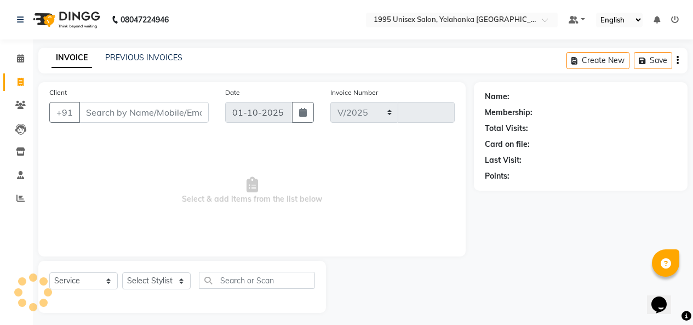
select select "8994"
type input "0006"
type input "a"
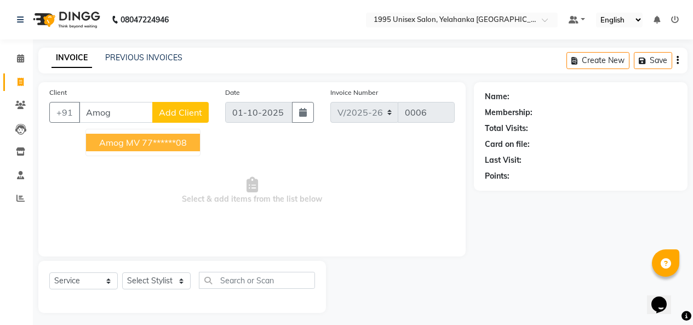
click at [176, 148] on ngb-highlight "77******08" at bounding box center [164, 142] width 45 height 11
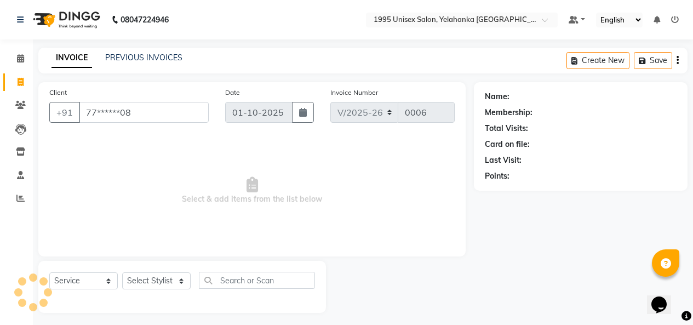
type input "77******08"
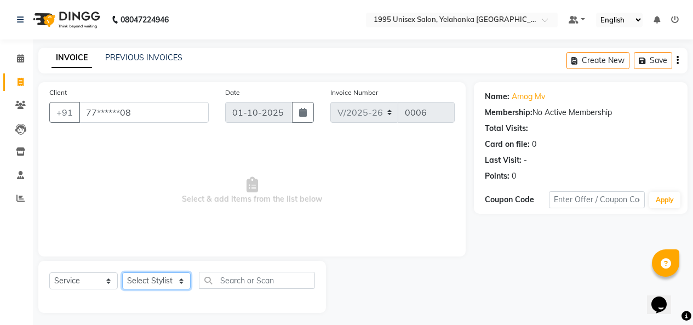
scroll to position [42, 0]
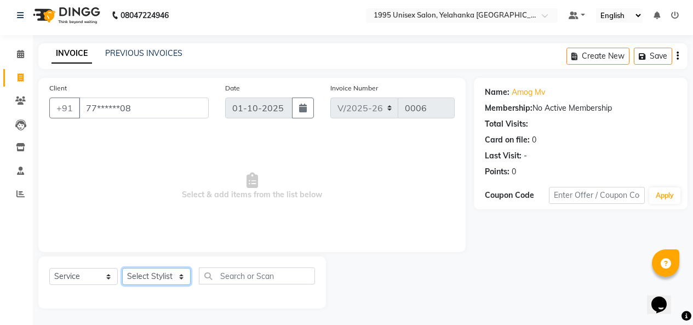
click at [181, 268] on select "Select Stylist [PERSON_NAME] [PERSON_NAME] [PERSON_NAME] KATHUM Front Office 19…" at bounding box center [156, 276] width 68 height 17
select select "91489"
click at [126, 268] on select "Select Stylist [PERSON_NAME] [PERSON_NAME] [PERSON_NAME] KATHUM Front Office 19…" at bounding box center [156, 276] width 68 height 17
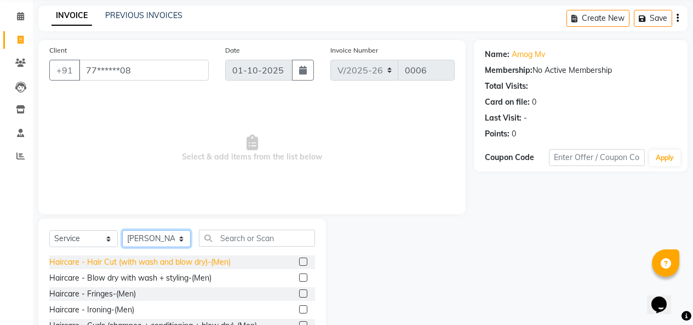
scroll to position [97, 0]
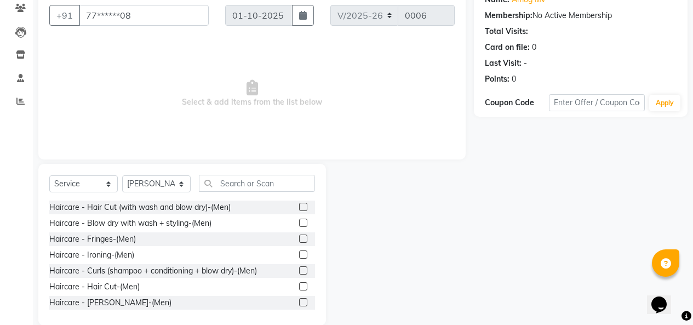
click at [299, 211] on label at bounding box center [303, 207] width 8 height 8
click at [299, 211] on input "checkbox" at bounding box center [302, 207] width 7 height 7
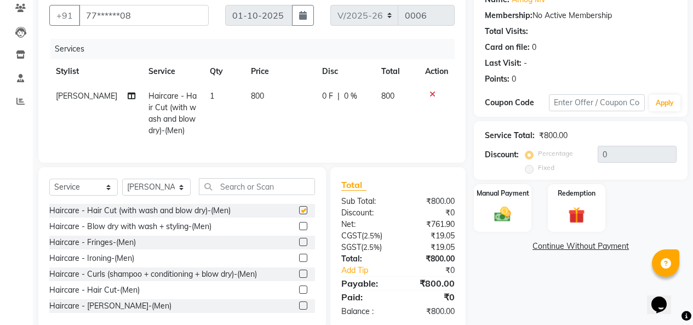
checkbox input "false"
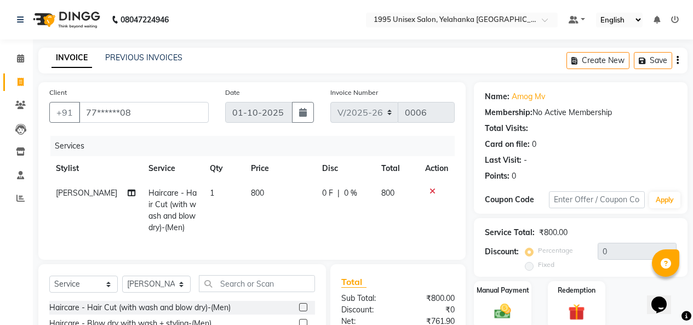
drag, startPoint x: 78, startPoint y: 19, endPoint x: 700, endPoint y: 248, distance: 663.0
click at [78, 19] on img at bounding box center [65, 19] width 75 height 31
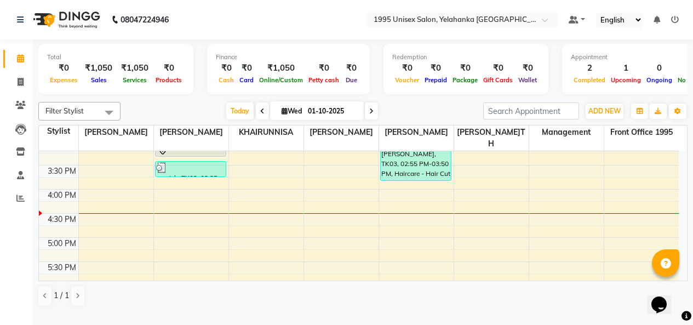
scroll to position [321, 0]
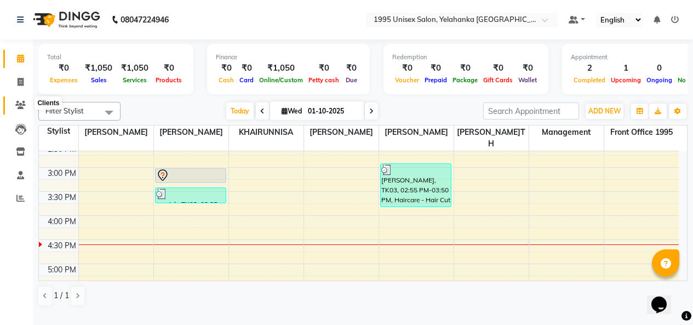
click at [23, 107] on icon at bounding box center [20, 105] width 10 height 8
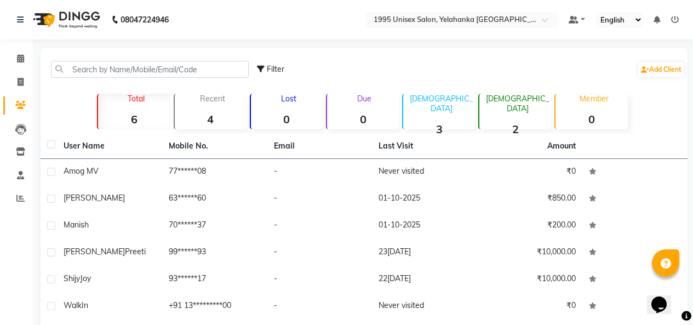
click at [68, 18] on img at bounding box center [65, 19] width 75 height 31
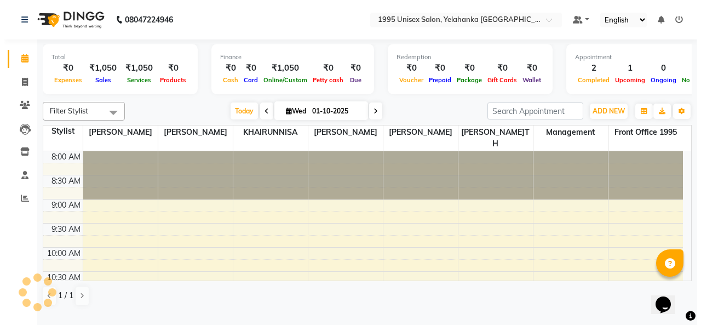
scroll to position [386, 0]
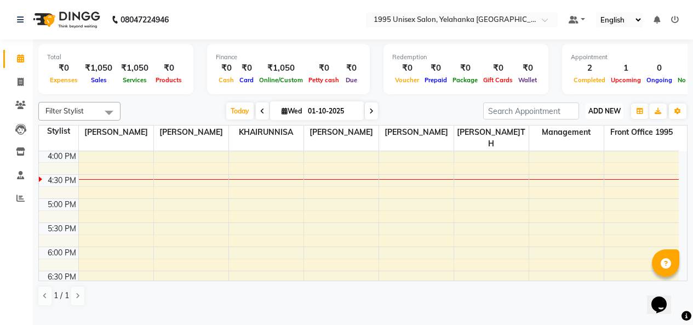
click at [599, 115] on span "ADD NEW" at bounding box center [604, 111] width 32 height 8
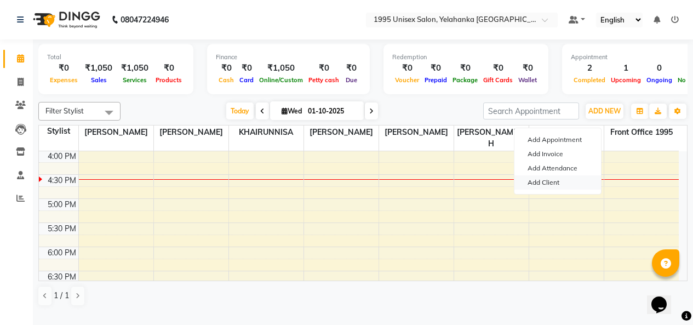
click at [551, 189] on link "Add Client" at bounding box center [557, 182] width 87 height 14
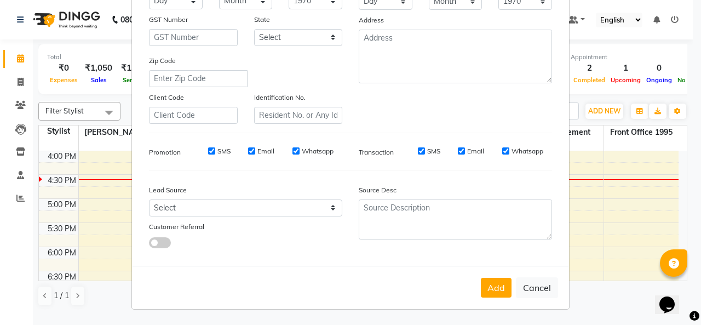
scroll to position [277, 0]
click at [529, 283] on button "Cancel" at bounding box center [537, 287] width 42 height 21
select select
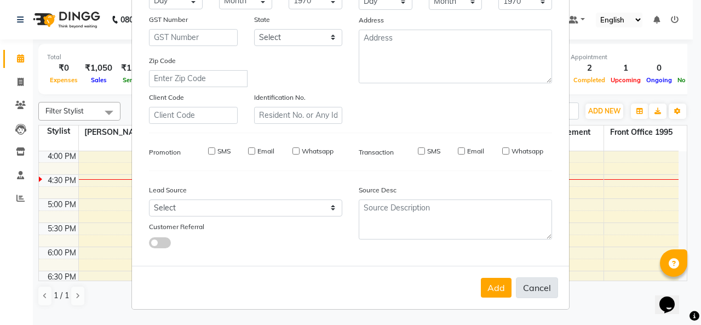
select select
checkbox input "false"
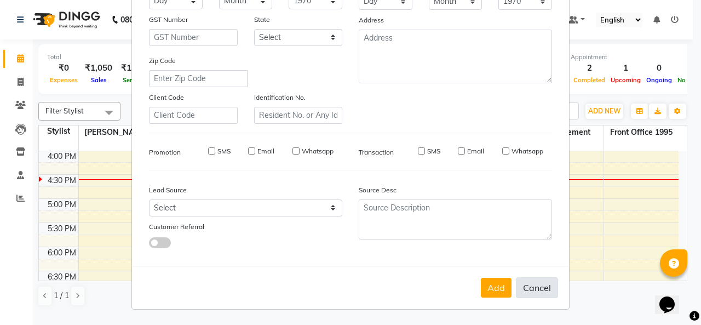
checkbox input "false"
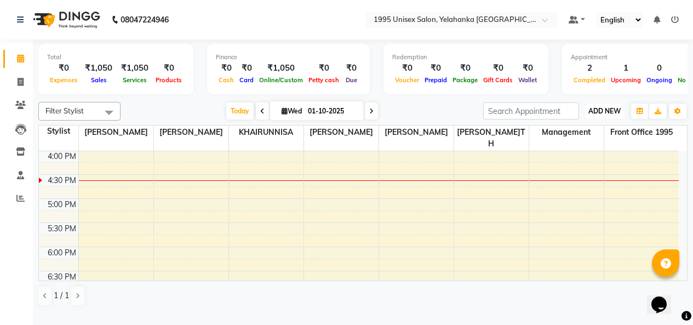
click at [608, 115] on span "ADD NEW" at bounding box center [604, 111] width 32 height 8
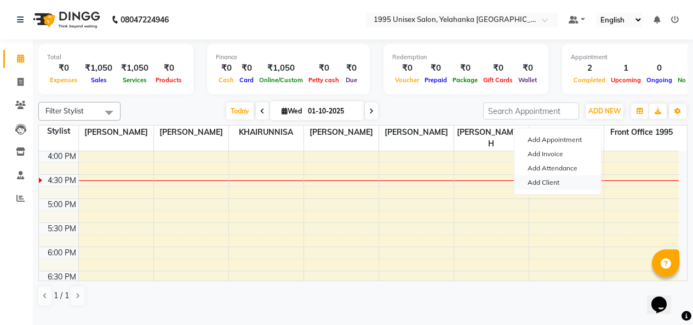
click at [552, 190] on link "Add Client" at bounding box center [557, 182] width 87 height 14
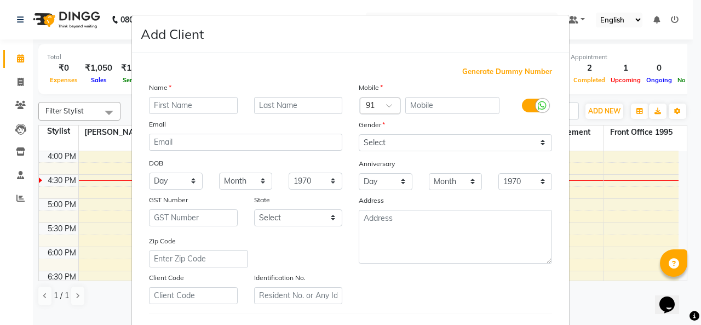
scroll to position [0, 0]
click at [639, 50] on ngb-modal-window "Add Client Generate Dummy Number Name Email DOB Day 01 02 03 04 05 06 07 08 09 …" at bounding box center [350, 162] width 701 height 325
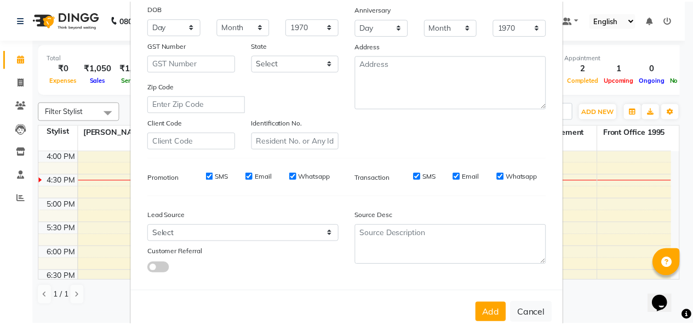
scroll to position [277, 0]
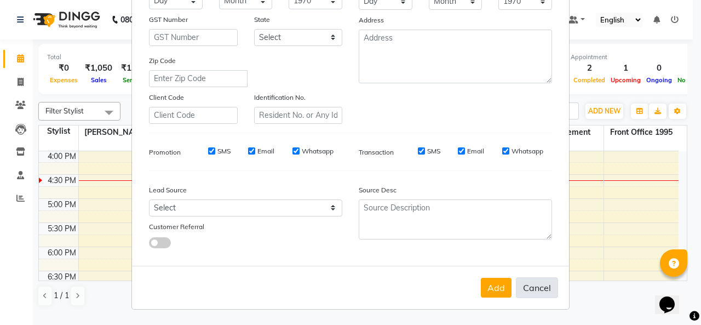
click at [519, 283] on button "Cancel" at bounding box center [537, 287] width 42 height 21
select select
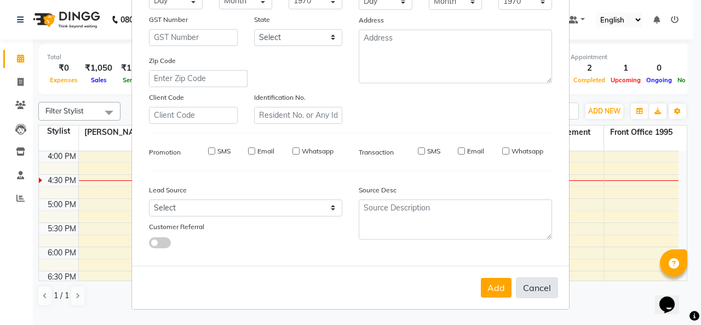
select select
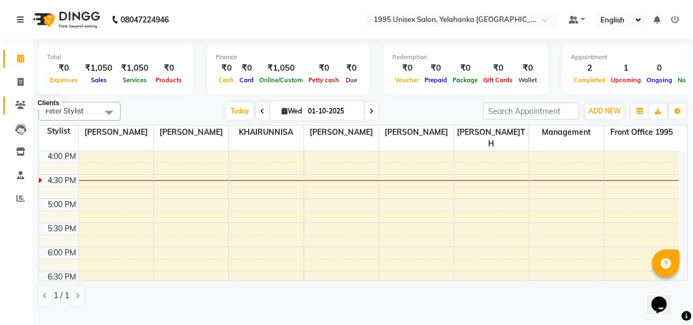
click at [19, 104] on icon at bounding box center [20, 105] width 10 height 8
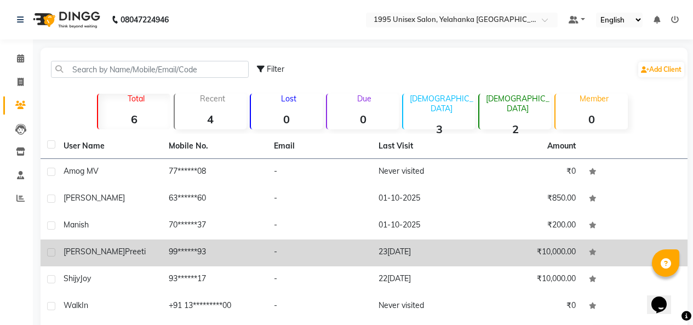
click at [96, 256] on span "[PERSON_NAME]" at bounding box center [94, 251] width 61 height 10
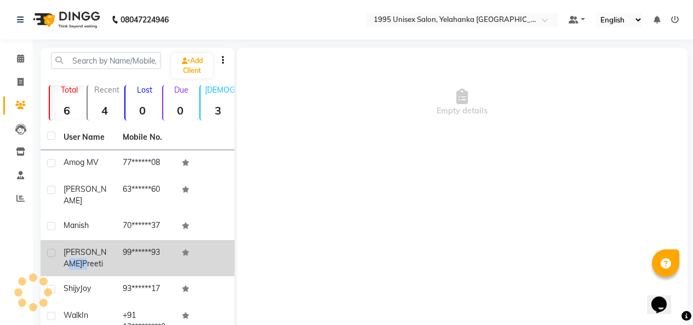
click at [96, 269] on div "[PERSON_NAME] Preeti" at bounding box center [87, 257] width 46 height 23
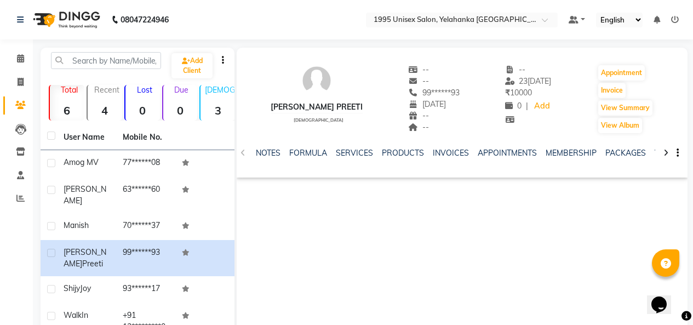
click at [663, 157] on icon at bounding box center [665, 153] width 5 height 8
click at [111, 25] on div "08047224946" at bounding box center [93, 19] width 168 height 31
click at [91, 15] on img at bounding box center [65, 19] width 75 height 31
click at [96, 17] on img at bounding box center [65, 19] width 75 height 31
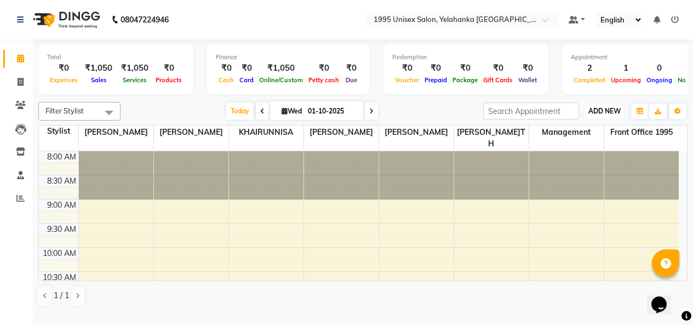
click at [604, 115] on span "ADD NEW" at bounding box center [604, 111] width 32 height 8
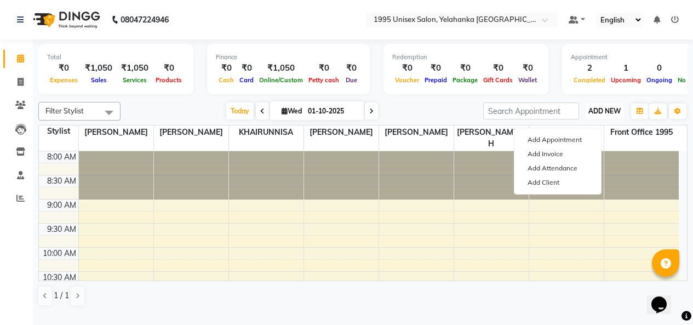
click at [604, 115] on span "ADD NEW" at bounding box center [604, 111] width 32 height 8
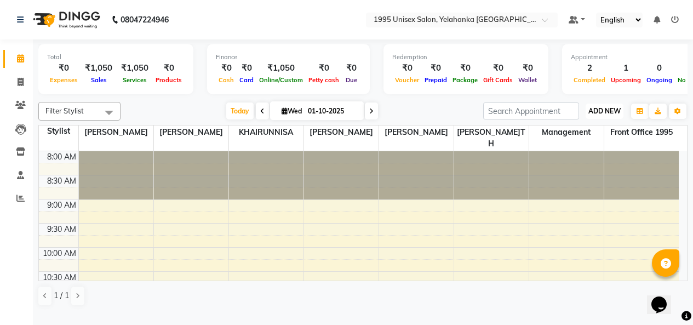
click at [604, 115] on span "ADD NEW" at bounding box center [604, 111] width 32 height 8
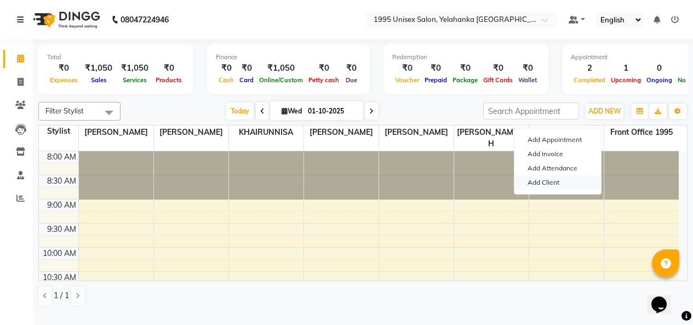
click at [553, 188] on link "Add Client" at bounding box center [557, 182] width 87 height 14
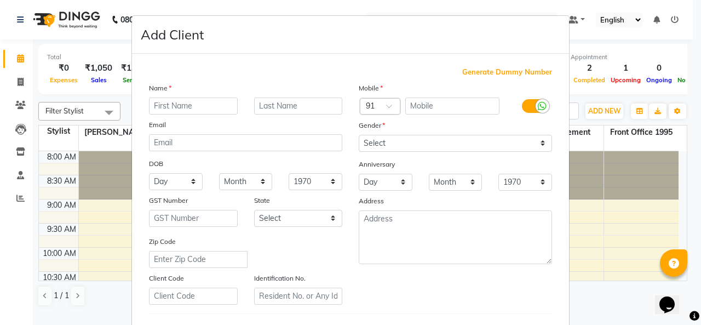
click at [193, 114] on input "text" at bounding box center [193, 105] width 89 height 17
click at [432, 114] on input "text" at bounding box center [452, 105] width 95 height 17
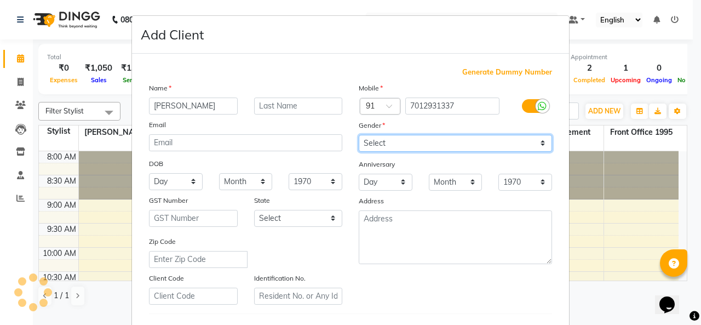
click at [531, 168] on div "Mobile Country Code × 91 7012931337 Gender Select [DEMOGRAPHIC_DATA] [DEMOGRAPH…" at bounding box center [456, 193] width 210 height 222
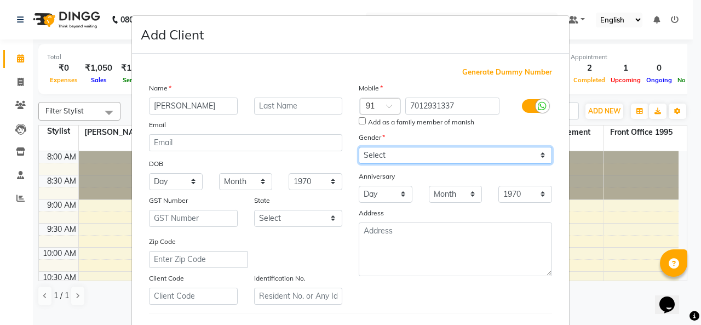
click at [359, 164] on select "Select [DEMOGRAPHIC_DATA] [DEMOGRAPHIC_DATA] Other Prefer Not To Say" at bounding box center [455, 155] width 193 height 17
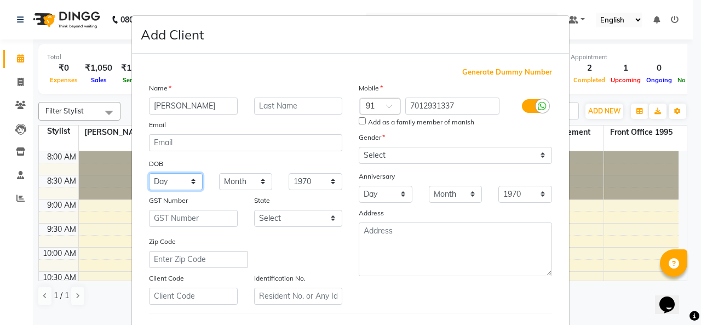
click at [190, 190] on select "Day 01 02 03 04 05 06 07 08 09 10 11 12 13 14 15 16 17 18 19 20 21 22 23 24 25 …" at bounding box center [176, 181] width 54 height 17
click at [235, 210] on div "GST Number" at bounding box center [193, 201] width 105 height 15
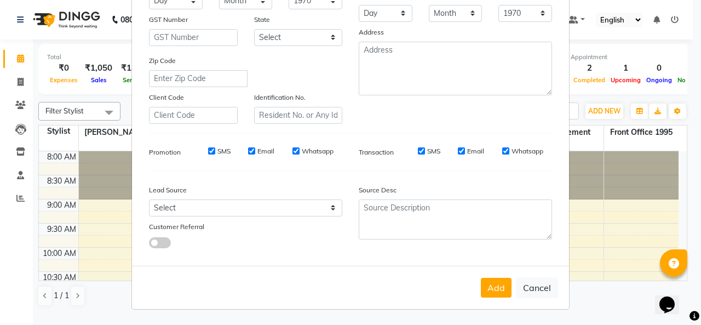
scroll to position [277, 0]
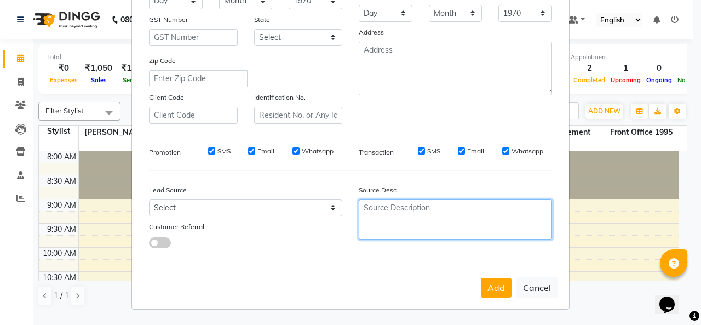
click at [385, 199] on textarea at bounding box center [455, 219] width 193 height 40
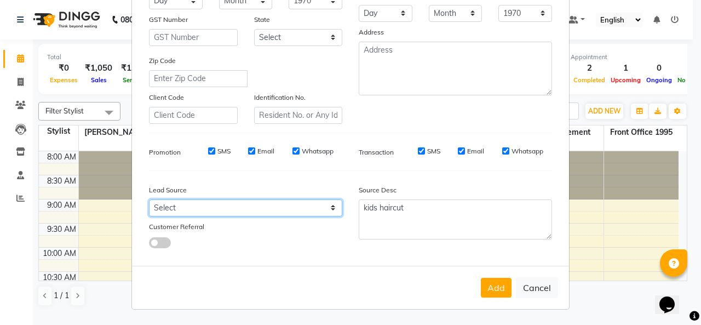
click at [327, 199] on select "Select Walk-in Referral Internet Friend Word of Mouth Advertisement Facebook Ju…" at bounding box center [245, 207] width 193 height 17
click at [149, 199] on select "Select Walk-in Referral Internet Friend Word of Mouth Advertisement Facebook Ju…" at bounding box center [245, 207] width 193 height 17
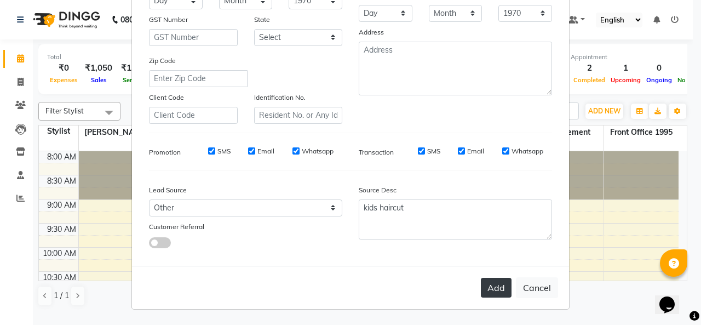
click at [481, 286] on button "Add" at bounding box center [496, 288] width 31 height 20
click at [481, 284] on button "Add" at bounding box center [496, 288] width 31 height 20
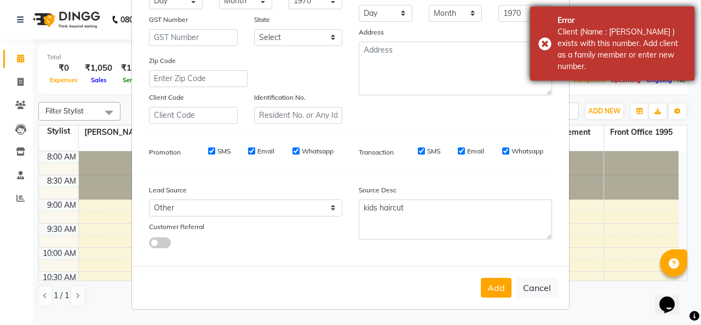
click at [547, 39] on div "Error Client (Name : manish ) exists with this number. Add client as a family m…" at bounding box center [612, 44] width 164 height 74
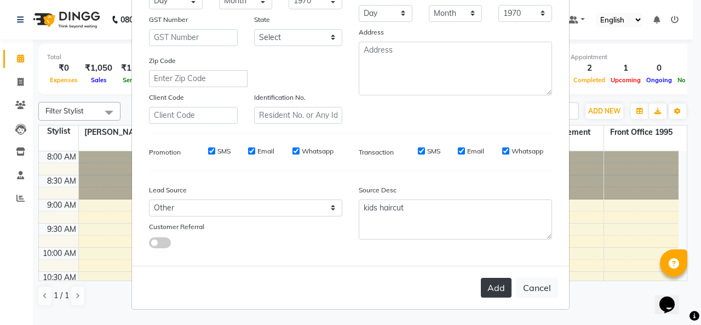
click at [481, 278] on button "Add" at bounding box center [496, 288] width 31 height 20
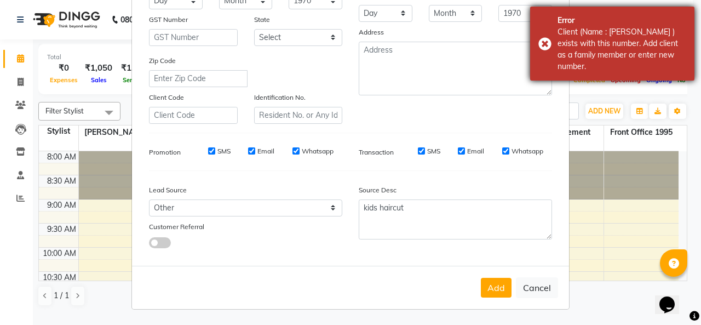
click at [540, 35] on div "Error Client (Name : manish ) exists with this number. Add client as a family m…" at bounding box center [612, 44] width 164 height 74
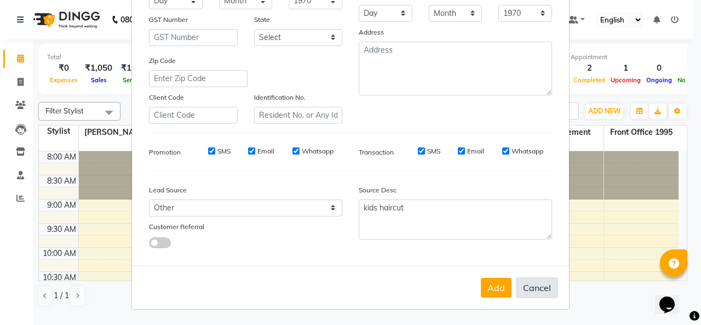
click at [539, 285] on button "Cancel" at bounding box center [537, 287] width 42 height 21
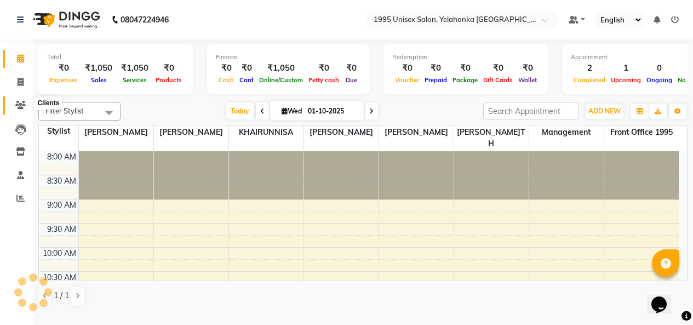
click at [18, 106] on icon at bounding box center [20, 105] width 10 height 8
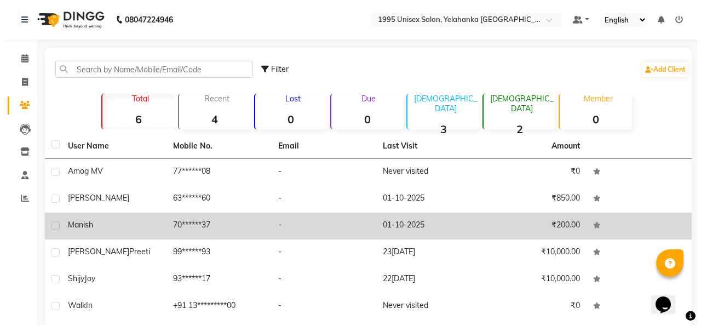
scroll to position [55, 0]
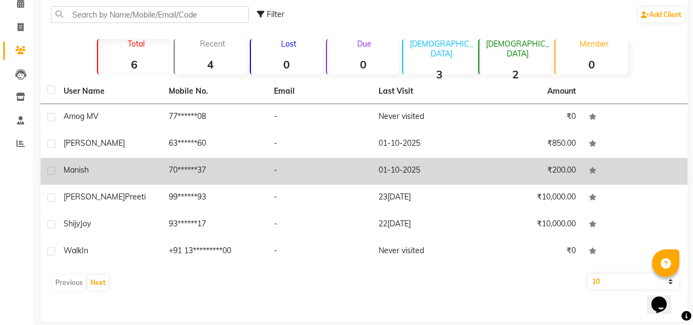
click at [87, 175] on span "manish" at bounding box center [76, 170] width 25 height 10
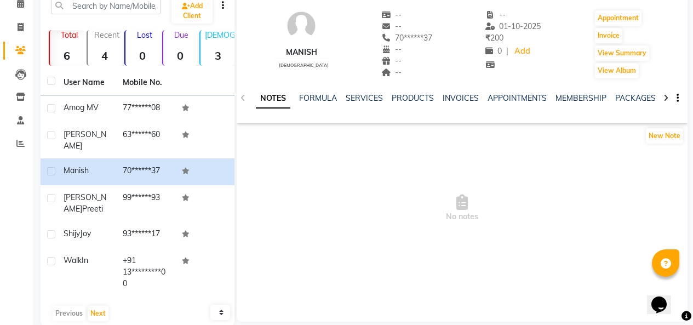
click at [296, 26] on img at bounding box center [301, 25] width 33 height 33
click at [295, 26] on img at bounding box center [301, 25] width 33 height 33
click at [297, 28] on img at bounding box center [301, 25] width 33 height 33
click at [298, 52] on div "manish [DEMOGRAPHIC_DATA]" at bounding box center [301, 44] width 54 height 70
click at [303, 55] on div "manish [DEMOGRAPHIC_DATA]" at bounding box center [301, 44] width 54 height 70
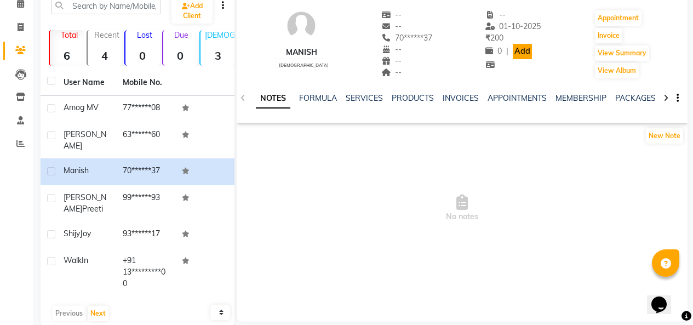
click at [520, 57] on link "Add" at bounding box center [522, 51] width 19 height 15
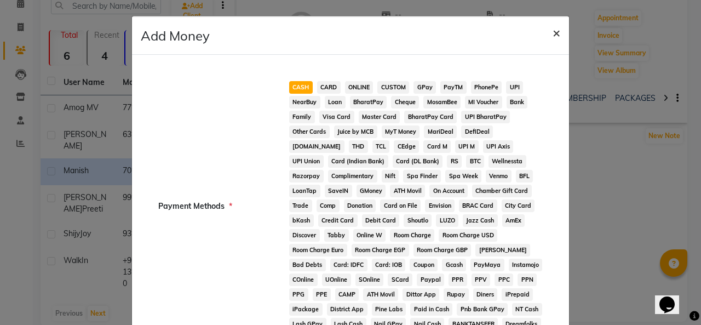
click at [553, 41] on span "×" at bounding box center [557, 32] width 8 height 16
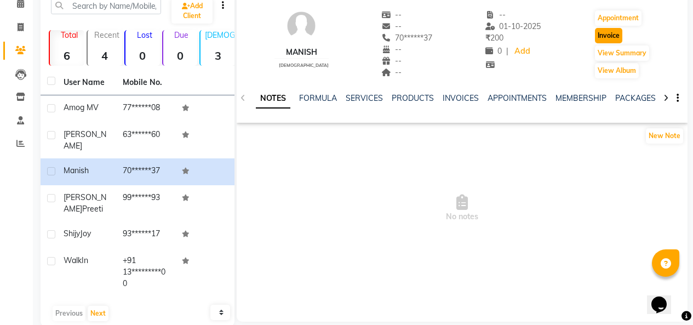
click at [600, 43] on button "Invoice" at bounding box center [608, 35] width 27 height 15
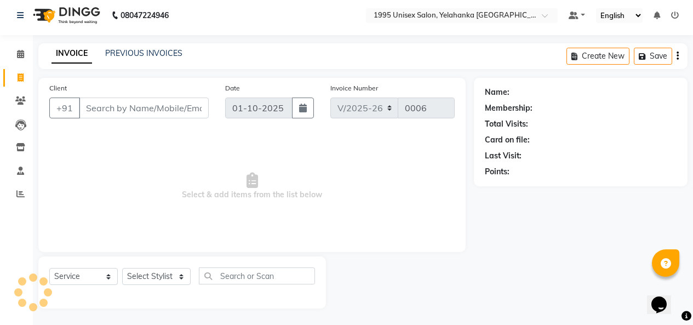
scroll to position [42, 0]
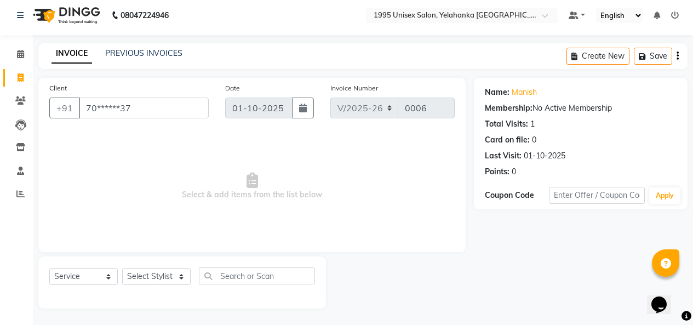
click at [541, 87] on div "Name: [PERSON_NAME]" at bounding box center [581, 93] width 192 height 12
click at [542, 87] on div "Name: [PERSON_NAME]" at bounding box center [581, 93] width 192 height 12
click at [532, 87] on link "Manish" at bounding box center [524, 93] width 25 height 12
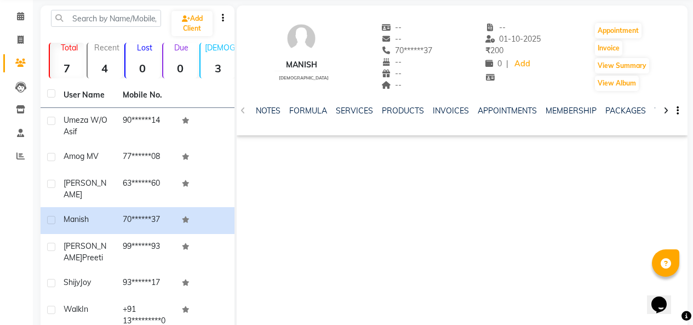
scroll to position [55, 0]
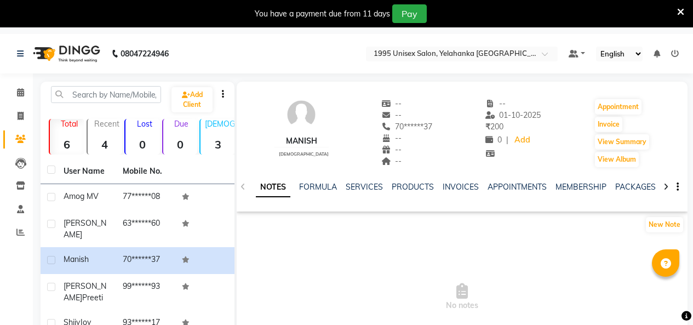
click at [305, 145] on div "manish" at bounding box center [301, 141] width 54 height 12
drag, startPoint x: 312, startPoint y: 145, endPoint x: 279, endPoint y: 150, distance: 32.6
click at [279, 150] on div "manish [DEMOGRAPHIC_DATA] -- -- 70******37 -- -- -- -- [DATE] ₹ 200 0 | Add App…" at bounding box center [462, 127] width 451 height 81
click at [303, 156] on div "manish [DEMOGRAPHIC_DATA]" at bounding box center [301, 133] width 54 height 70
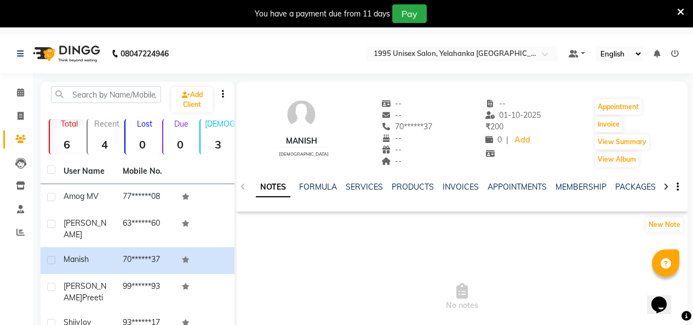
click at [304, 147] on div "manish" at bounding box center [301, 141] width 54 height 12
click at [305, 147] on div "manish" at bounding box center [301, 141] width 54 height 12
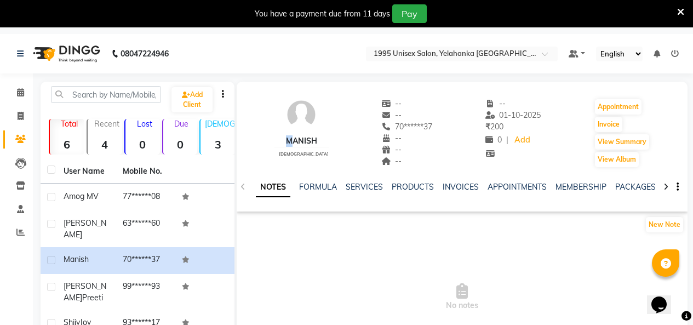
click at [305, 147] on div "manish" at bounding box center [301, 141] width 54 height 12
click at [463, 238] on div "New Note" at bounding box center [462, 227] width 451 height 22
drag, startPoint x: 146, startPoint y: 278, endPoint x: 334, endPoint y: 285, distance: 188.0
click at [334, 285] on span "No notes" at bounding box center [462, 297] width 451 height 110
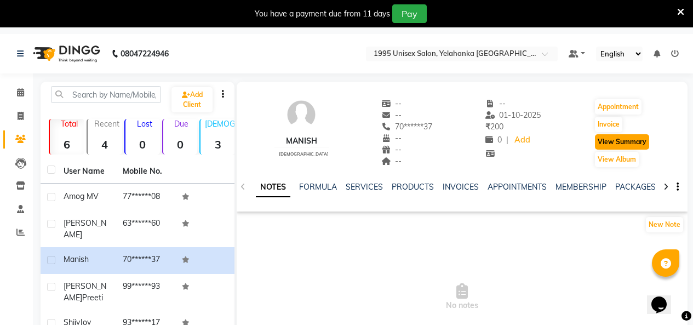
click at [622, 146] on button "View Summary" at bounding box center [622, 141] width 54 height 15
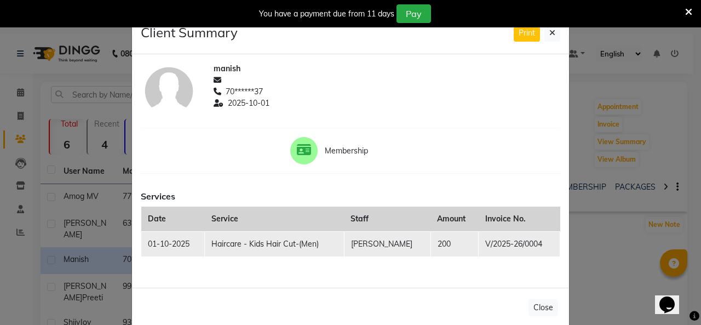
click at [232, 74] on span "manish" at bounding box center [227, 69] width 27 height 12
click at [229, 74] on span "manish" at bounding box center [227, 69] width 27 height 12
click at [228, 74] on span "manish" at bounding box center [227, 69] width 27 height 12
drag, startPoint x: 228, startPoint y: 87, endPoint x: 405, endPoint y: 153, distance: 188.9
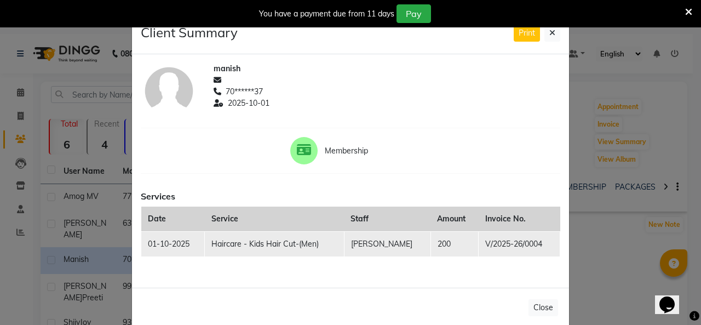
click at [405, 153] on div "manish 70******37 2025-10-01 Membership Services Date Service Staff Amount Invo…" at bounding box center [350, 170] width 437 height 233
click at [227, 74] on span "manish" at bounding box center [227, 69] width 27 height 12
drag, startPoint x: 227, startPoint y: 83, endPoint x: 366, endPoint y: 170, distance: 163.7
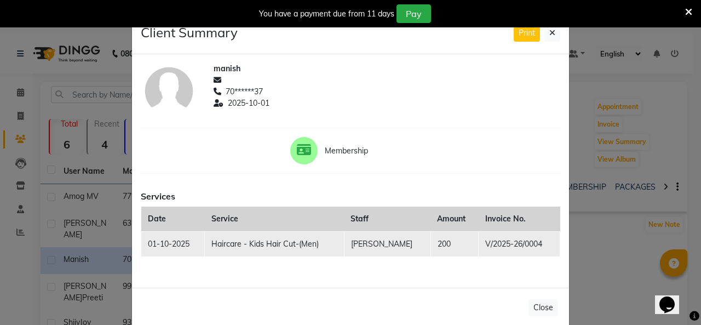
click at [366, 157] on span "Membership" at bounding box center [368, 151] width 86 height 12
click at [549, 37] on icon at bounding box center [552, 33] width 6 height 8
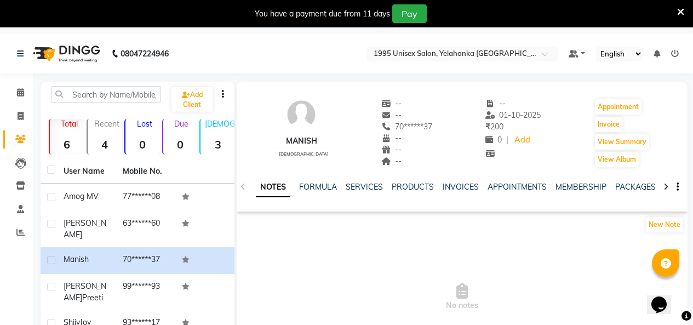
click at [76, 51] on img at bounding box center [65, 53] width 75 height 31
click at [79, 53] on img at bounding box center [65, 53] width 75 height 31
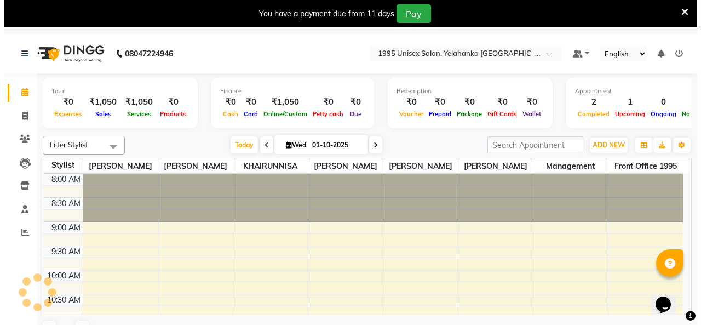
scroll to position [434, 0]
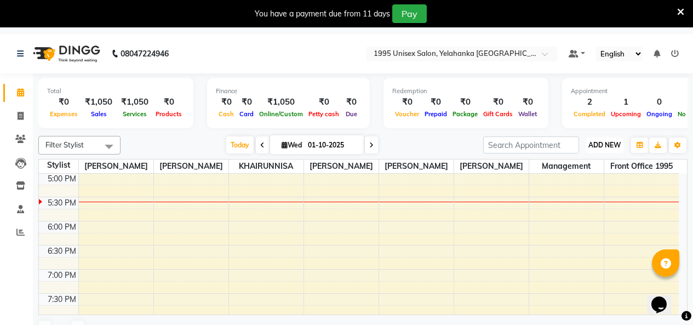
click at [616, 149] on span "ADD NEW" at bounding box center [604, 145] width 32 height 8
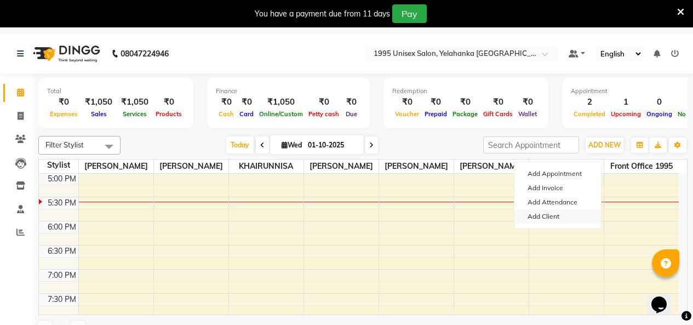
click at [549, 223] on link "Add Client" at bounding box center [557, 216] width 87 height 14
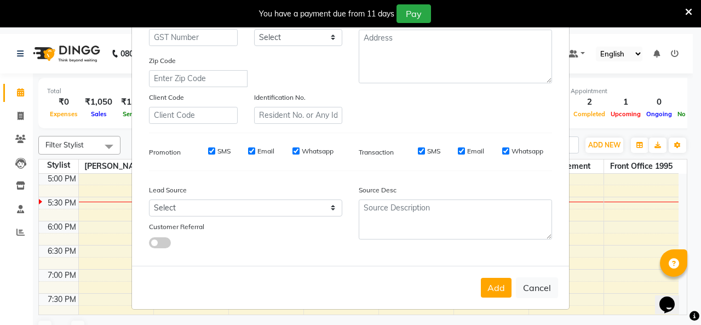
scroll to position [277, 0]
type input "ayesha"
click at [481, 278] on button "Add" at bounding box center [496, 288] width 31 height 20
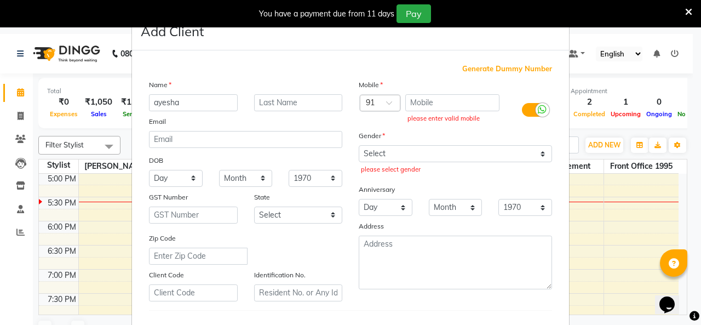
scroll to position [58, 0]
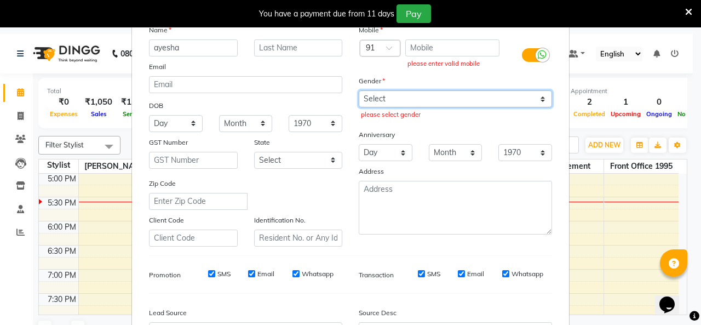
click at [522, 107] on select "Select [DEMOGRAPHIC_DATA] [DEMOGRAPHIC_DATA] Other Prefer Not To Say" at bounding box center [455, 98] width 193 height 17
select select "[DEMOGRAPHIC_DATA]"
click at [359, 107] on select "Select [DEMOGRAPHIC_DATA] [DEMOGRAPHIC_DATA] Other Prefer Not To Say" at bounding box center [455, 98] width 193 height 17
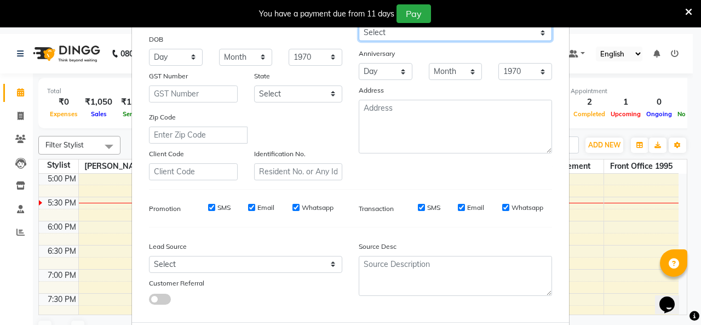
scroll to position [277, 0]
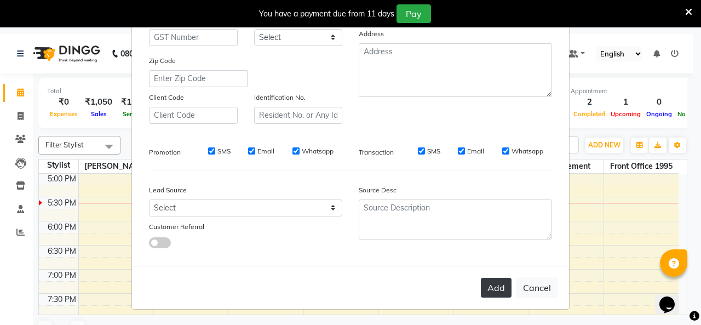
click at [481, 286] on button "Add" at bounding box center [496, 288] width 31 height 20
click at [481, 278] on button "Add" at bounding box center [496, 288] width 31 height 20
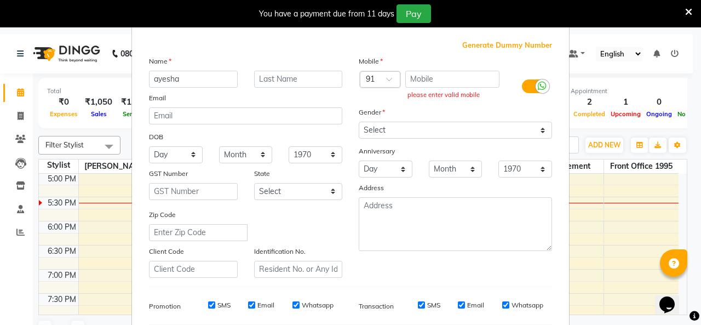
scroll to position [0, 0]
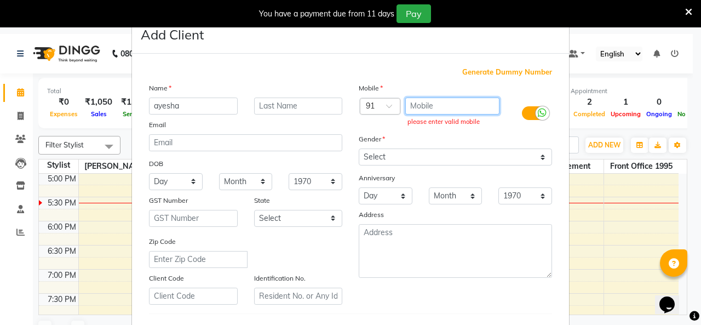
click at [449, 114] on input "text" at bounding box center [452, 105] width 95 height 17
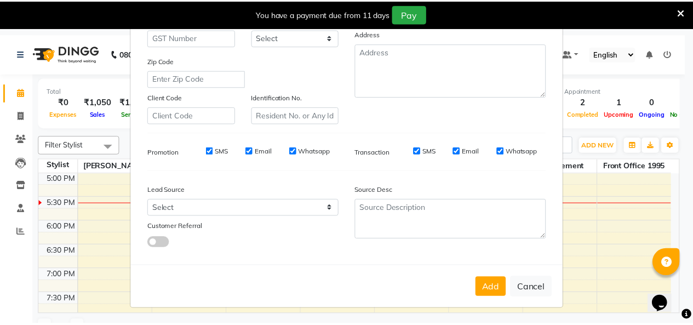
scroll to position [277, 0]
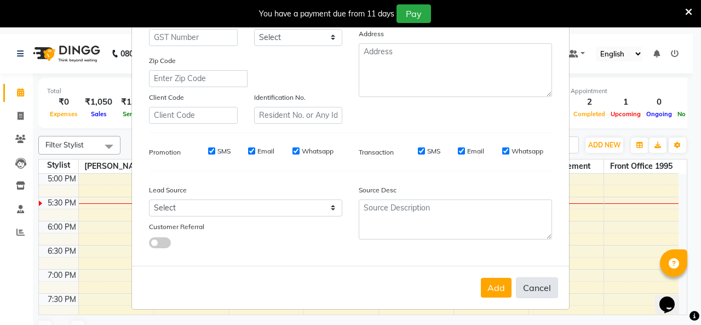
click at [519, 280] on button "Cancel" at bounding box center [537, 287] width 42 height 21
select select
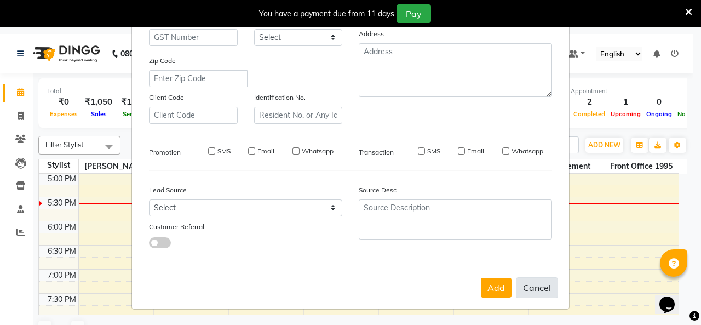
select select
checkbox input "false"
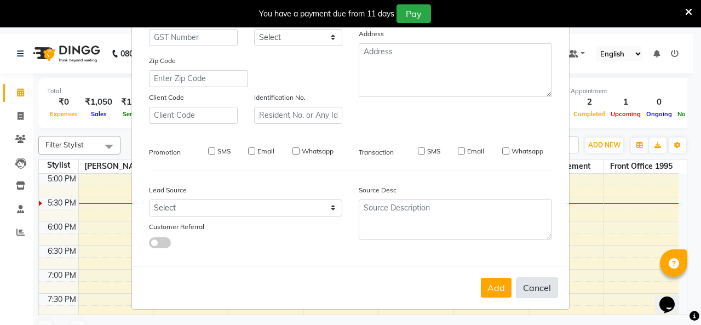
checkbox input "false"
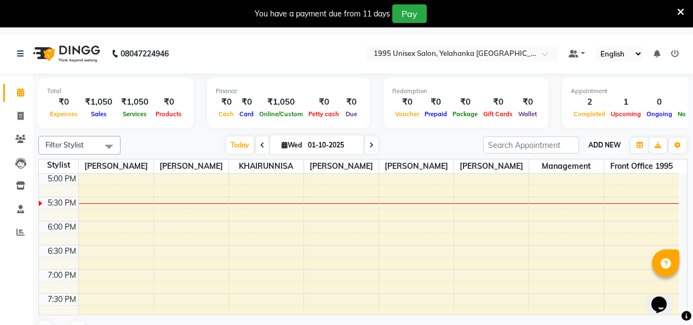
click at [601, 149] on span "ADD NEW" at bounding box center [604, 145] width 32 height 8
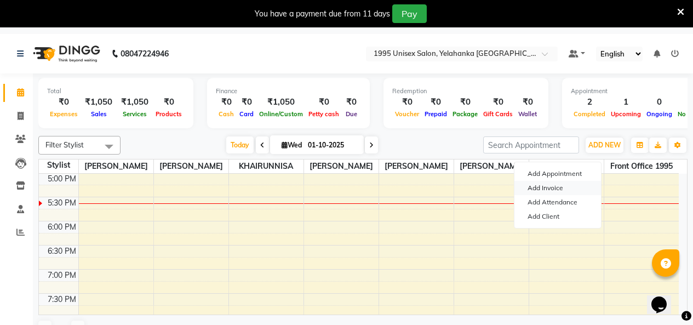
click at [557, 195] on link "Add Invoice" at bounding box center [557, 188] width 87 height 14
select select "service"
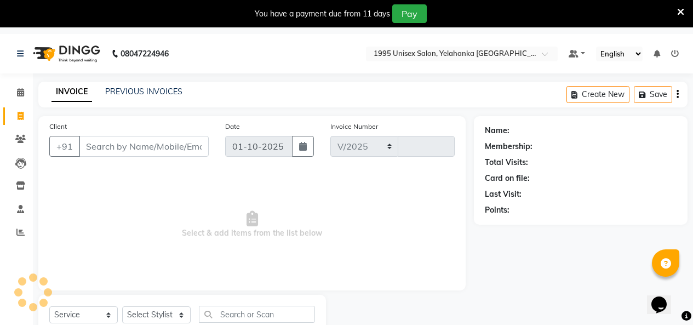
select select "8994"
type input "0006"
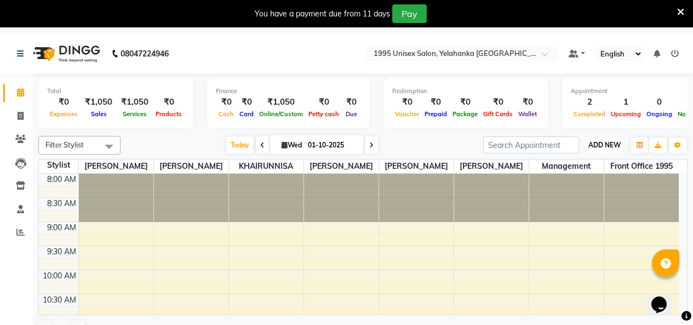
click at [607, 149] on span "ADD NEW" at bounding box center [604, 145] width 32 height 8
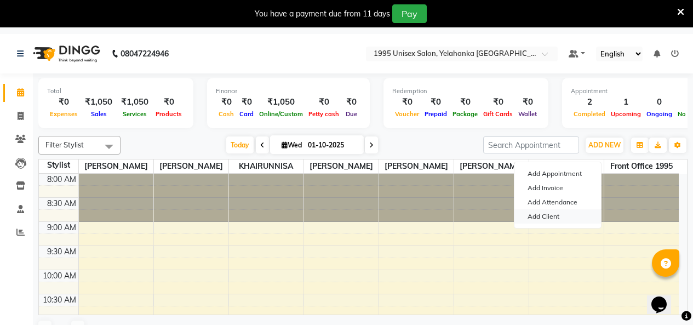
click at [555, 223] on link "Add Client" at bounding box center [557, 216] width 87 height 14
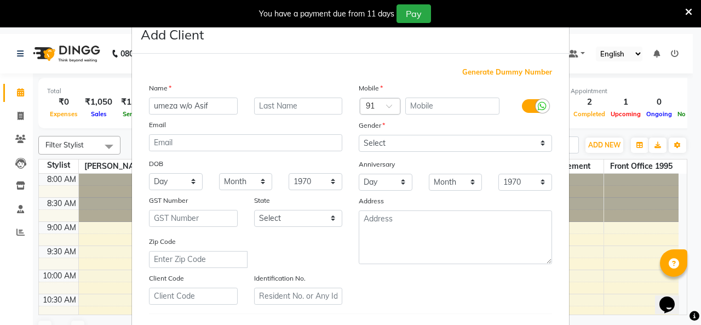
type input "umeza w/o Asif"
click at [433, 114] on input "text" at bounding box center [452, 105] width 95 height 17
type input "9008068414"
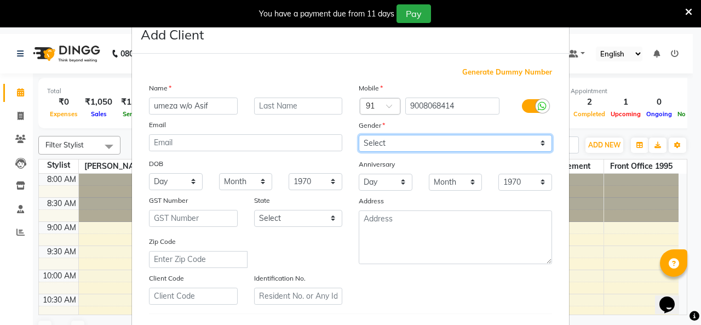
click at [524, 152] on select "Select [DEMOGRAPHIC_DATA] [DEMOGRAPHIC_DATA] Other Prefer Not To Say" at bounding box center [455, 143] width 193 height 17
select select "[DEMOGRAPHIC_DATA]"
click at [359, 152] on select "Select [DEMOGRAPHIC_DATA] [DEMOGRAPHIC_DATA] Other Prefer Not To Say" at bounding box center [455, 143] width 193 height 17
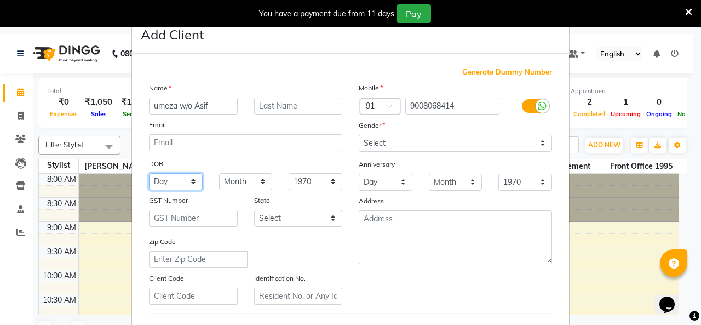
click at [175, 190] on select "Day 01 02 03 04 05 06 07 08 09 10 11 12 13 14 15 16 17 18 19 20 21 22 23 24 25 …" at bounding box center [176, 181] width 54 height 17
select select "20"
click at [149, 190] on select "Day 01 02 03 04 05 06 07 08 09 10 11 12 13 14 15 16 17 18 19 20 21 22 23 24 25 …" at bounding box center [176, 181] width 54 height 17
click at [236, 190] on select "Month January February March April May June July August September October Novem…" at bounding box center [246, 181] width 54 height 17
select select "12"
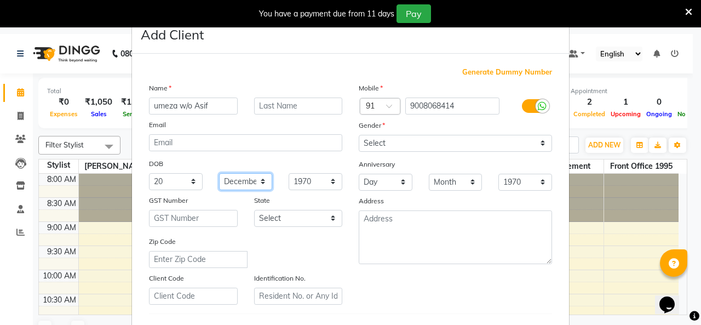
click at [219, 190] on select "Month January February March April May June July August September October Novem…" at bounding box center [246, 181] width 54 height 17
click at [321, 190] on select "1940 1941 1942 1943 1944 1945 1946 1947 1948 1949 1950 1951 1952 1953 1954 1955…" at bounding box center [316, 181] width 54 height 17
select select "1998"
click at [289, 190] on select "1940 1941 1942 1943 1944 1945 1946 1947 1948 1949 1950 1951 1952 1953 1954 1955…" at bounding box center [316, 181] width 54 height 17
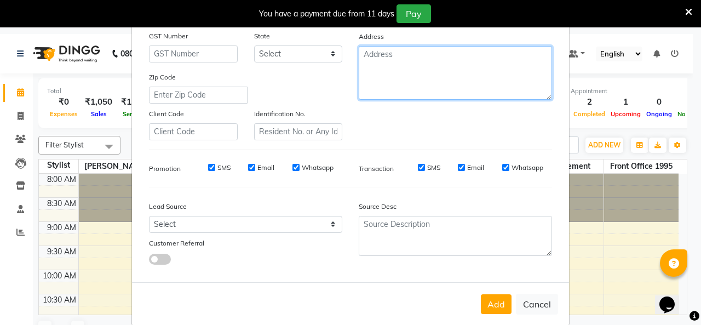
click at [386, 100] on textarea at bounding box center [455, 73] width 193 height 54
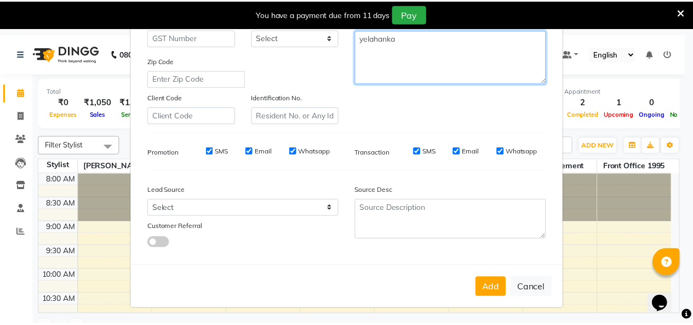
scroll to position [277, 0]
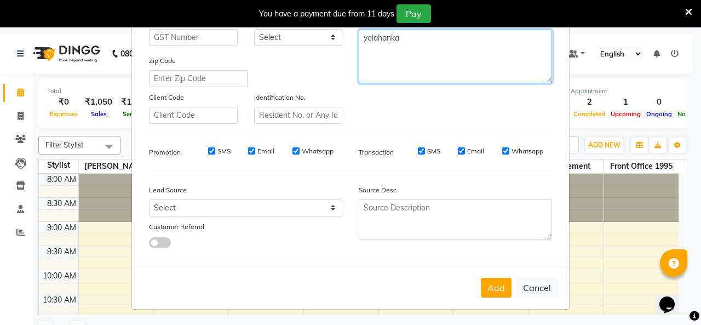
type textarea "yelahanka"
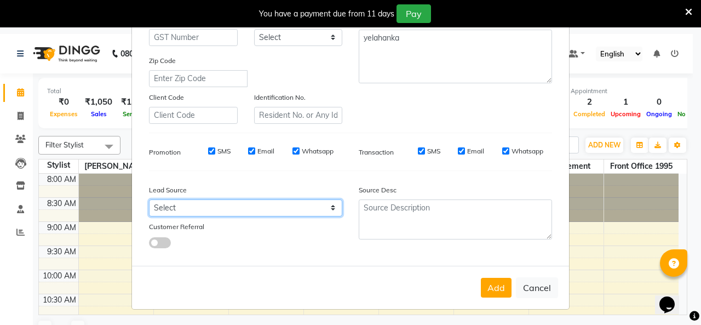
click at [213, 199] on select "Select Walk-in Referral Internet Friend Word of Mouth Advertisement Facebook Ju…" at bounding box center [245, 207] width 193 height 17
select select "57328"
click at [149, 199] on select "Select Walk-in Referral Internet Friend Word of Mouth Advertisement Facebook Ju…" at bounding box center [245, 207] width 193 height 17
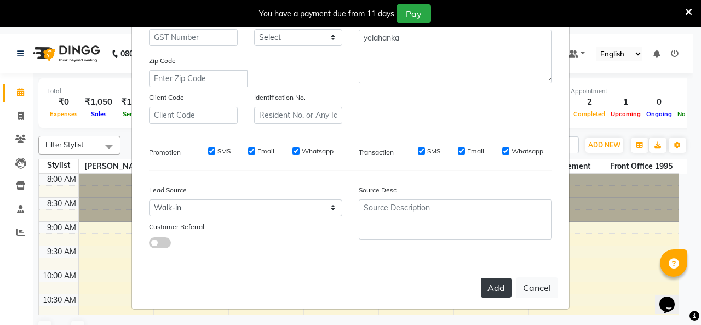
click at [483, 279] on button "Add" at bounding box center [496, 288] width 31 height 20
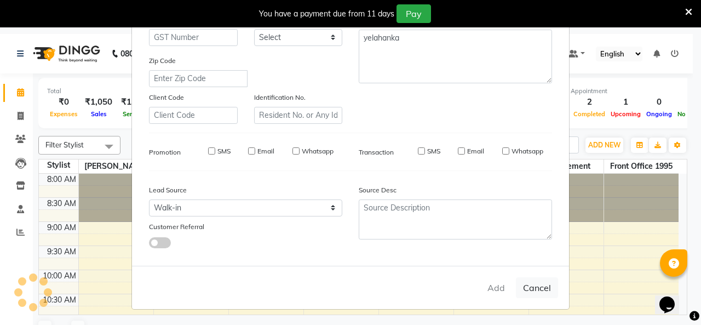
select select
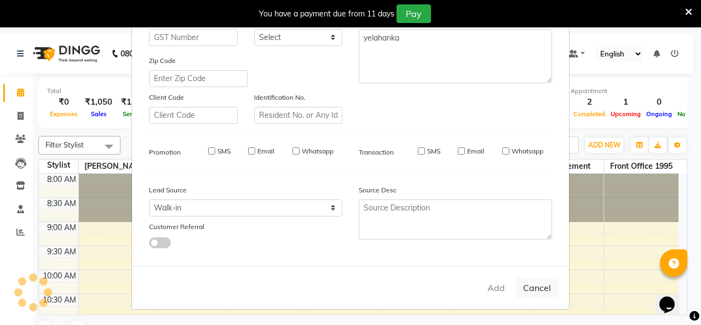
select select
checkbox input "false"
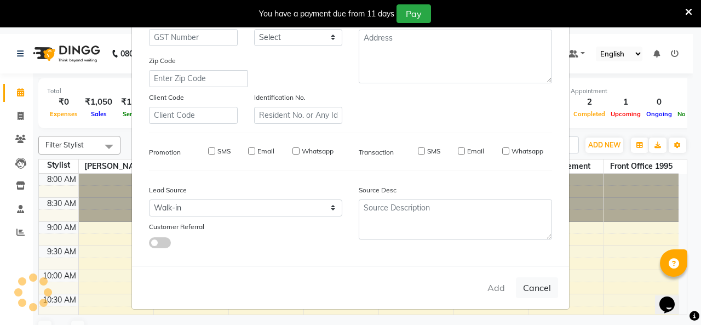
checkbox input "false"
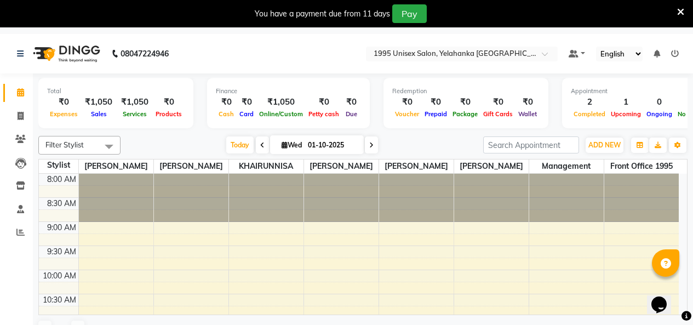
click at [679, 13] on icon at bounding box center [680, 12] width 7 height 10
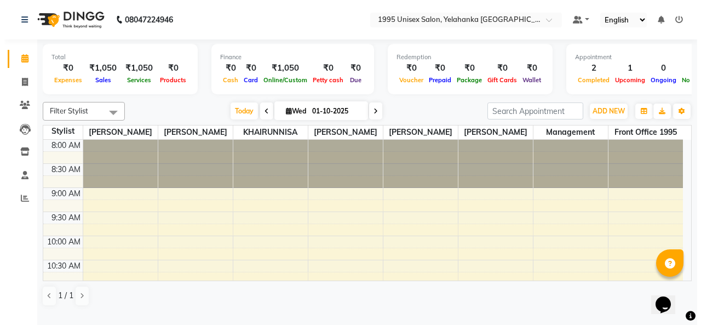
scroll to position [3, 0]
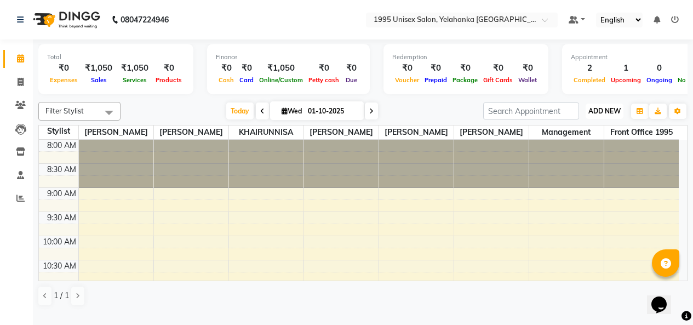
click at [607, 115] on span "ADD NEW" at bounding box center [604, 111] width 32 height 8
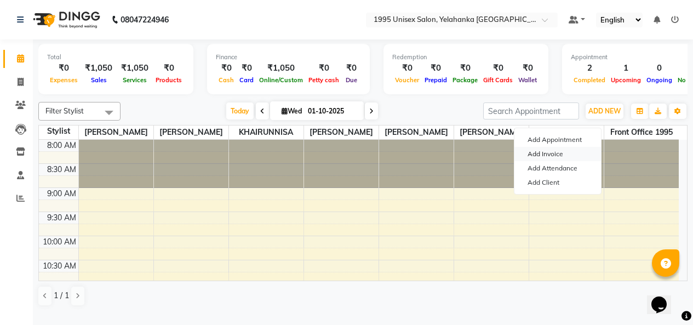
click at [560, 155] on link "Add Invoice" at bounding box center [557, 154] width 87 height 14
select select "service"
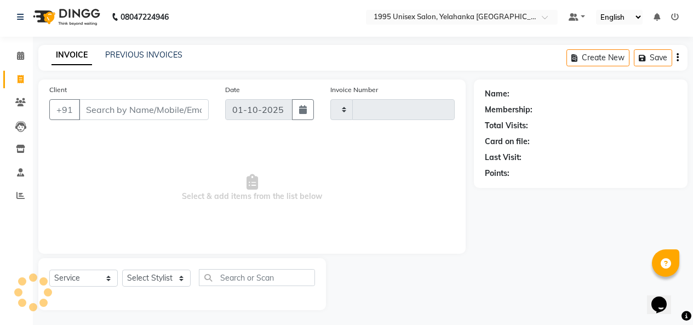
type input "0006"
select select "8994"
click at [105, 120] on input "Client" at bounding box center [144, 109] width 130 height 21
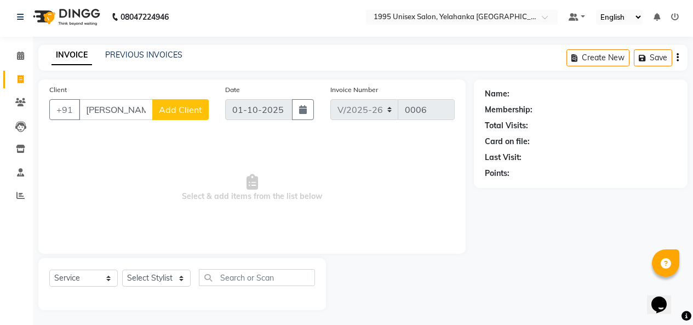
type input "uzma"
click at [180, 115] on span "Add Client" at bounding box center [180, 109] width 43 height 11
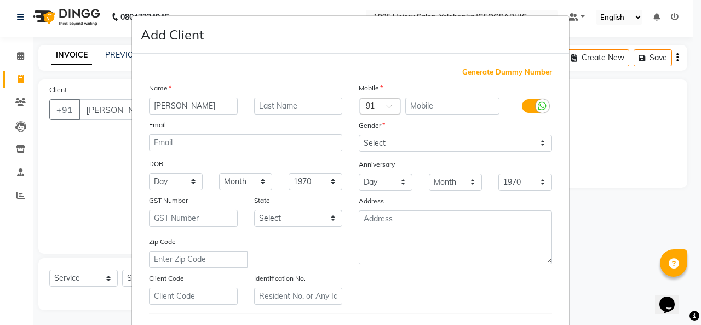
click at [71, 183] on ngb-modal-window "Add Client Generate Dummy Number Name uzma Email DOB Day 01 02 03 04 05 06 07 0…" at bounding box center [350, 162] width 701 height 325
click at [76, 185] on ngb-modal-window "Add Client Generate Dummy Number Name uzma Email DOB Day 01 02 03 04 05 06 07 0…" at bounding box center [350, 162] width 701 height 325
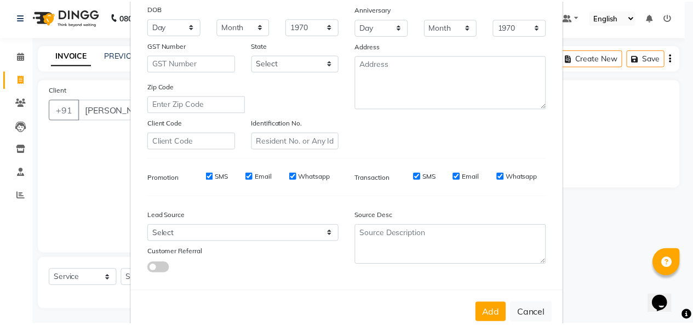
scroll to position [277, 0]
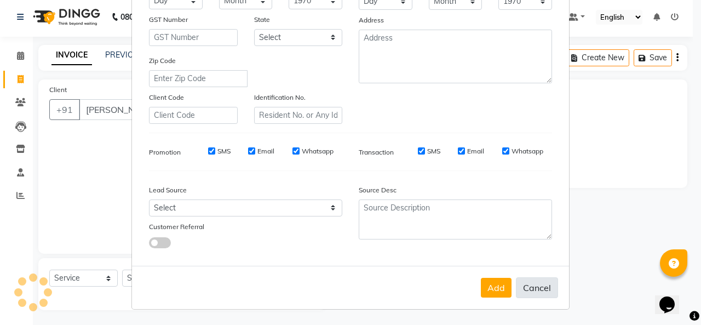
click at [529, 281] on button "Cancel" at bounding box center [537, 287] width 42 height 21
select select
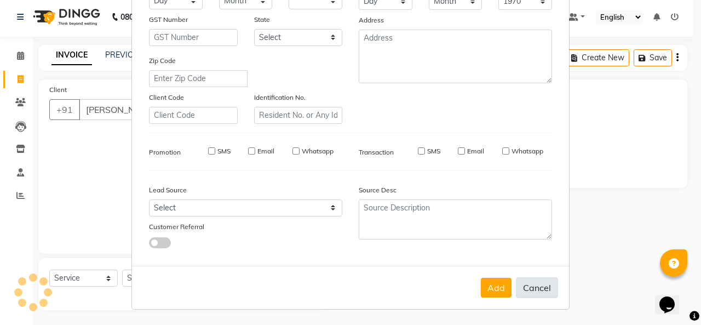
select select
checkbox input "false"
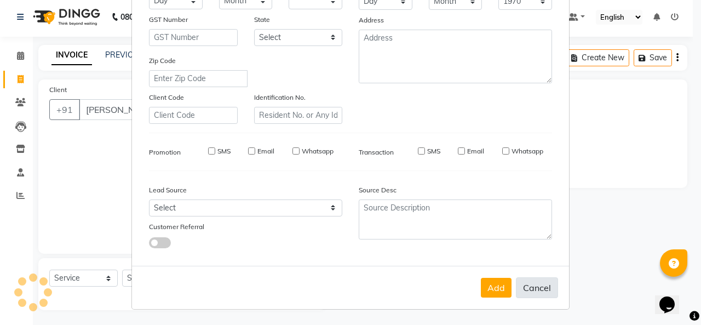
checkbox input "false"
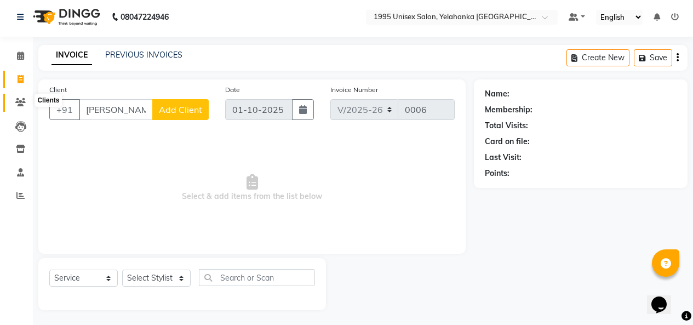
click at [20, 102] on icon at bounding box center [20, 102] width 10 height 8
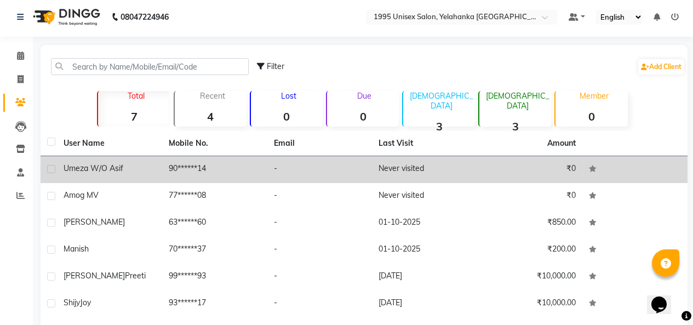
click at [123, 173] on span "umeza w/o Asif" at bounding box center [94, 168] width 60 height 10
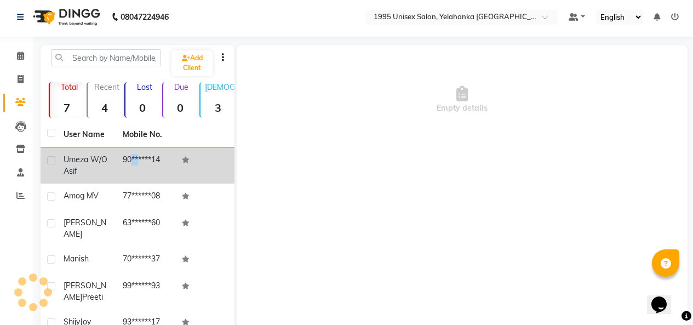
click at [124, 183] on td "90******14" at bounding box center [145, 165] width 59 height 36
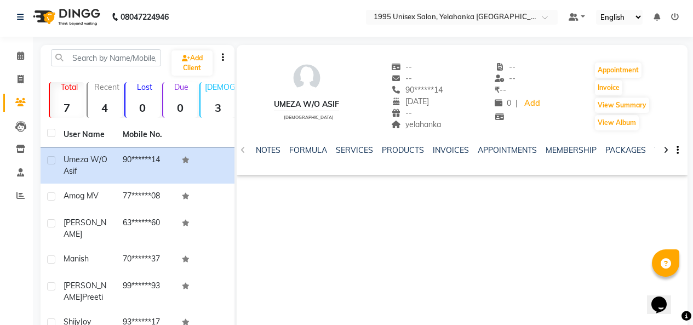
click at [300, 110] on div "umeza w/o Asif" at bounding box center [306, 105] width 65 height 12
drag, startPoint x: 300, startPoint y: 111, endPoint x: 291, endPoint y: 113, distance: 9.0
click at [291, 110] on div "umeza w/o Asif" at bounding box center [306, 105] width 65 height 12
click at [676, 151] on icon "button" at bounding box center [677, 150] width 2 height 1
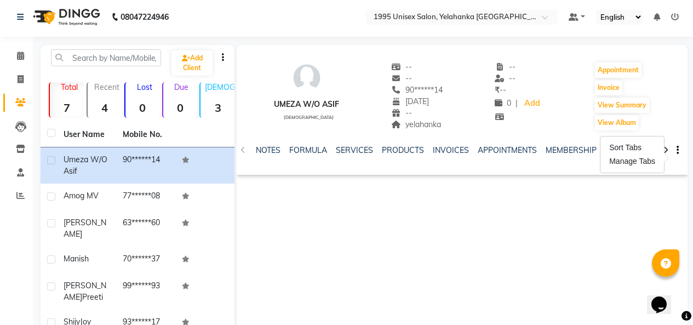
click at [607, 223] on div "umeza w/o Asif female -- -- 90******14 20-12-1998 -- yelahanka -- -- ₹ -- 0 | A…" at bounding box center [462, 209] width 451 height 329
click at [663, 154] on icon at bounding box center [665, 150] width 5 height 8
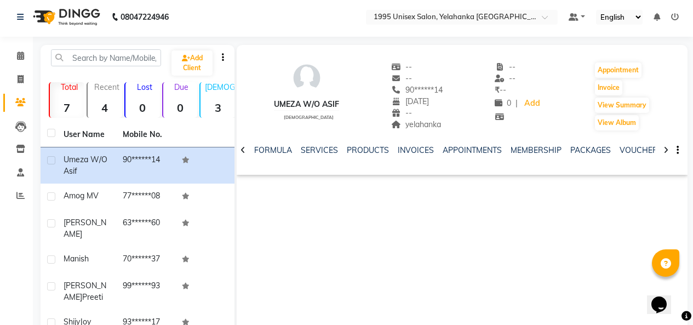
click at [331, 106] on div "umeza w/o Asif" at bounding box center [306, 105] width 65 height 12
drag, startPoint x: 331, startPoint y: 106, endPoint x: 278, endPoint y: 112, distance: 54.0
click at [278, 110] on div "umeza w/o Asif" at bounding box center [306, 105] width 65 height 12
click at [525, 194] on div "umeza w/o Asif female -- -- 90******14 20-12-1998 -- yelahanka -- -- ₹ -- 0 | A…" at bounding box center [462, 209] width 451 height 329
drag, startPoint x: 298, startPoint y: 112, endPoint x: 280, endPoint y: 116, distance: 18.1
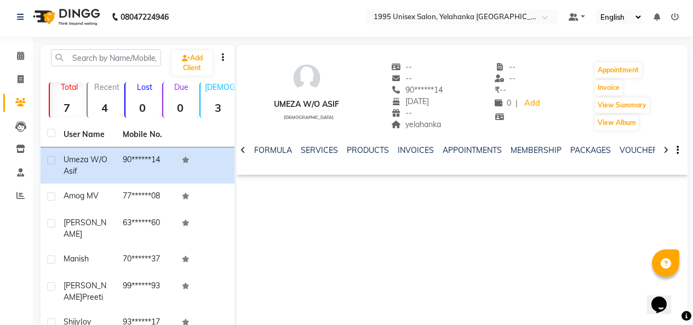
drag, startPoint x: 280, startPoint y: 116, endPoint x: 542, endPoint y: 245, distance: 291.5
click at [543, 245] on div "umeza w/o Asif female -- -- 90******14 20-12-1998 -- yelahanka -- -- ₹ -- 0 | A…" at bounding box center [462, 209] width 451 height 329
drag, startPoint x: 280, startPoint y: 108, endPoint x: 288, endPoint y: 105, distance: 8.8
click at [291, 107] on div "umeza w/o Asif" at bounding box center [306, 105] width 65 height 12
click at [271, 107] on div "umeza w/o Asif female -- -- 90******14 20-12-1998 -- yelahanka -- -- ₹ -- 0 | A…" at bounding box center [462, 90] width 451 height 81
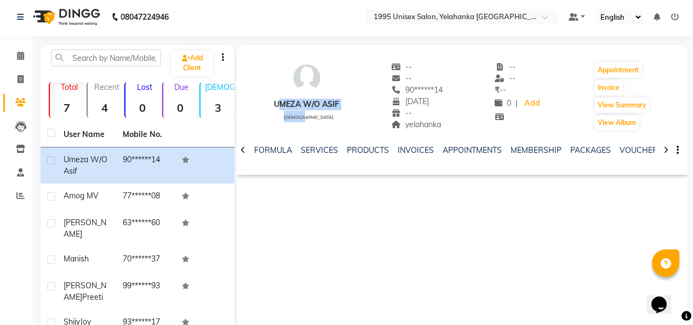
drag, startPoint x: 271, startPoint y: 107, endPoint x: 323, endPoint y: 117, distance: 52.3
click at [323, 117] on div "umeza w/o Asif female -- -- 90******14 20-12-1998 -- yelahanka -- -- ₹ -- 0 | A…" at bounding box center [462, 90] width 451 height 81
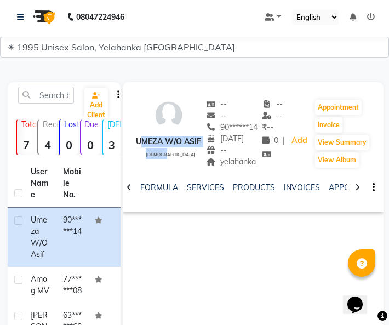
click at [183, 147] on div "umeza w/o Asif" at bounding box center [168, 142] width 65 height 12
click at [188, 147] on div "umeza w/o Asif" at bounding box center [168, 142] width 65 height 12
click at [174, 147] on div "umeza w/o Asif" at bounding box center [168, 142] width 65 height 12
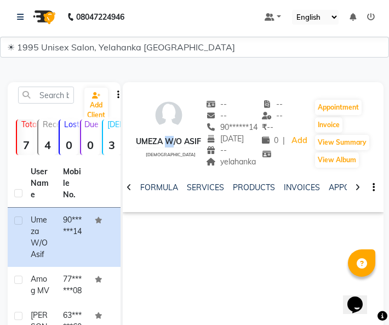
click at [174, 147] on div "umeza w/o Asif" at bounding box center [168, 142] width 65 height 12
click at [173, 147] on div "umeza w/o Asif" at bounding box center [168, 142] width 65 height 12
drag, startPoint x: 168, startPoint y: 153, endPoint x: 166, endPoint y: 160, distance: 7.3
drag, startPoint x: 166, startPoint y: 160, endPoint x: 264, endPoint y: 79, distance: 126.8
click at [264, 79] on main "Add Client Total 7 Recent 4 Lost 0 Due 0 Male 3 Female 3 Member 0 User Name Mob…" at bounding box center [194, 323] width 389 height 514
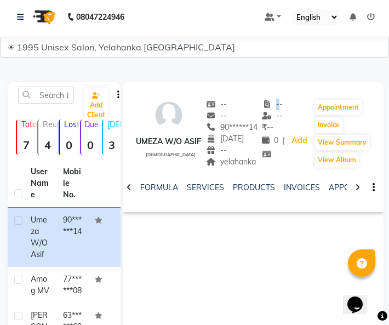
click at [264, 79] on main "Add Client Total 7 Recent 4 Lost 0 Due 0 Male 3 Female 3 Member 0 User Name Mob…" at bounding box center [194, 323] width 389 height 514
click at [272, 73] on main "Add Client Total 7 Recent 4 Lost 0 Due 0 Male 3 Female 3 Member 0 User Name Mob…" at bounding box center [194, 323] width 389 height 514
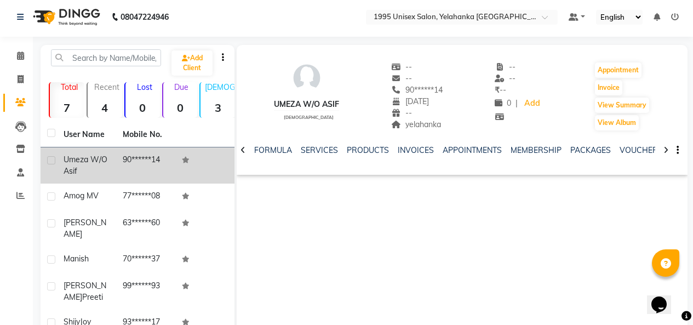
click at [55, 164] on label at bounding box center [51, 160] width 8 height 8
click at [54, 164] on input "checkbox" at bounding box center [50, 160] width 7 height 7
checkbox input "true"
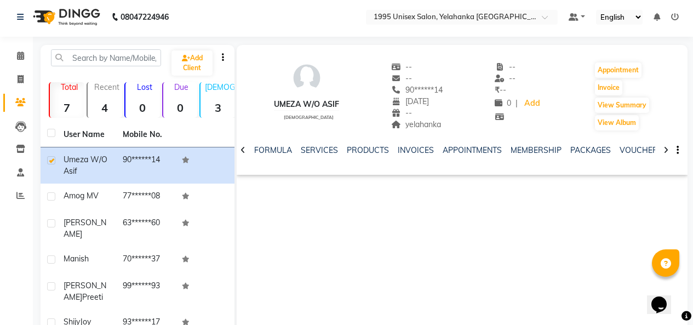
drag, startPoint x: 74, startPoint y: 188, endPoint x: 307, endPoint y: 235, distance: 236.9
click at [307, 235] on div "umeza w/o Asif female -- -- 90******14 20-12-1998 -- yelahanka -- -- ₹ -- 0 | A…" at bounding box center [462, 209] width 451 height 329
click at [409, 72] on span "--" at bounding box center [401, 67] width 21 height 10
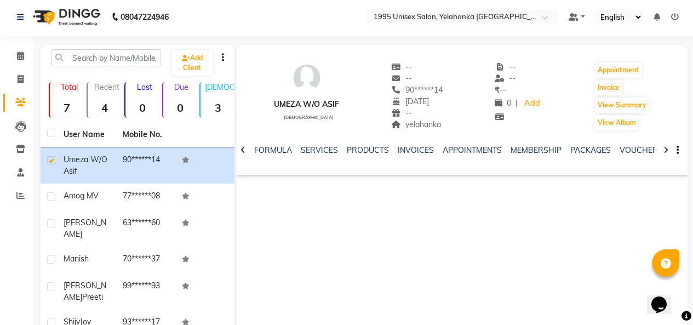
click at [409, 72] on span "--" at bounding box center [401, 67] width 21 height 10
click at [321, 118] on div "umeza w/o Asif female" at bounding box center [306, 96] width 65 height 70
click at [318, 119] on div "umeza w/o Asif female" at bounding box center [306, 96] width 65 height 70
click at [503, 219] on div "umeza w/o Asif female -- -- 90******14 20-12-1998 -- yelahanka -- -- ₹ -- 0 | A…" at bounding box center [462, 209] width 451 height 329
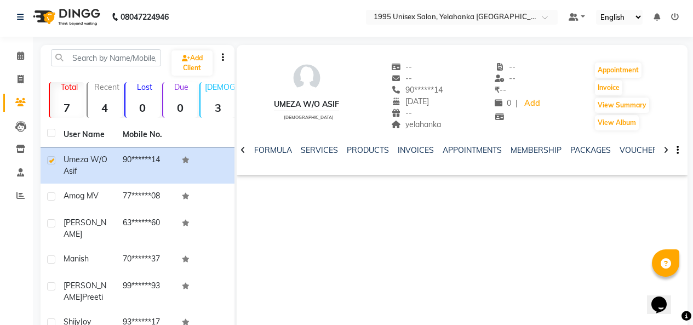
drag, startPoint x: 502, startPoint y: 208, endPoint x: 428, endPoint y: 212, distance: 73.5
click at [428, 213] on div "umeza w/o Asif female -- -- 90******14 20-12-1998 -- yelahanka -- -- ₹ -- 0 | A…" at bounding box center [462, 209] width 451 height 329
click at [428, 210] on div "umeza w/o Asif female -- -- 90******14 20-12-1998 -- yelahanka -- -- ₹ -- 0 | A…" at bounding box center [462, 209] width 451 height 329
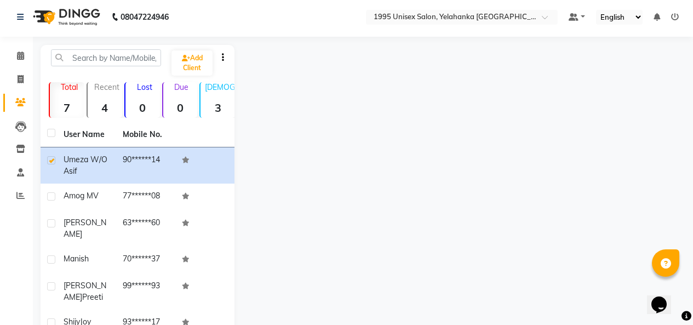
select select "service"
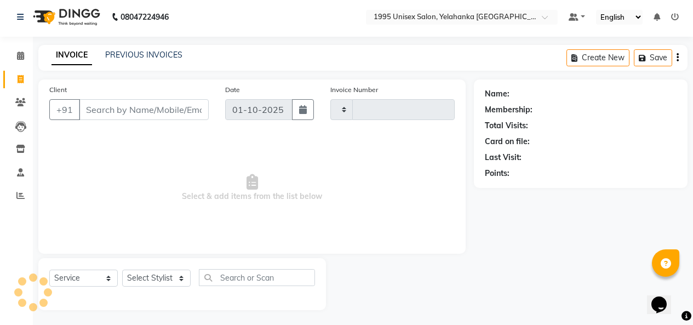
type input "0006"
select select "8994"
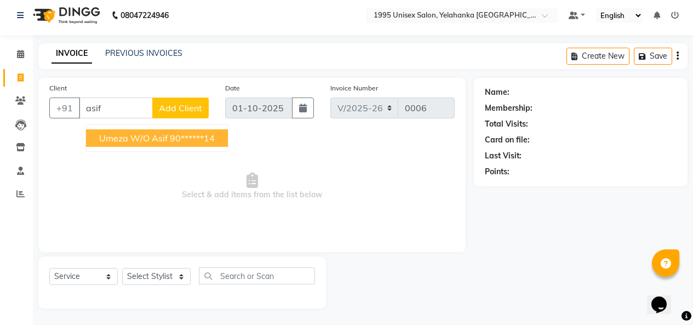
type input "asif"
click at [287, 163] on span "Select & add items from the list below" at bounding box center [251, 186] width 405 height 110
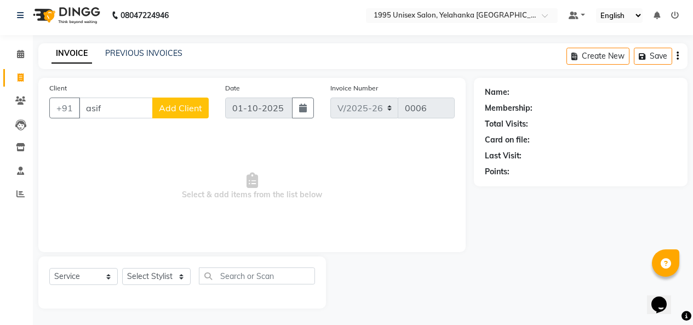
click at [339, 151] on span "Select & add items from the list below" at bounding box center [251, 186] width 405 height 110
click at [518, 82] on div "Name: Membership: Total Visits: Card on file: Last Visit: Points:" at bounding box center [581, 129] width 192 height 95
click at [515, 87] on div "Name:" at bounding box center [581, 93] width 192 height 12
click at [509, 87] on div "Name:" at bounding box center [497, 93] width 25 height 12
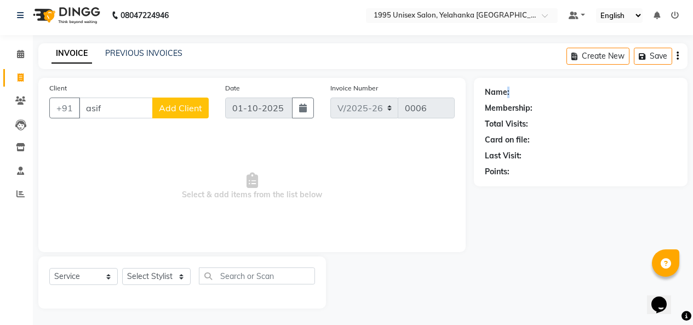
click at [509, 87] on div "Name:" at bounding box center [497, 93] width 25 height 12
